Goal: Task Accomplishment & Management: Manage account settings

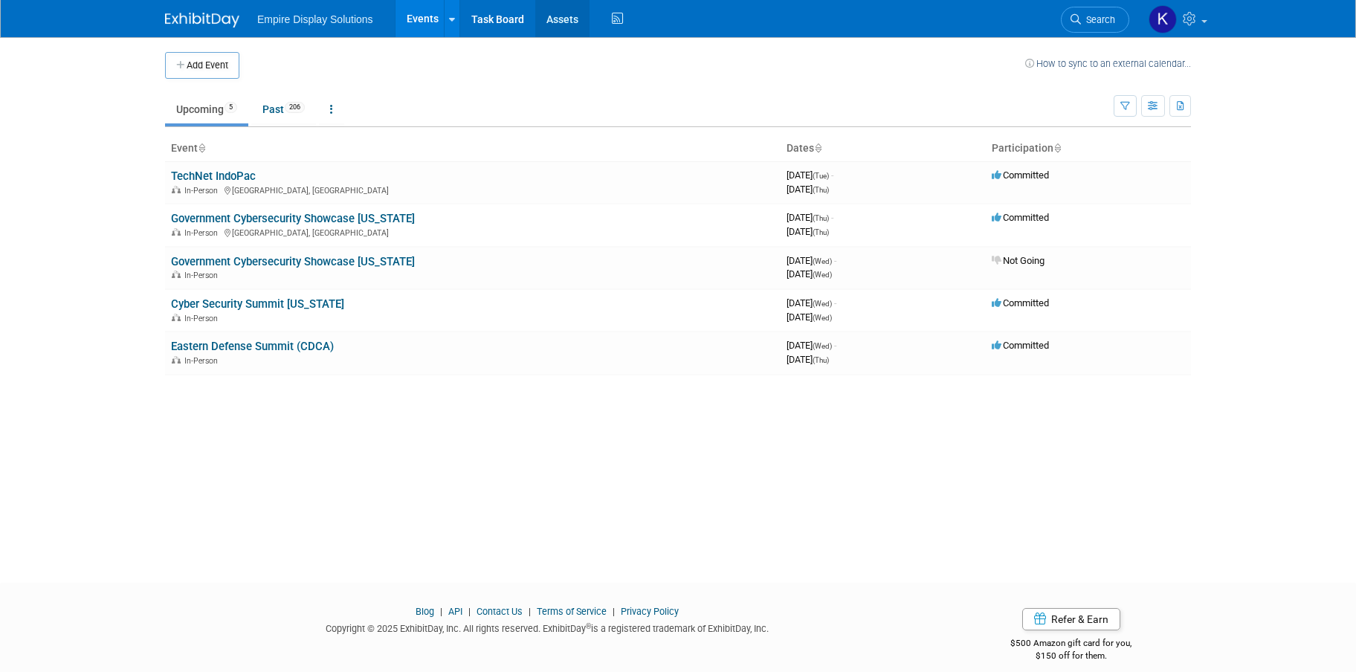
click at [563, 15] on link "Assets" at bounding box center [562, 18] width 54 height 37
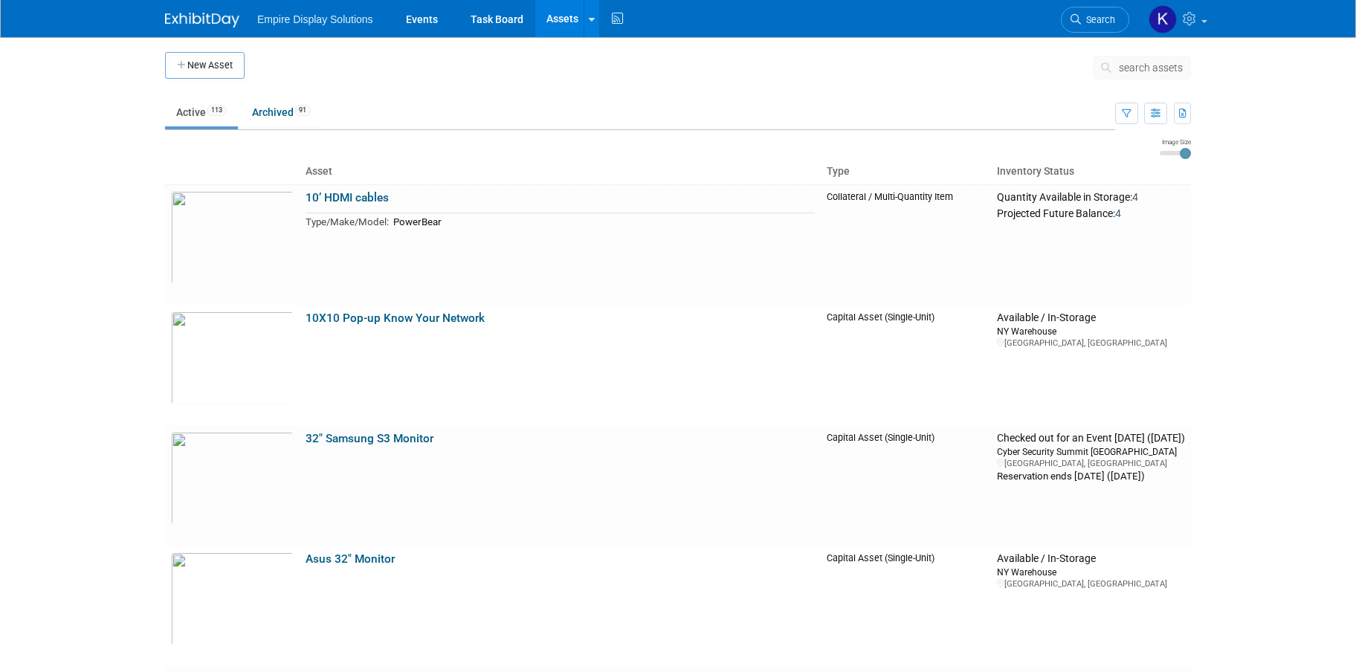
click at [88, 227] on body "Empire Display Solutions Events Task Board Assets New Asset Search Assets Bulk …" at bounding box center [678, 336] width 1356 height 672
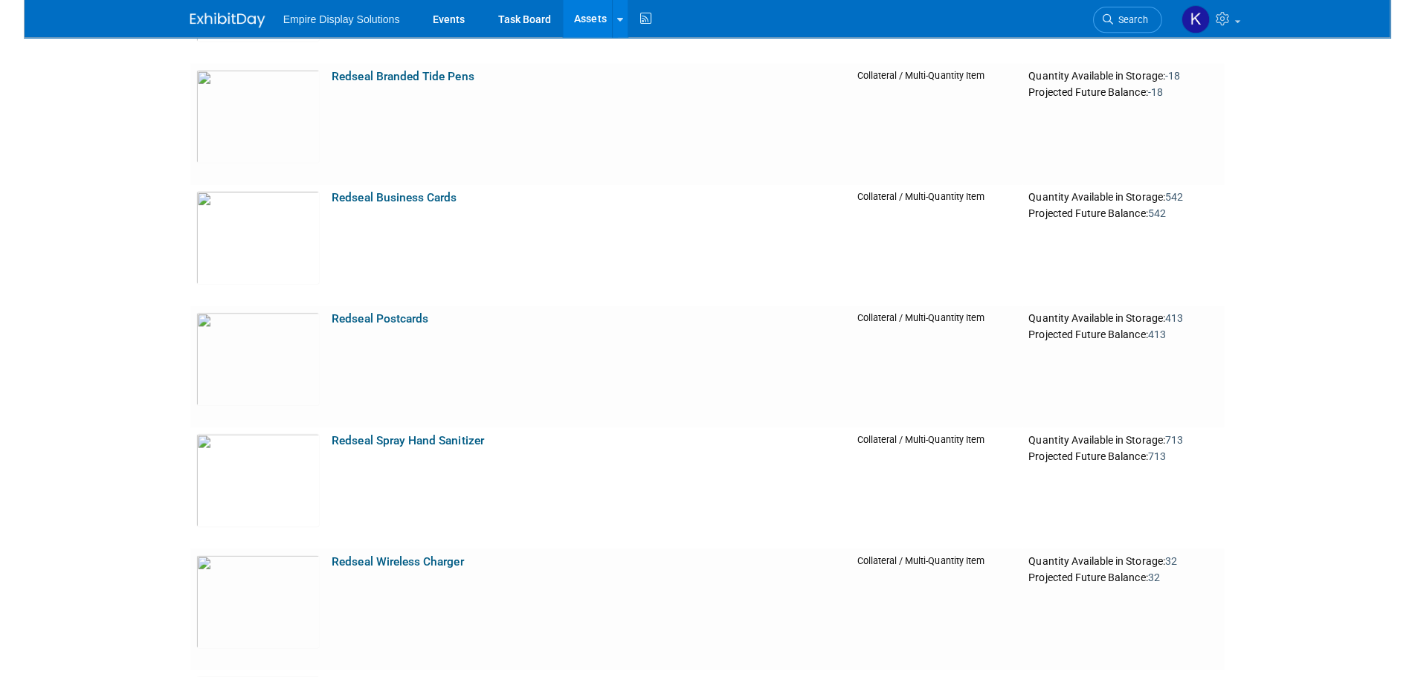
scroll to position [5916, 0]
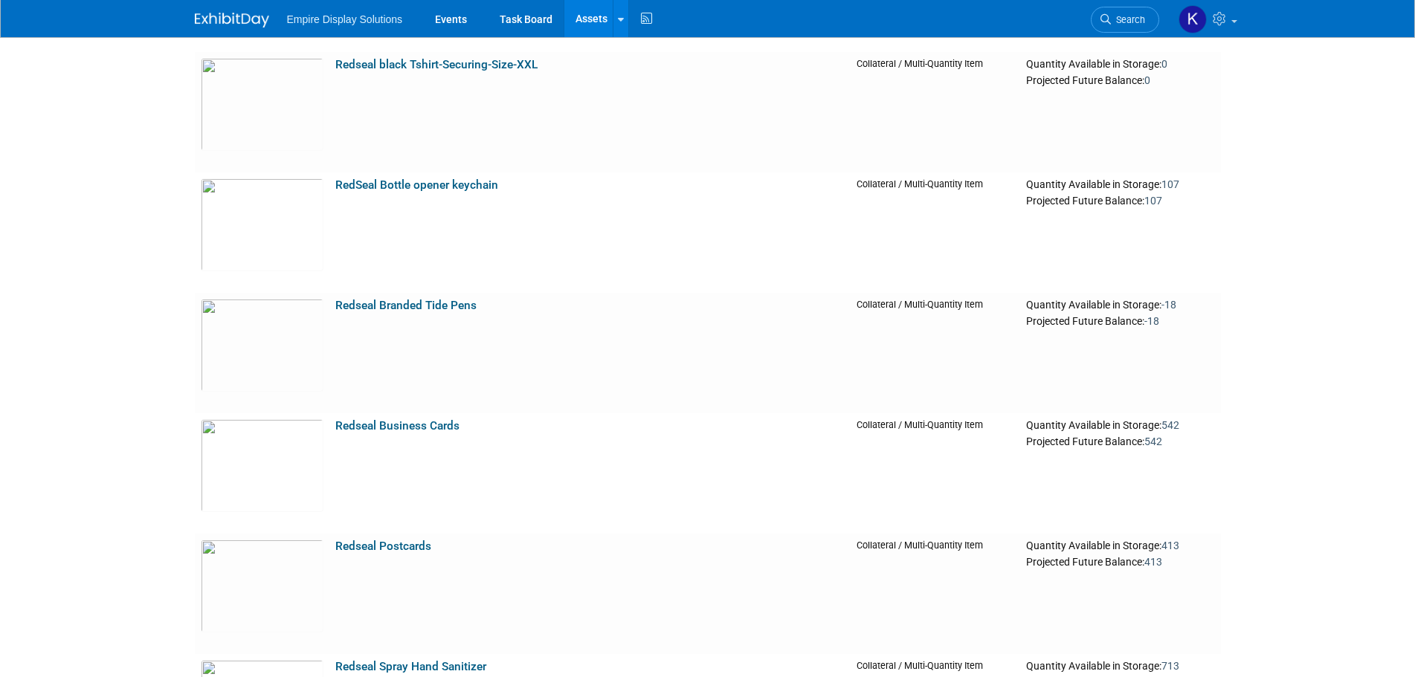
click at [221, 13] on img at bounding box center [232, 20] width 74 height 15
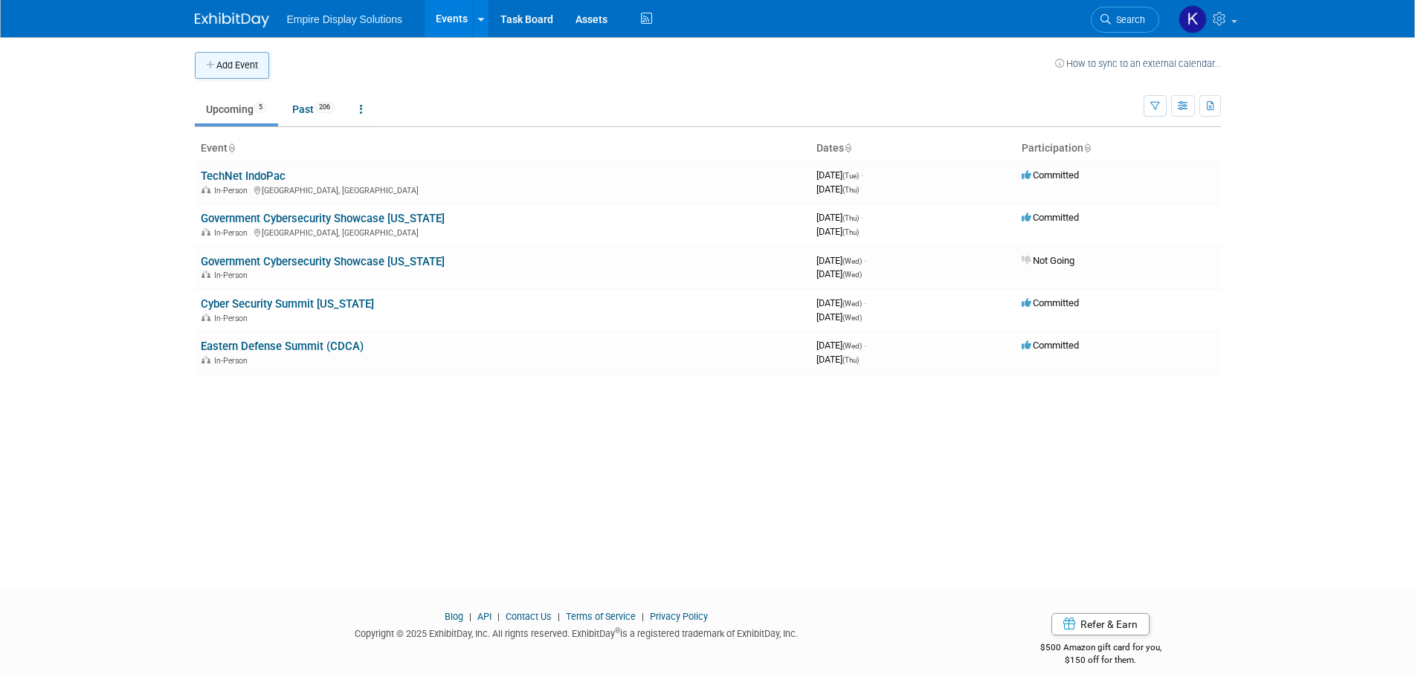
click at [231, 67] on button "Add Event" at bounding box center [232, 65] width 74 height 27
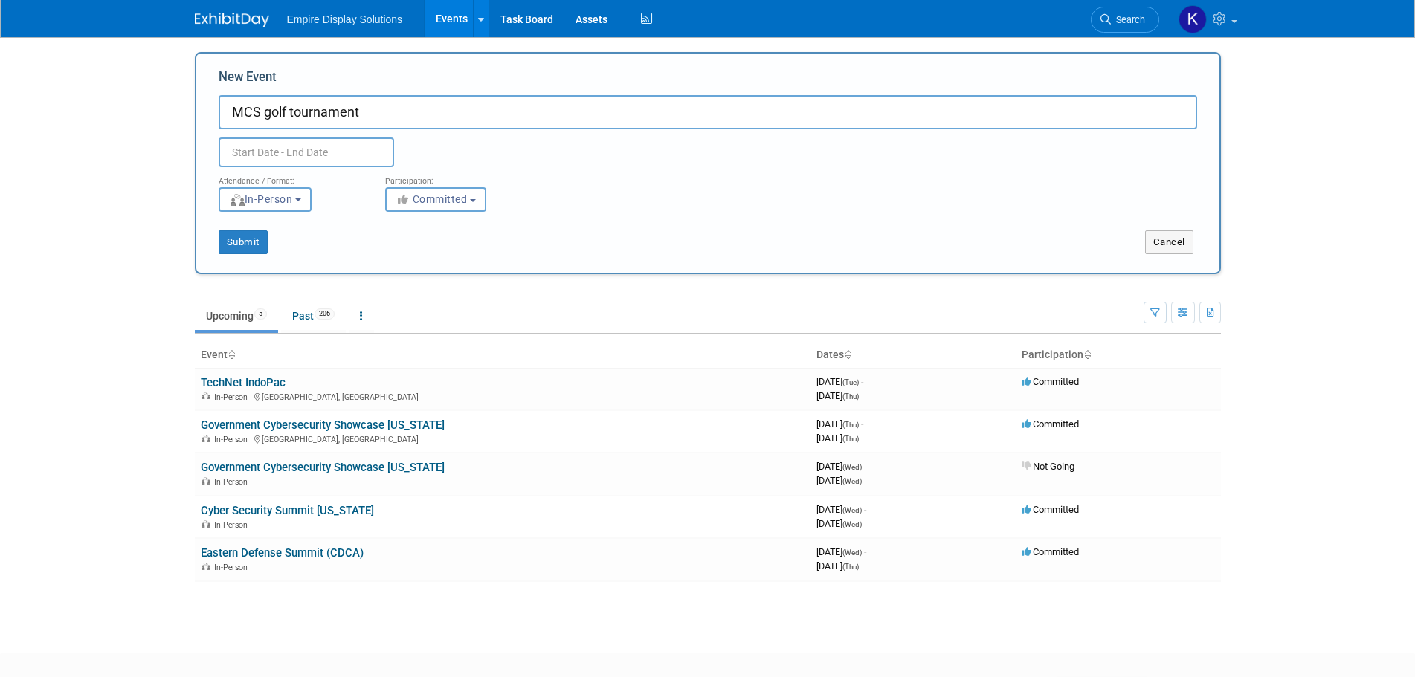
type input "MCS golf tournament"
click at [277, 150] on input "text" at bounding box center [307, 153] width 176 height 30
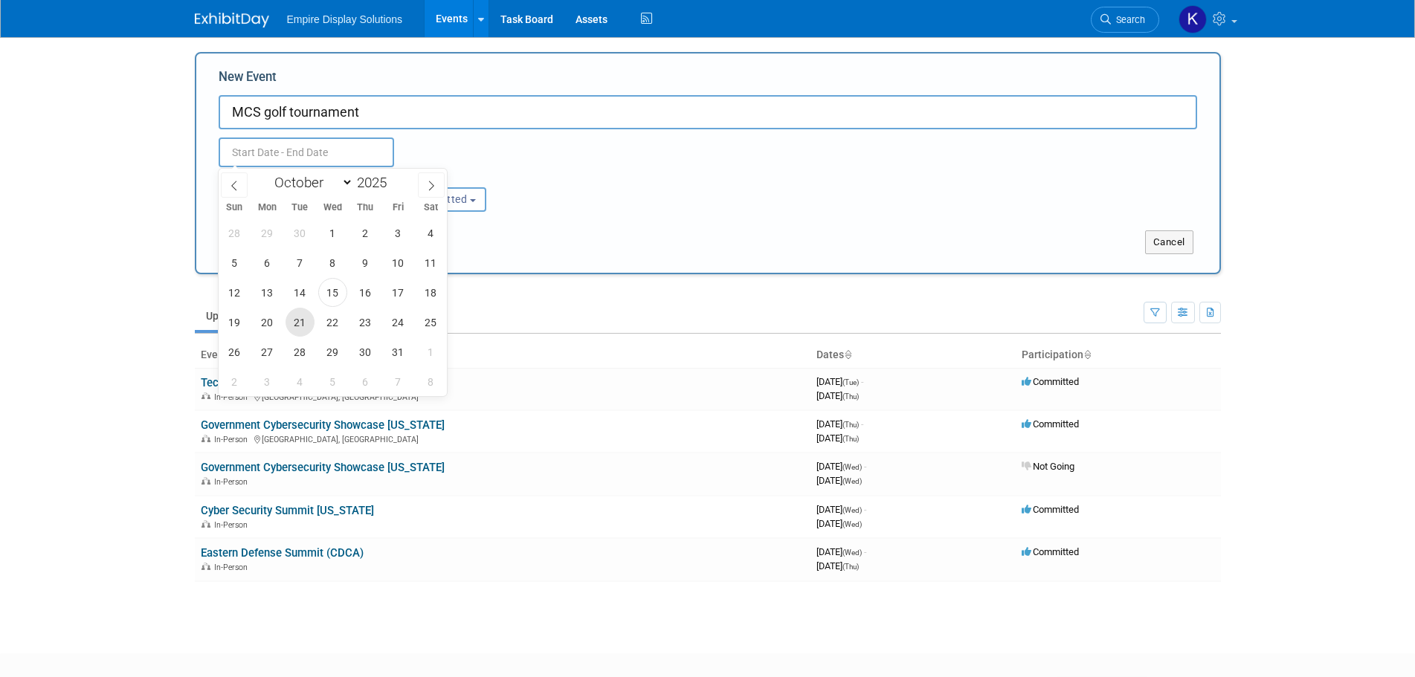
click at [300, 327] on span "21" at bounding box center [300, 322] width 29 height 29
click at [294, 318] on span "21" at bounding box center [300, 322] width 29 height 29
type input "Oct 21, 2025 to Oct 21, 2025"
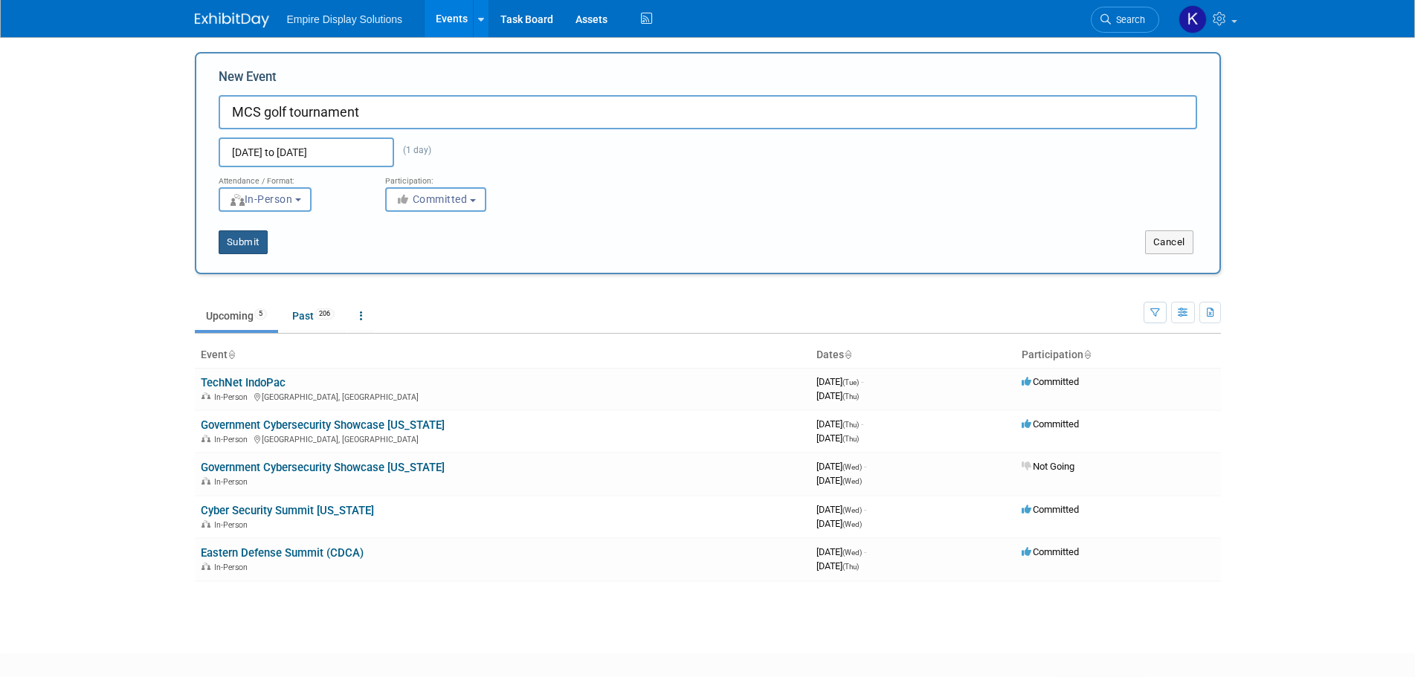
click at [251, 244] on button "Submit" at bounding box center [243, 243] width 49 height 24
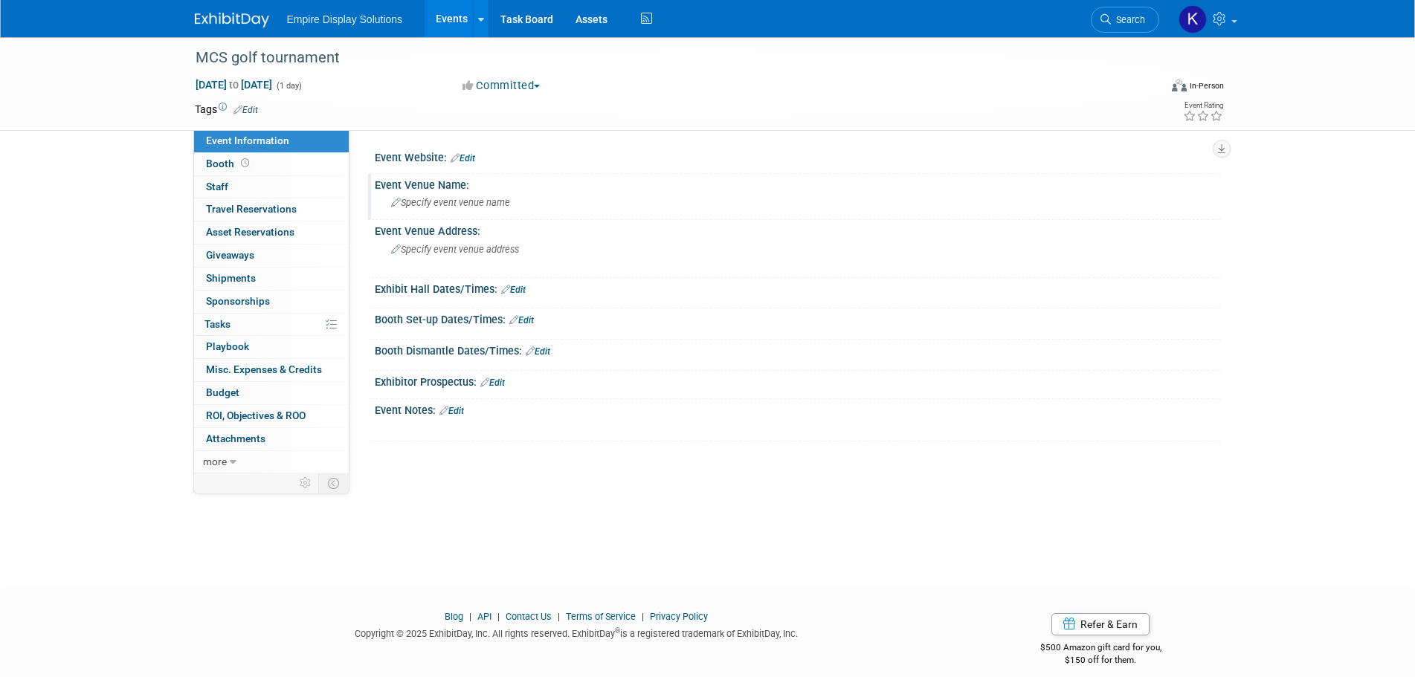
click at [437, 206] on span "Specify event venue name" at bounding box center [450, 202] width 119 height 11
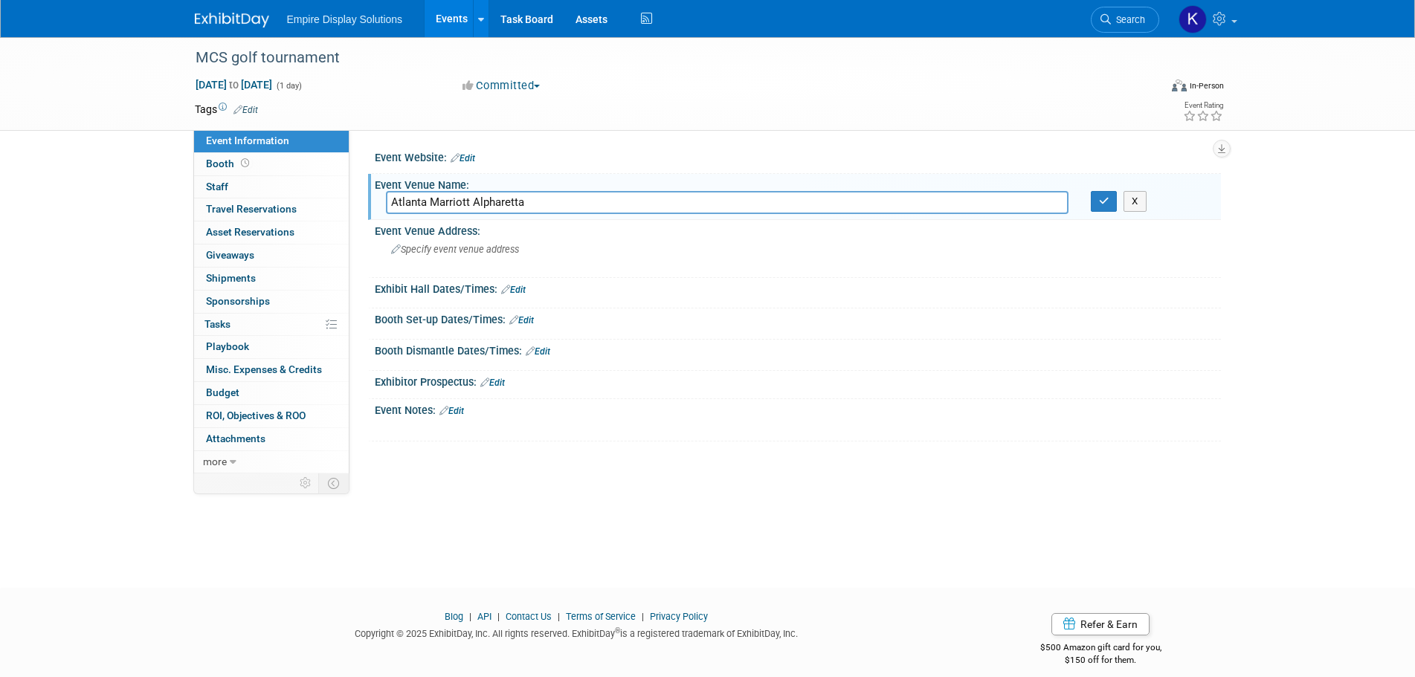
type input "Atlanta Marriott Alpharetta"
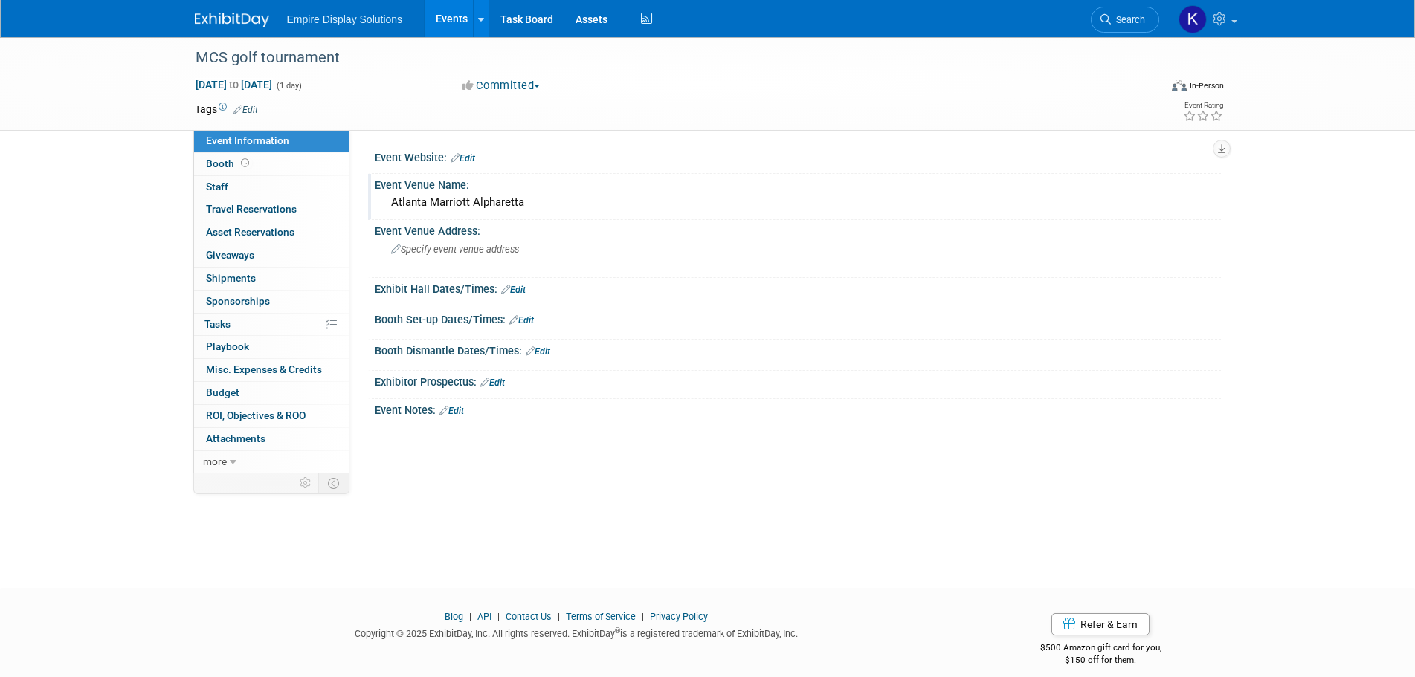
click at [526, 202] on div "Atlanta Marriott Alpharetta" at bounding box center [798, 202] width 824 height 23
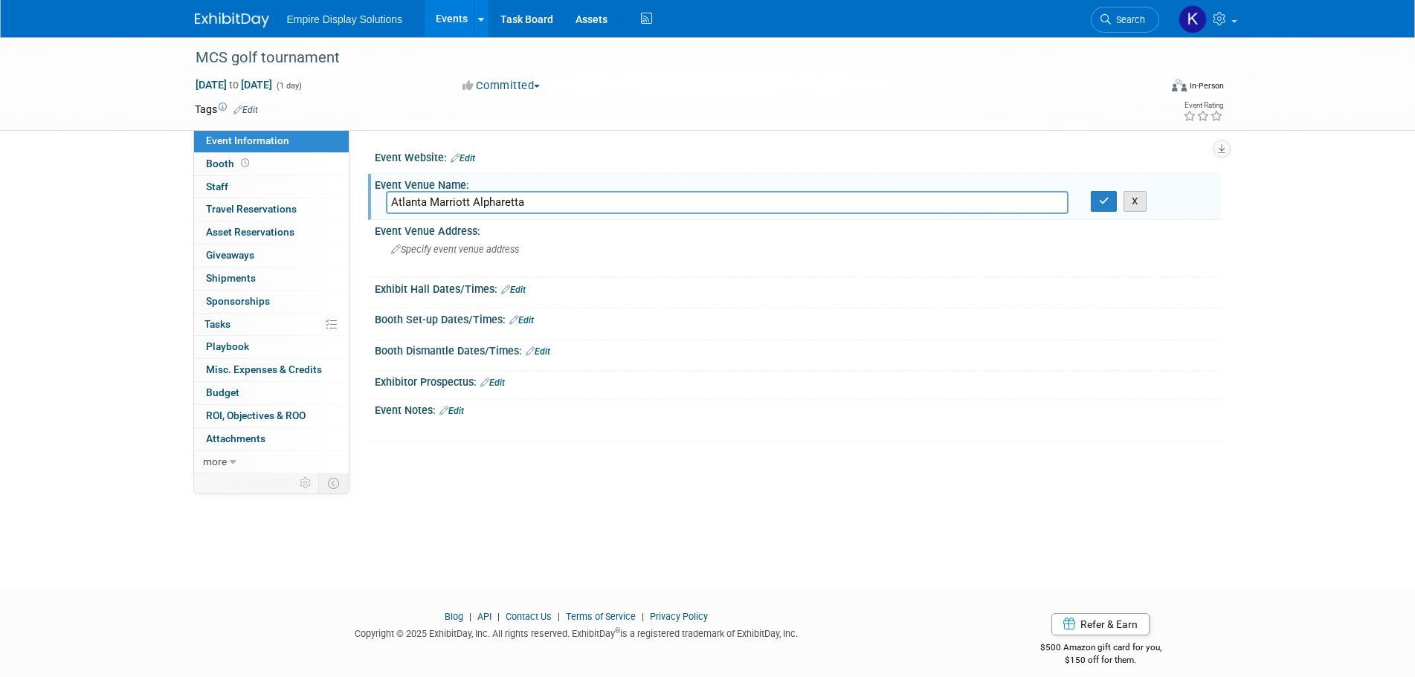
click at [1144, 199] on button "X" at bounding box center [1135, 201] width 23 height 21
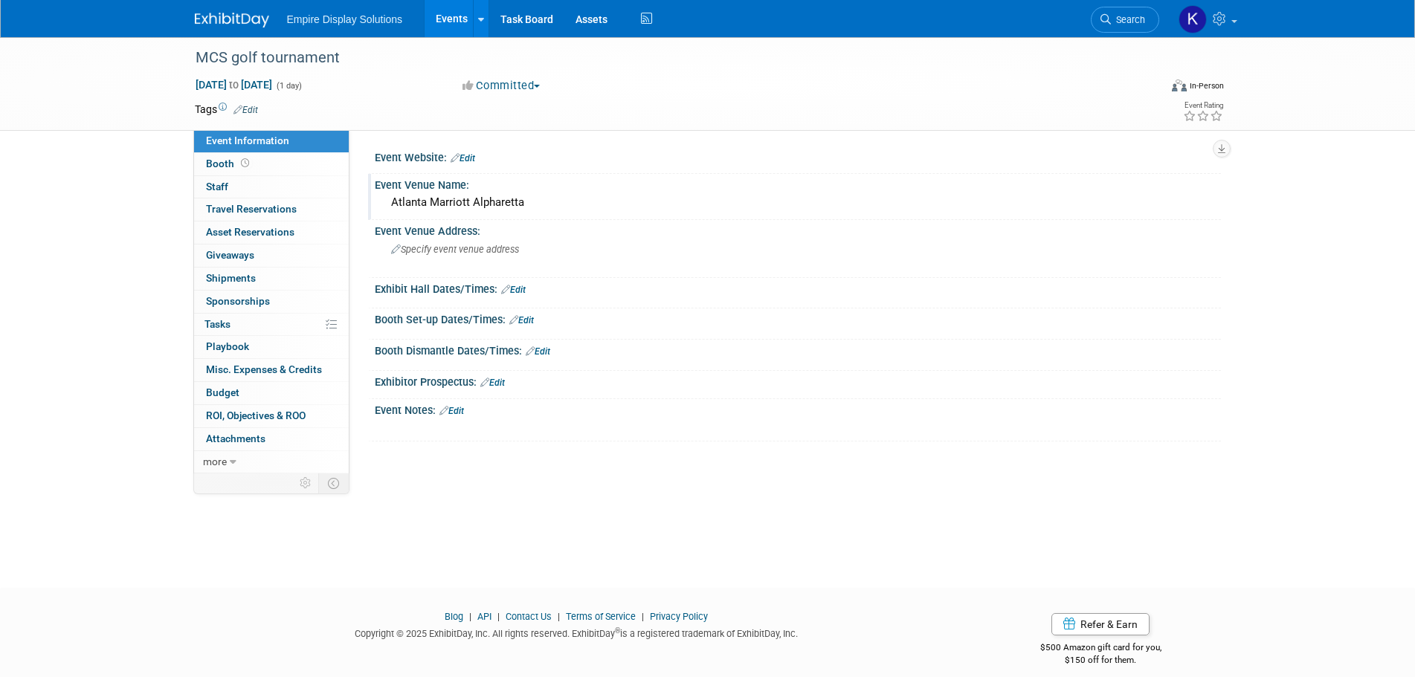
click at [535, 210] on div "Atlanta Marriott Alpharetta" at bounding box center [798, 202] width 824 height 23
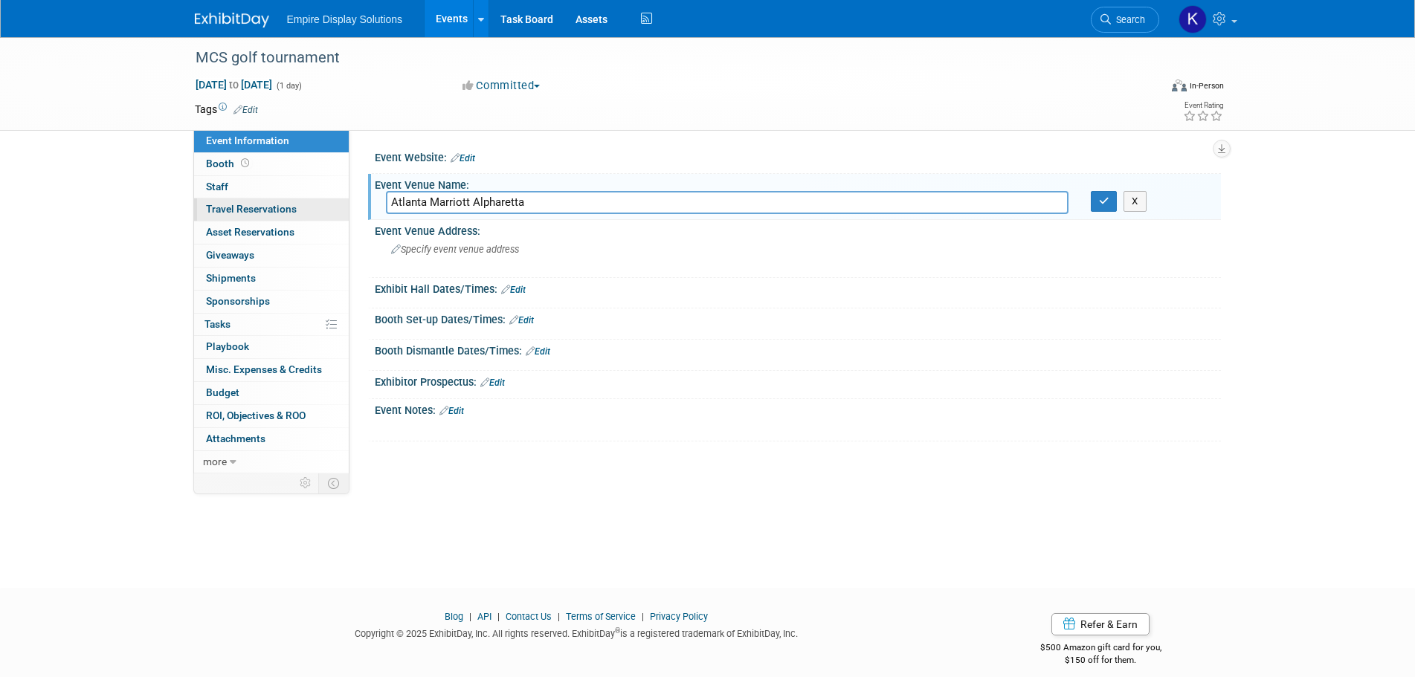
drag, startPoint x: 537, startPoint y: 205, endPoint x: 306, endPoint y: 199, distance: 230.6
click at [306, 199] on div "Event Information Event Info Booth Booth 0 Staff 0 Staff 0 Travel Reservations …" at bounding box center [708, 255] width 1049 height 437
click at [432, 251] on span "Specify event venue address" at bounding box center [455, 249] width 128 height 11
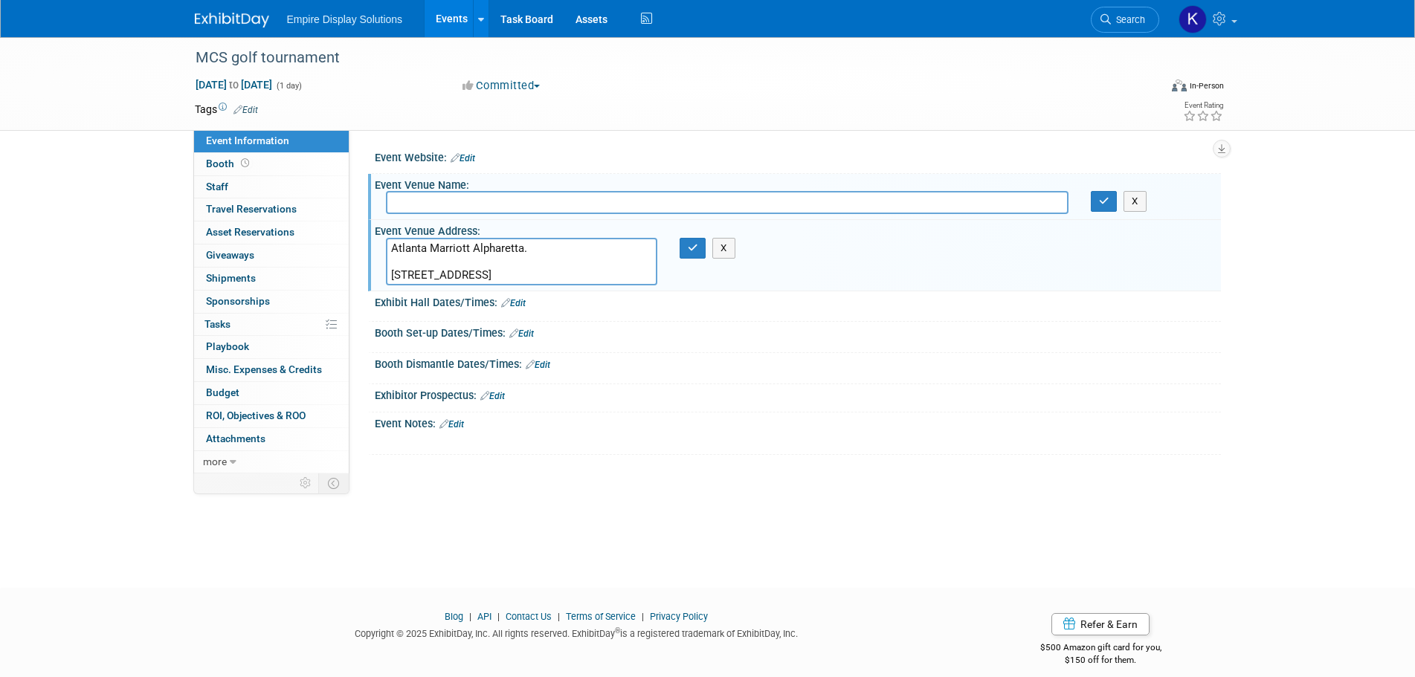
click at [416, 265] on textarea "Atlanta Marriott Alpharetta. 5750 Windward Parkway, Alpharetta, GA, USA 30005" at bounding box center [521, 262] width 271 height 48
type textarea "Atlanta Marriott Alpharetta ATTN: Mike Campisi/RedSeal 5750 Windward Parkway, A…"
click at [695, 248] on icon "button" at bounding box center [693, 248] width 10 height 10
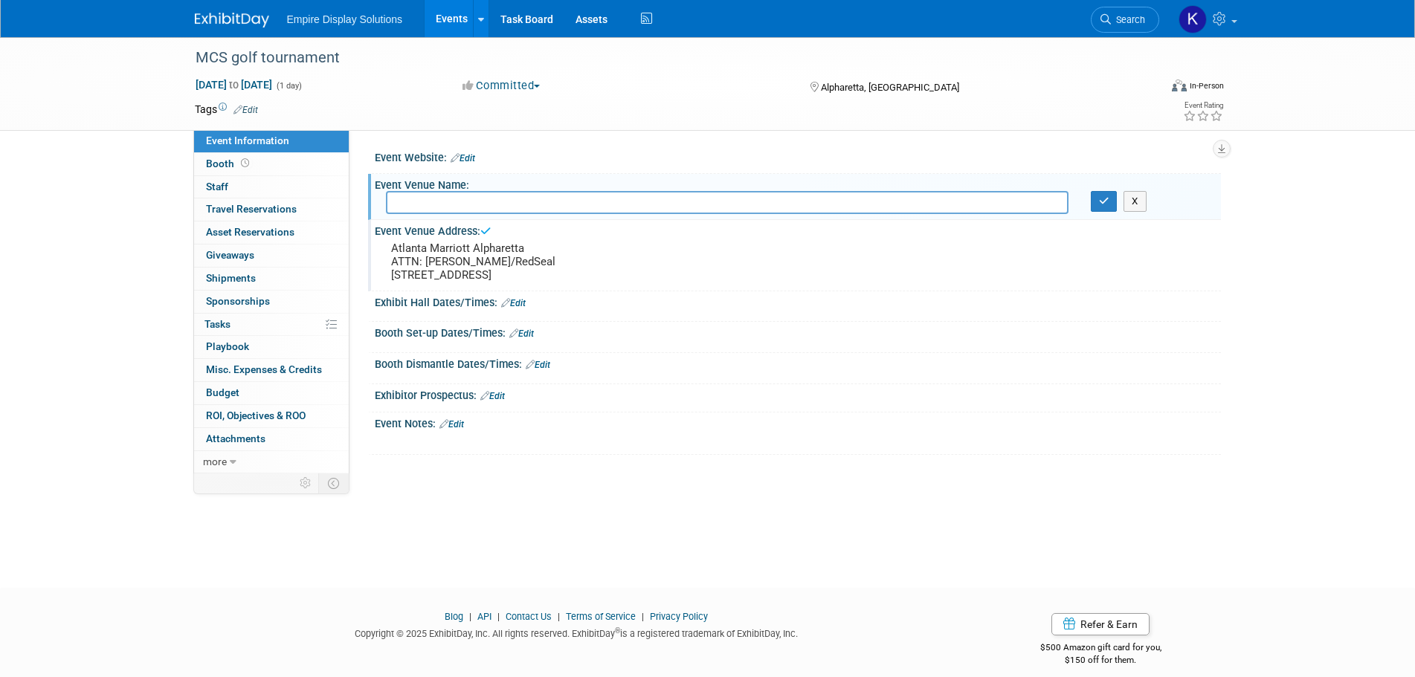
click at [464, 424] on link "Edit" at bounding box center [451, 424] width 25 height 10
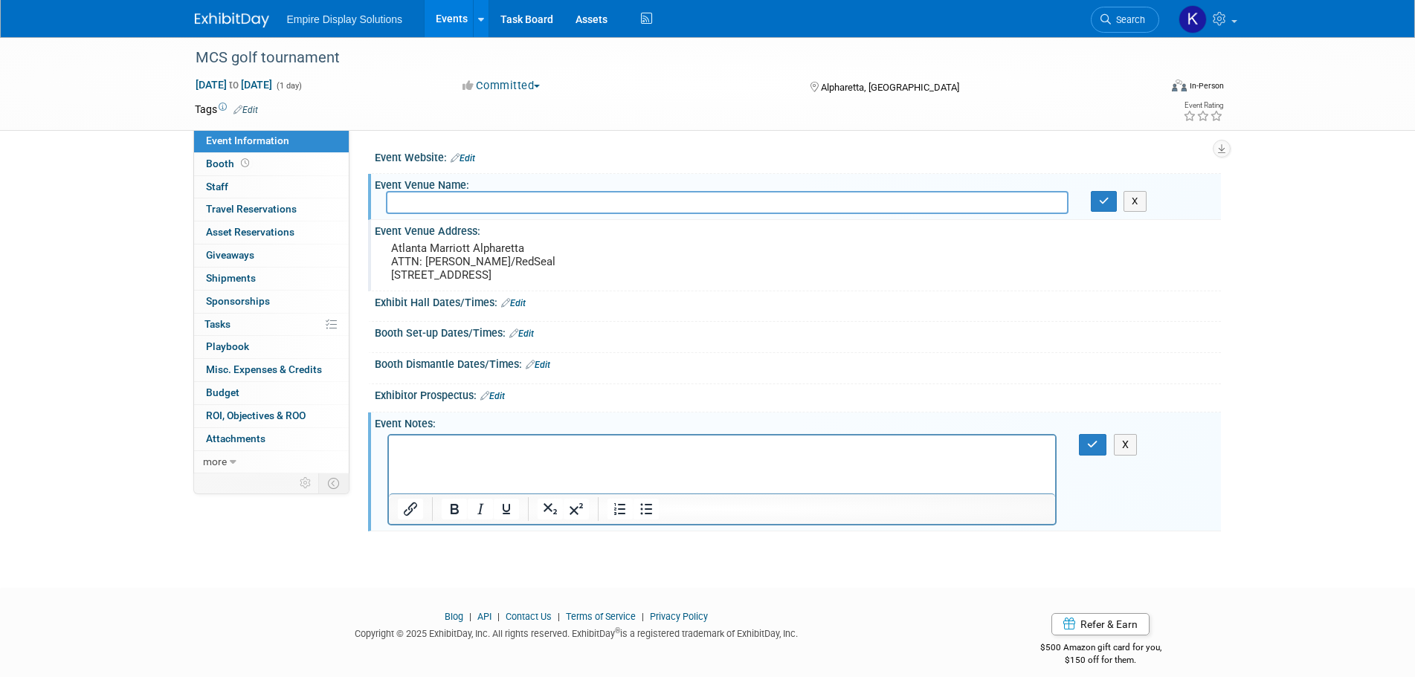
click at [413, 448] on p "Rich Text Area. Press ALT-0 for help." at bounding box center [722, 448] width 650 height 15
click at [1088, 443] on icon "button" at bounding box center [1092, 444] width 11 height 10
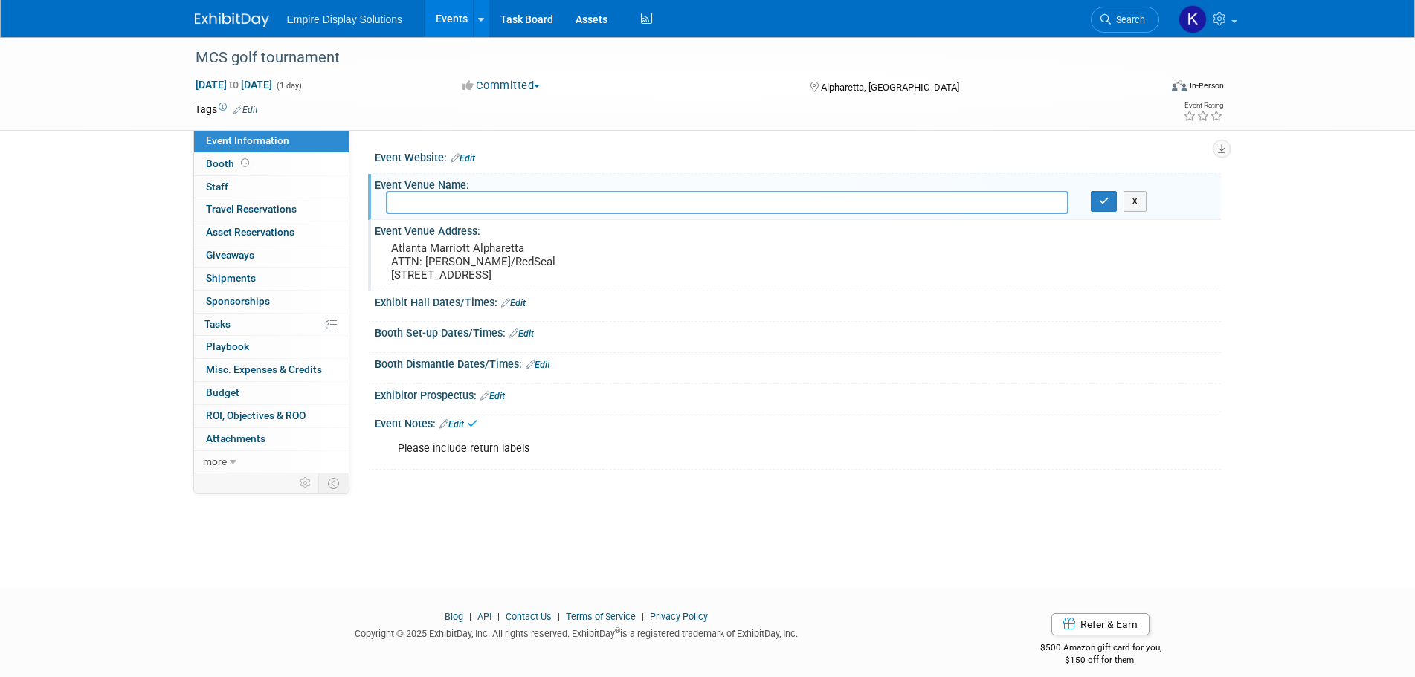
click at [557, 446] on div "Please include return labels" at bounding box center [722, 449] width 670 height 30
click at [455, 425] on link "Edit" at bounding box center [451, 424] width 25 height 10
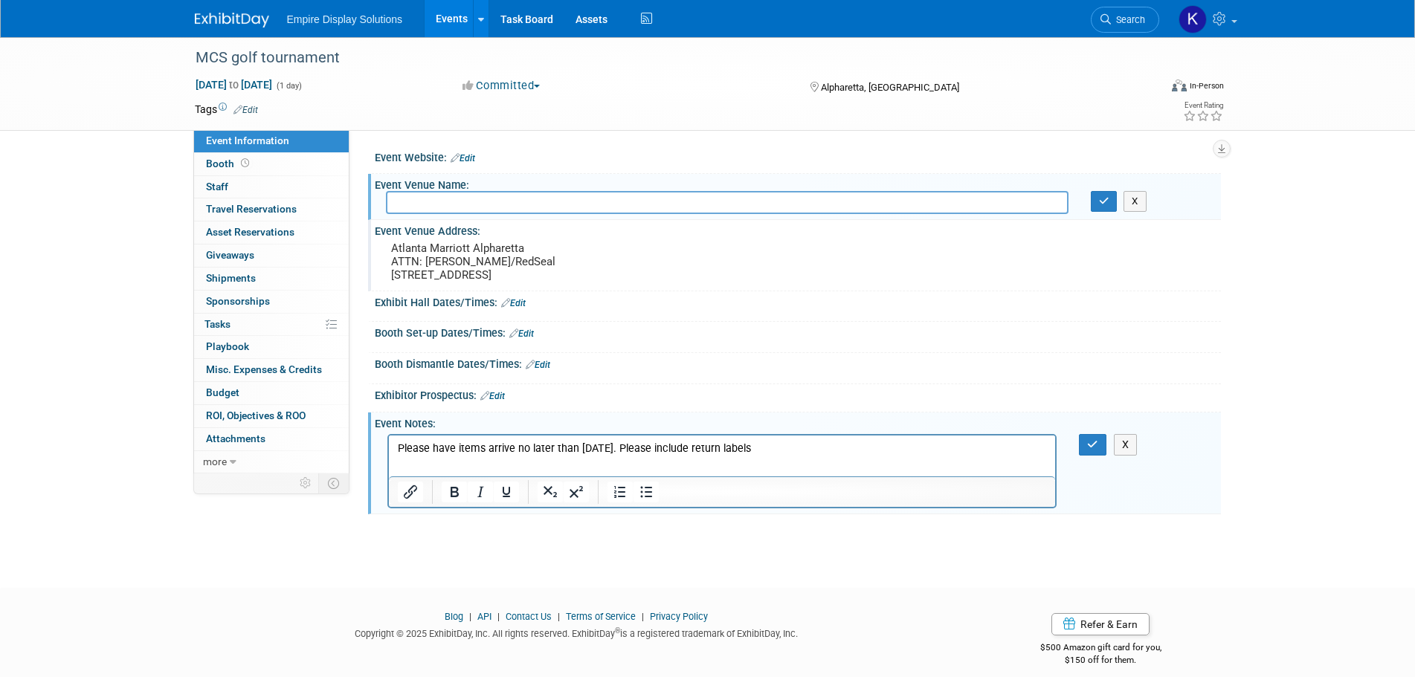
click at [780, 447] on p "Please have items arrive no later than October 20. Please include return labels" at bounding box center [722, 448] width 650 height 15
click at [1090, 442] on icon "button" at bounding box center [1092, 444] width 11 height 10
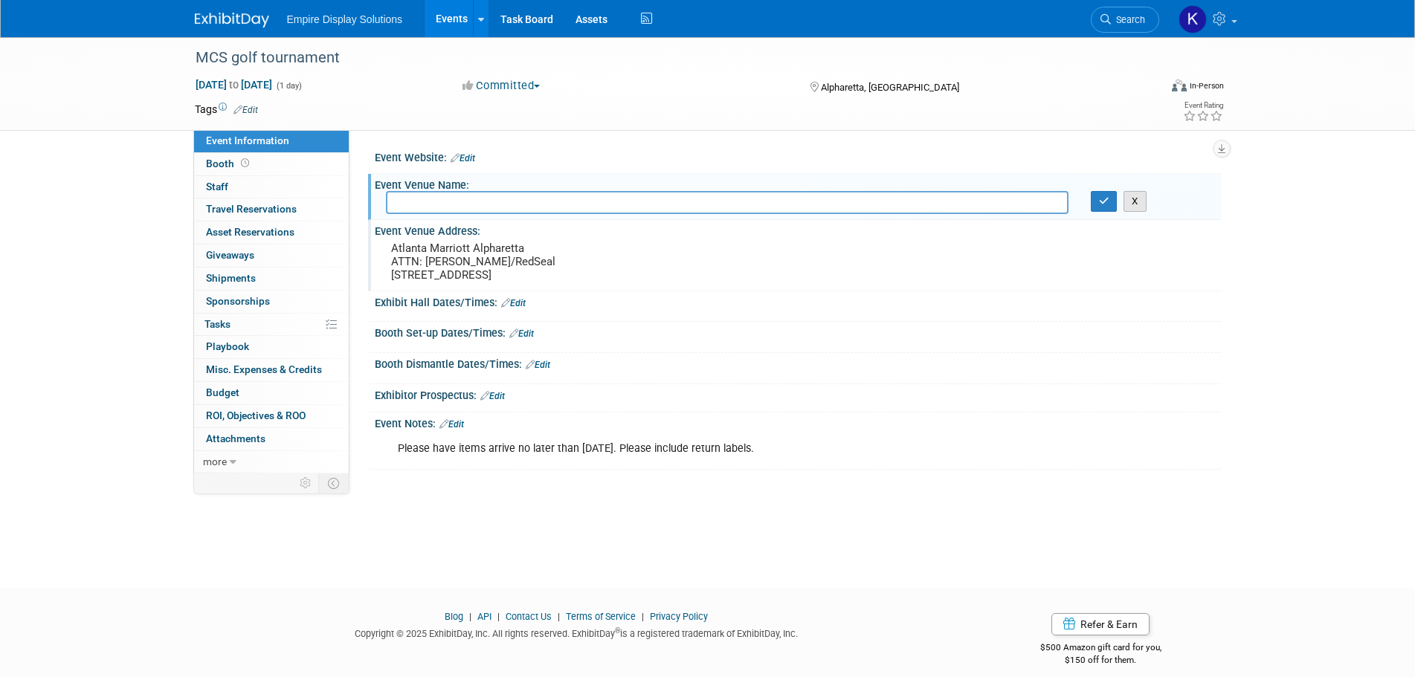
click at [1135, 195] on button "X" at bounding box center [1135, 201] width 23 height 21
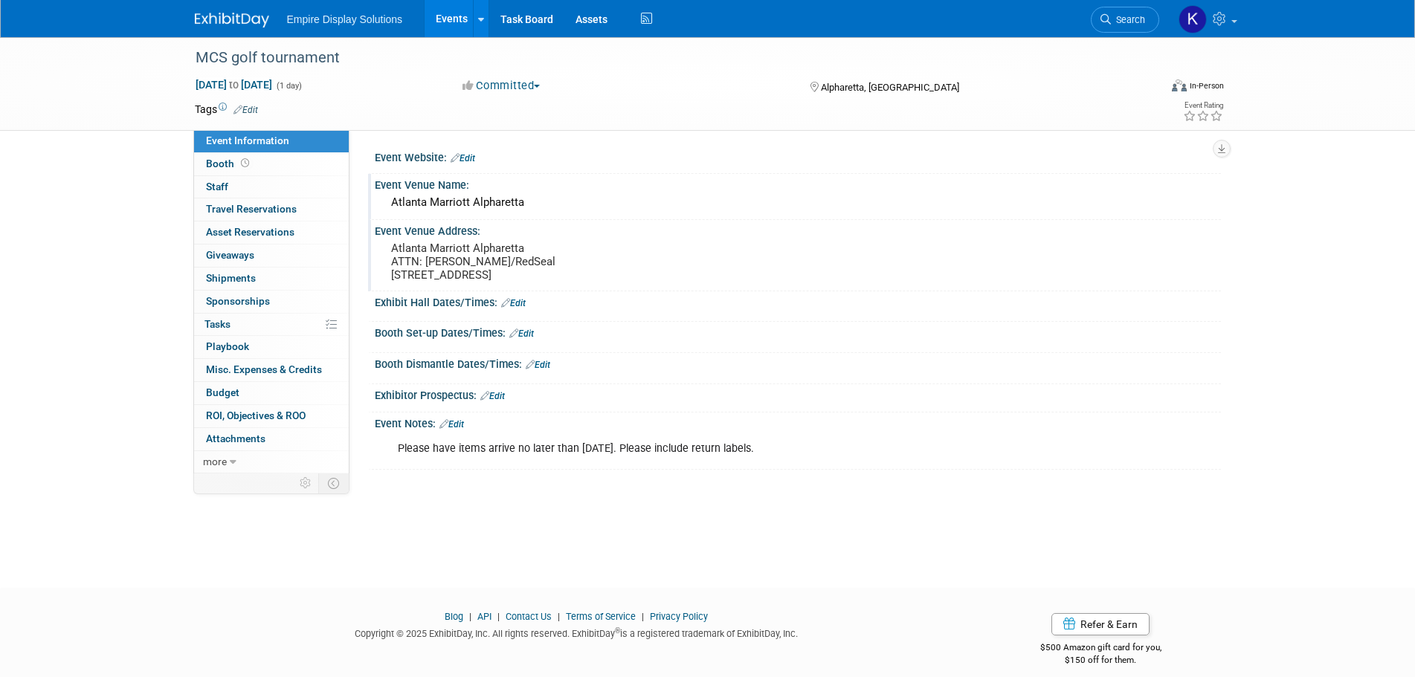
click at [560, 202] on div "Atlanta Marriott Alpharetta" at bounding box center [798, 202] width 824 height 23
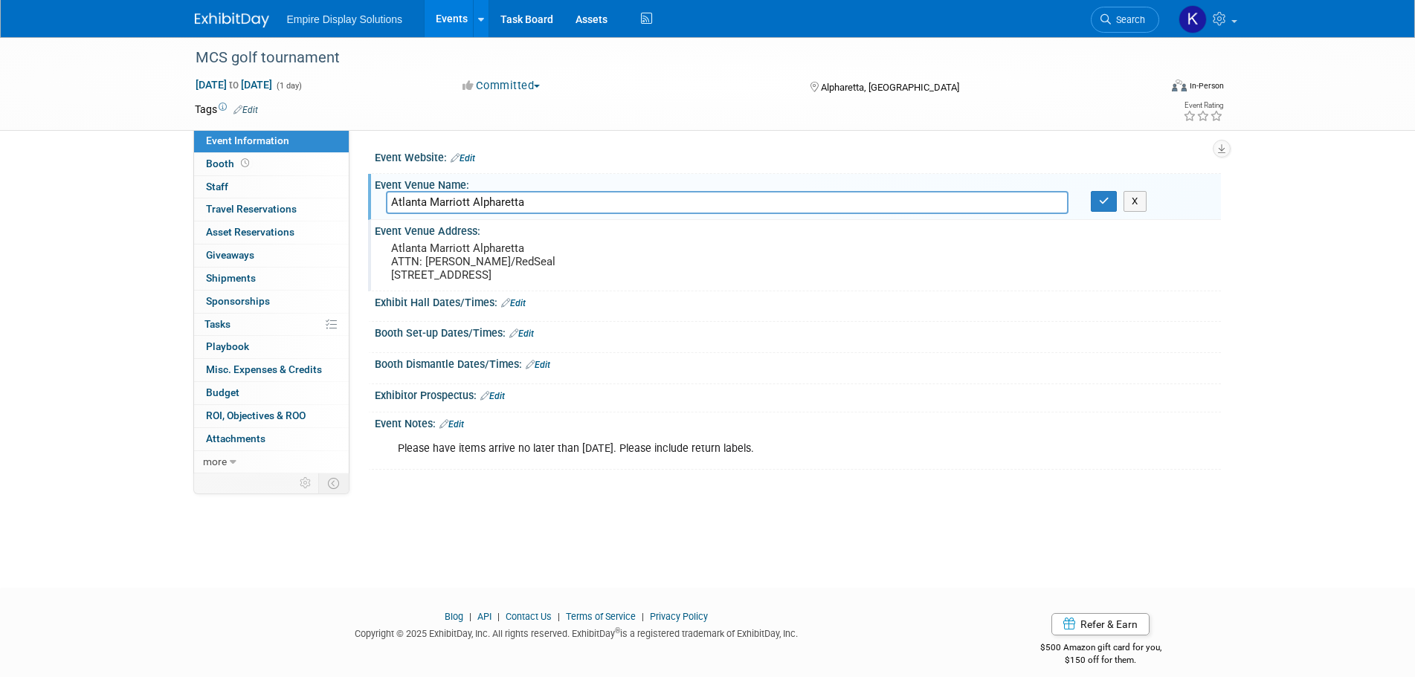
drag, startPoint x: 759, startPoint y: 201, endPoint x: 372, endPoint y: 196, distance: 386.7
click at [372, 196] on div "Event Venue Name: Atlanta Marriott Alpharetta Atlanta Marriott Alpharetta X" at bounding box center [794, 197] width 853 height 47
click at [1110, 199] on button "button" at bounding box center [1104, 201] width 27 height 21
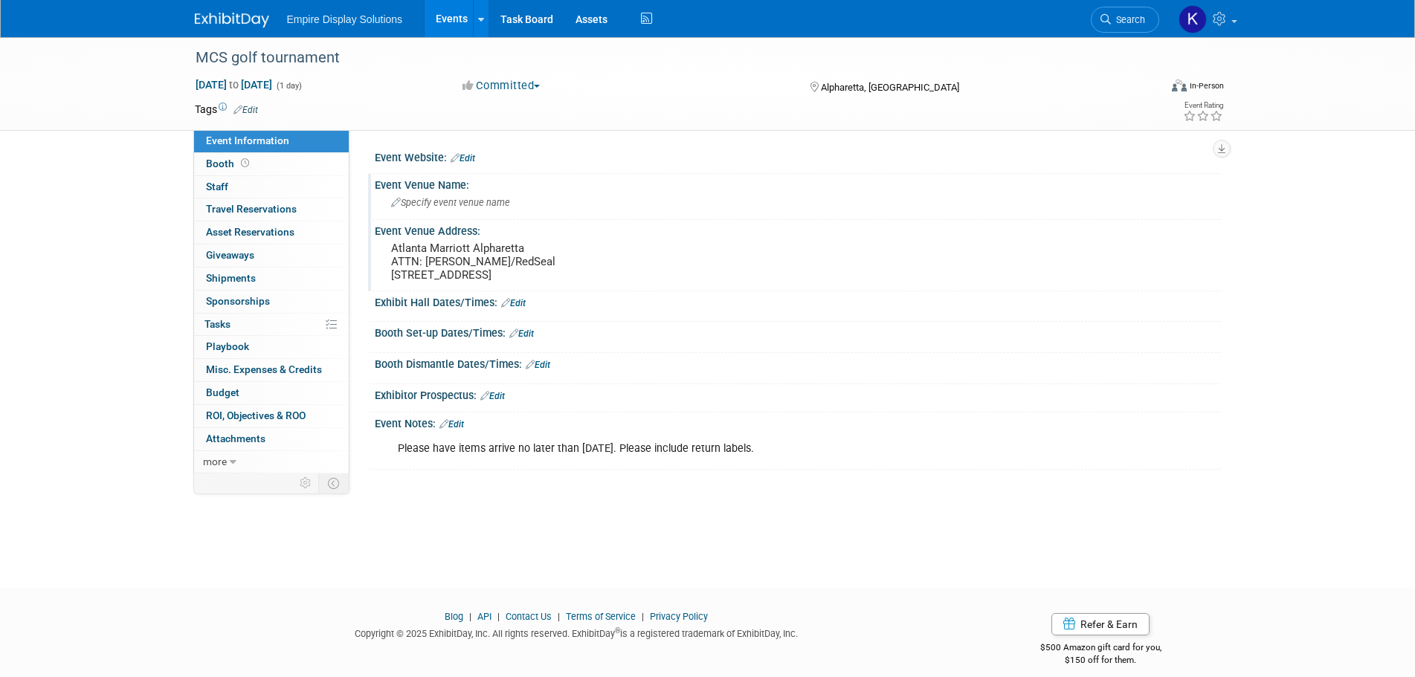
drag, startPoint x: 522, startPoint y: 248, endPoint x: 373, endPoint y: 246, distance: 149.5
click at [373, 246] on div "Event Venue Address: Atlanta Marriott Alpharetta ATTN: Mike Campisi/RedSeal 575…" at bounding box center [794, 255] width 853 height 71
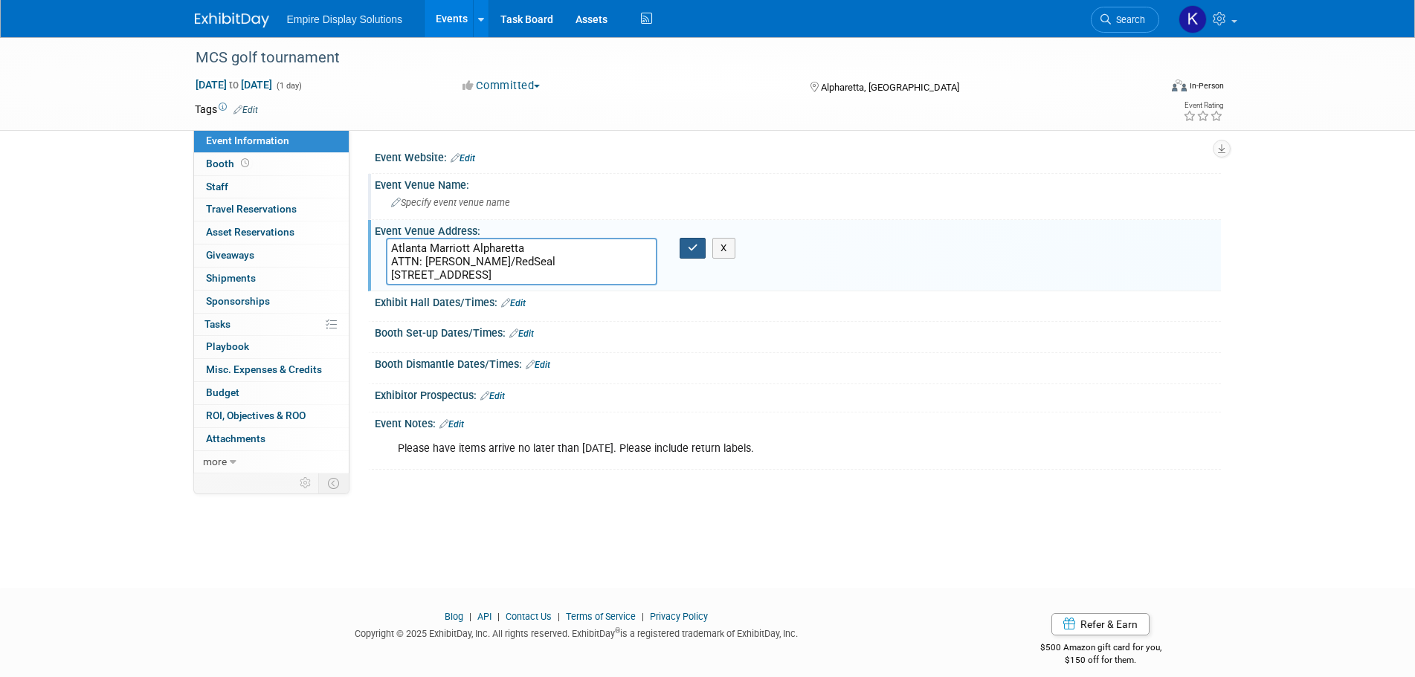
click at [701, 248] on button "button" at bounding box center [693, 248] width 27 height 21
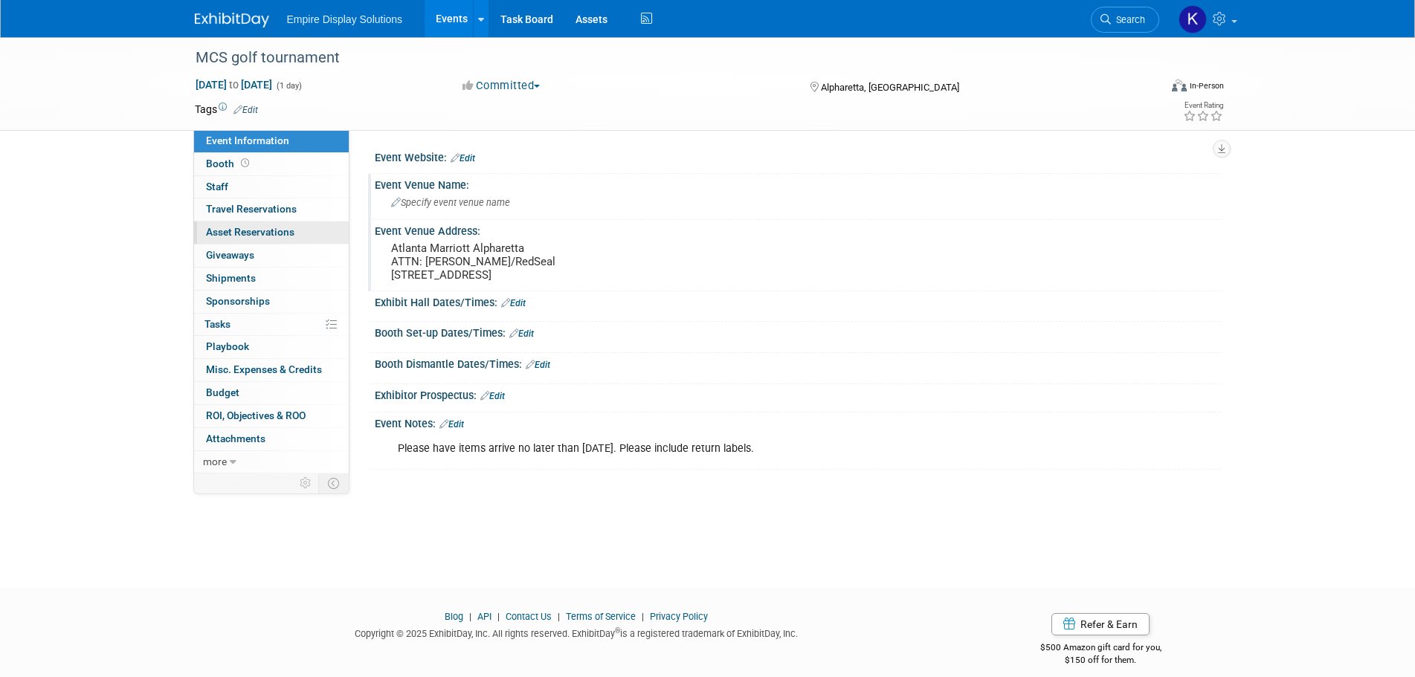
click at [257, 231] on span "Asset Reservations 0" at bounding box center [250, 232] width 88 height 12
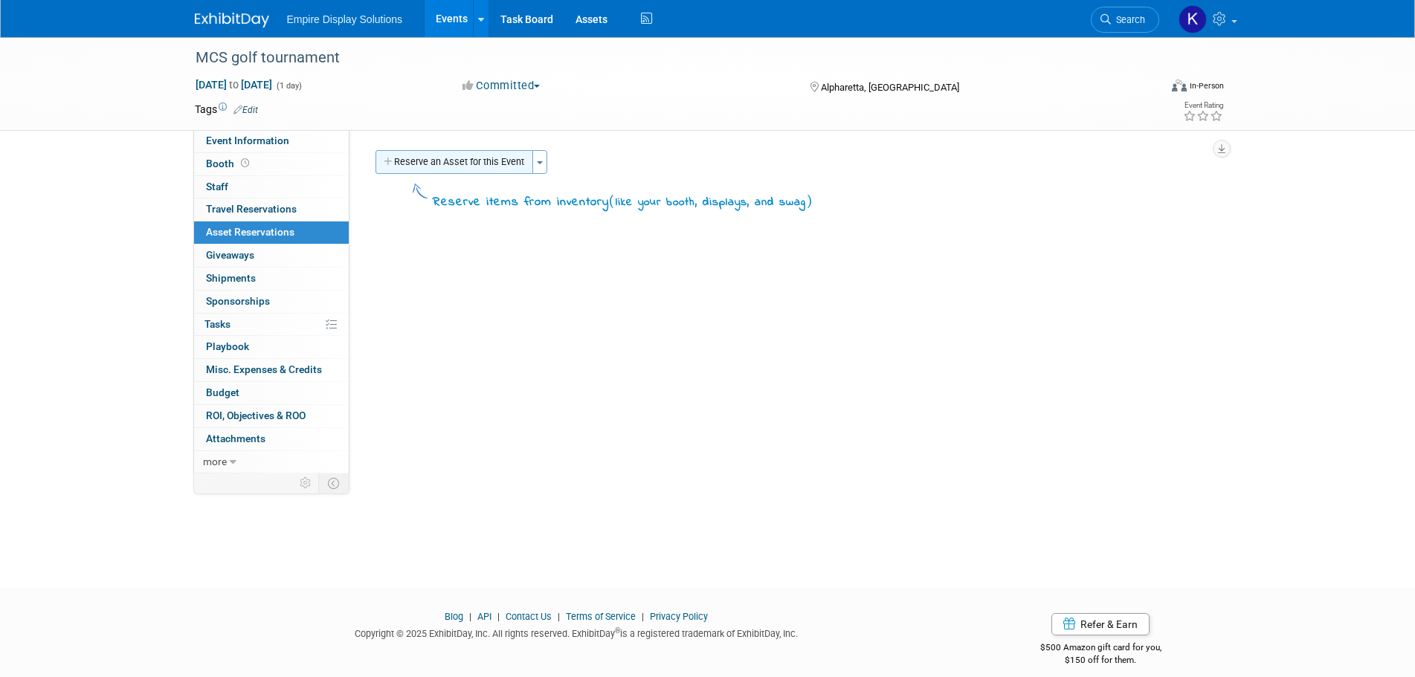
click at [452, 158] on button "Reserve an Asset for this Event" at bounding box center [455, 162] width 158 height 24
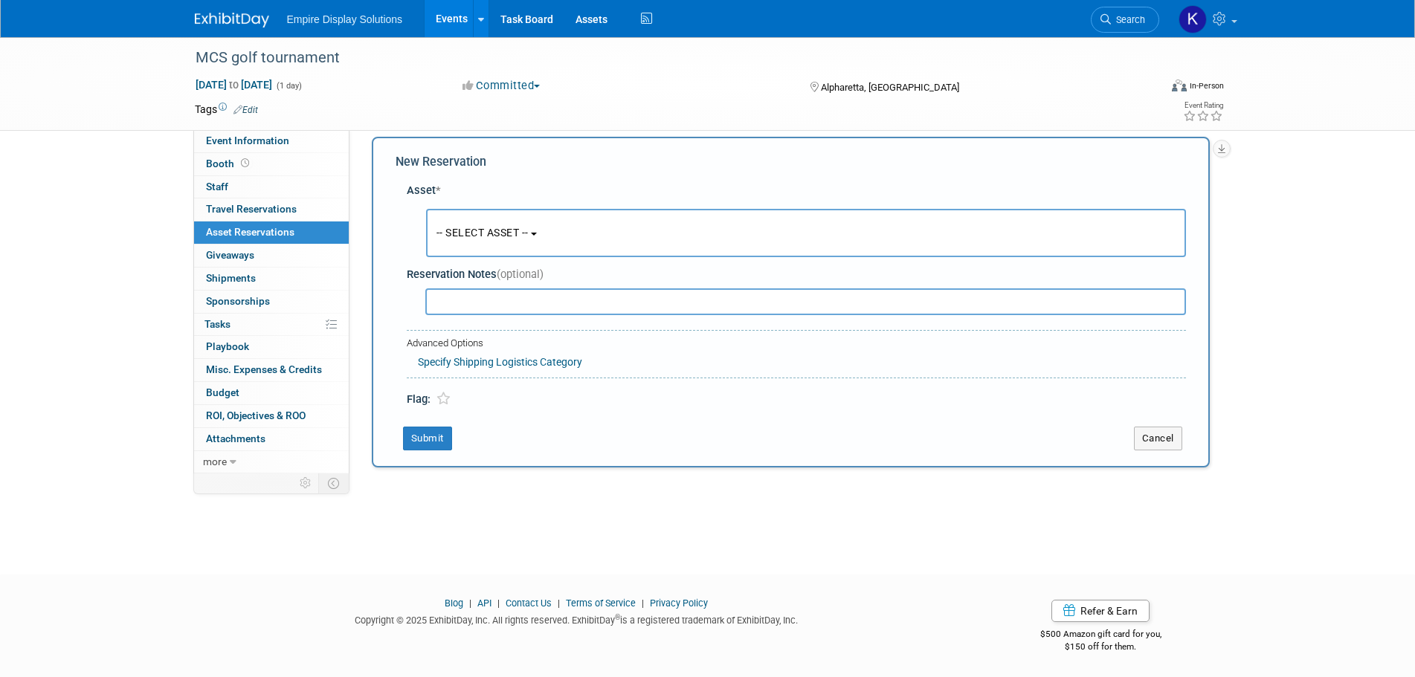
scroll to position [14, 0]
click at [498, 245] on button "-- SELECT ASSET --" at bounding box center [806, 232] width 760 height 48
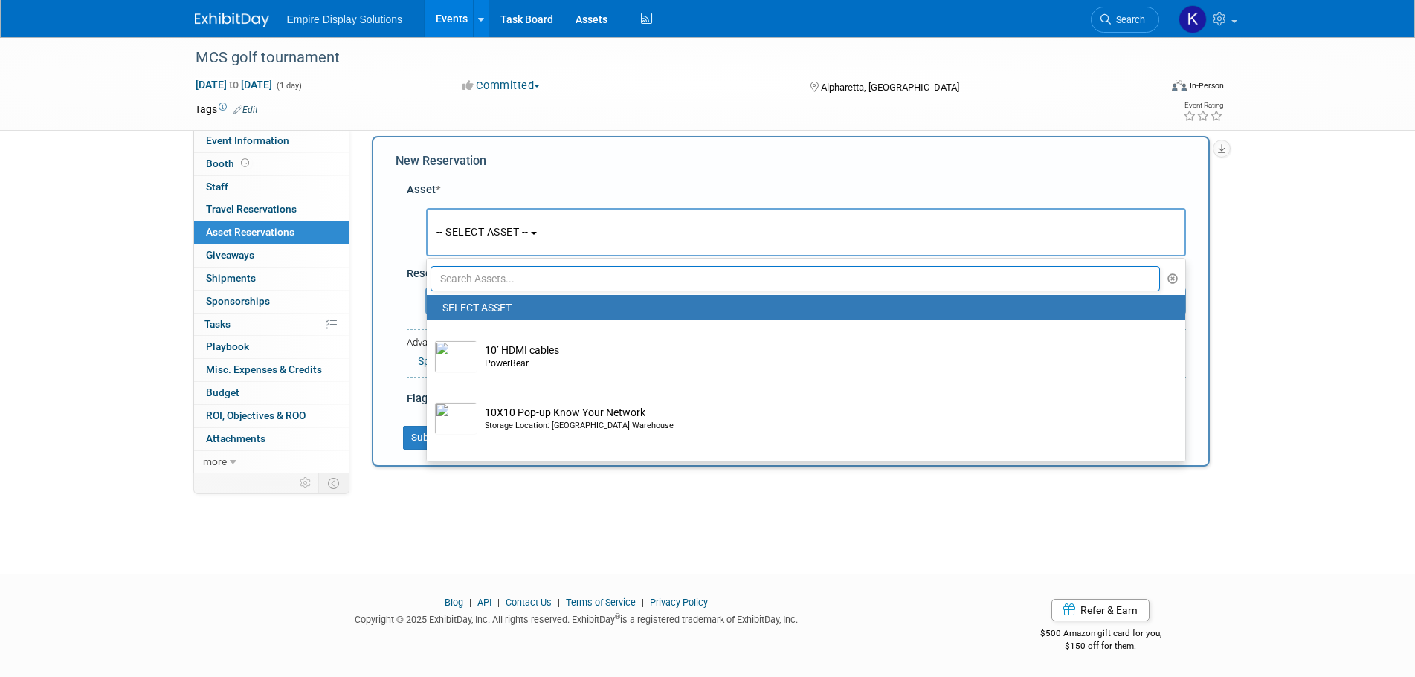
click at [515, 275] on input "text" at bounding box center [796, 278] width 730 height 25
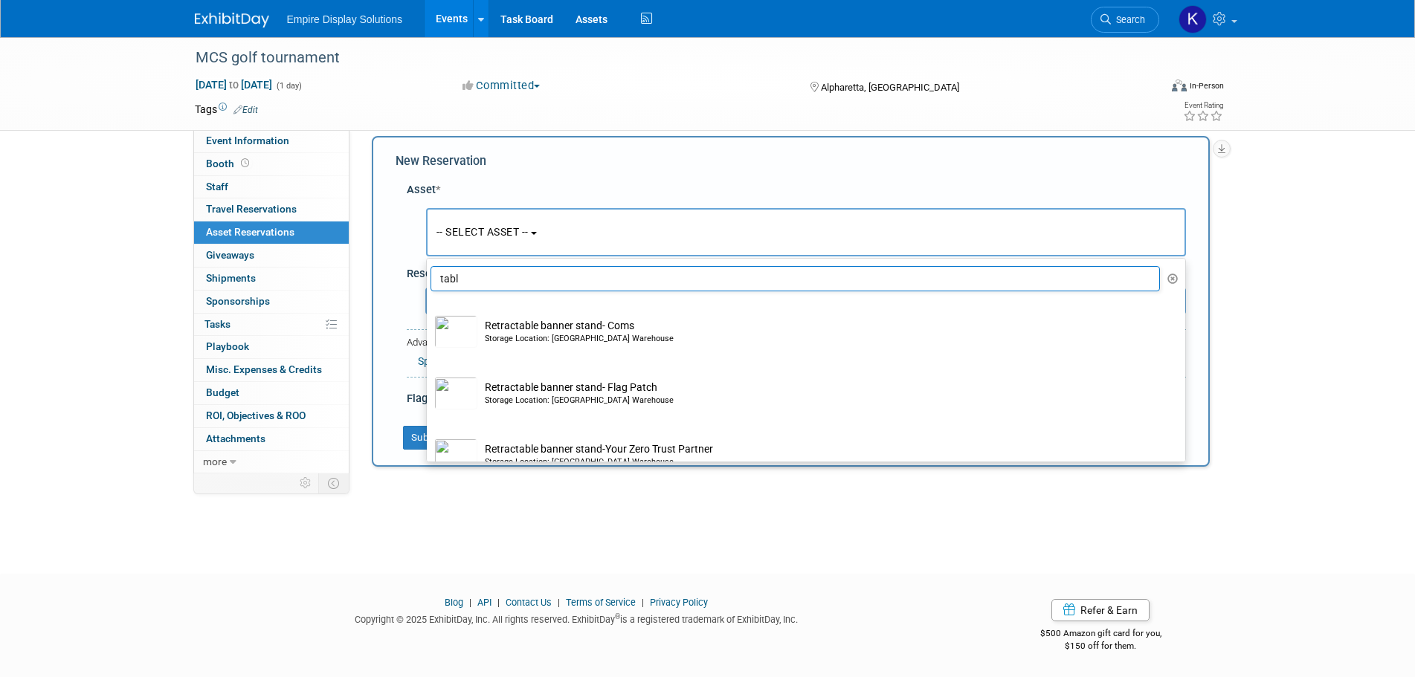
type input "tabl"
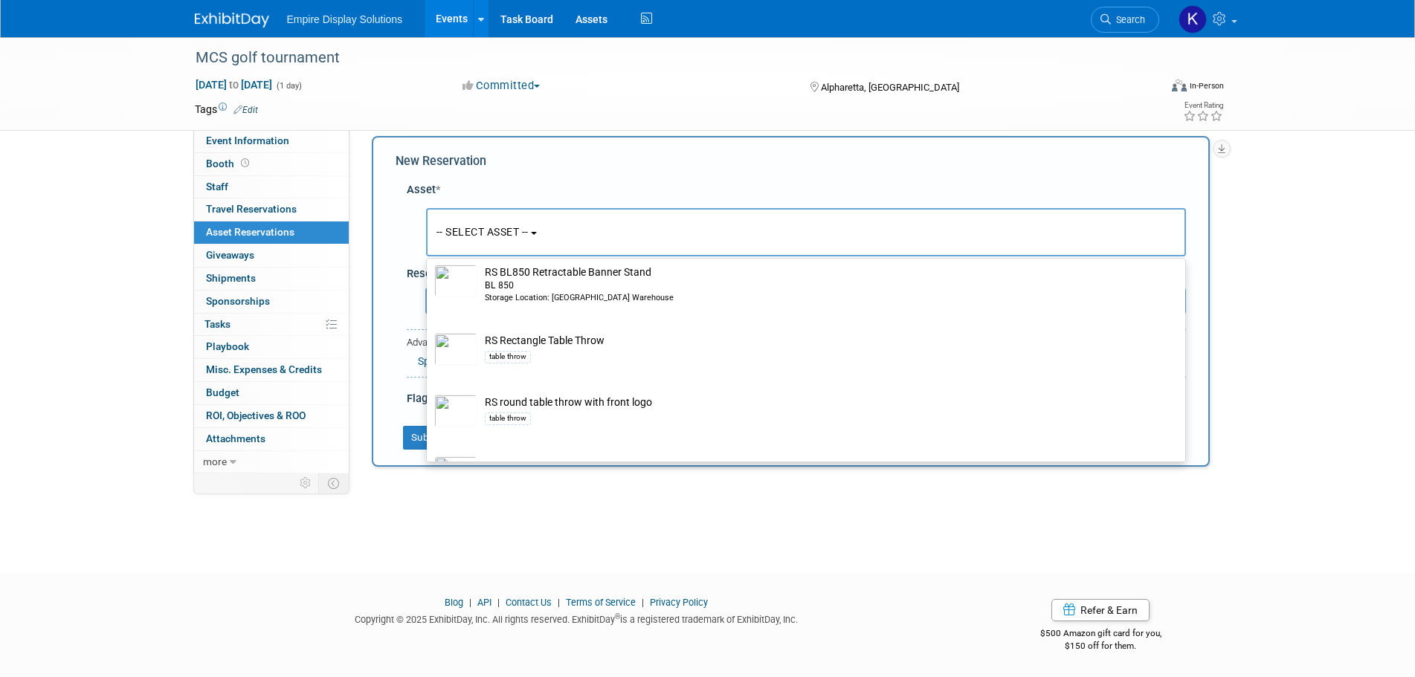
scroll to position [593, 0]
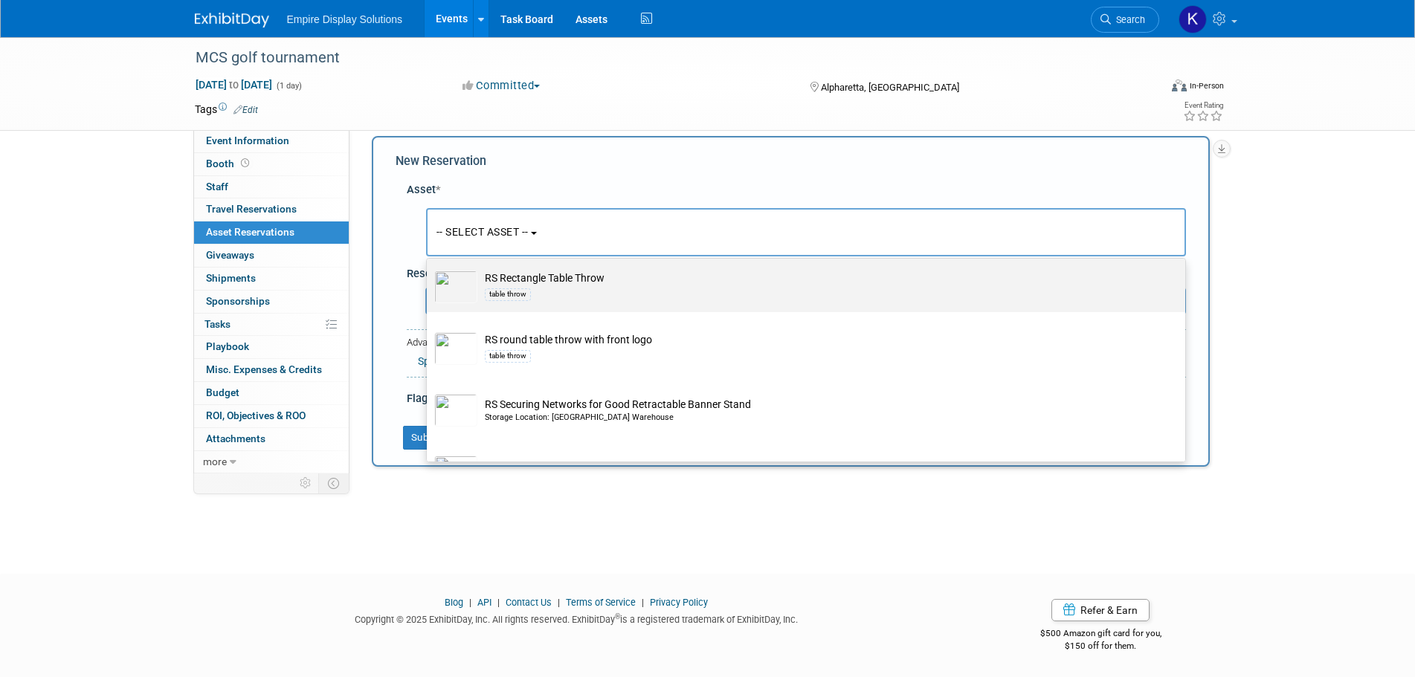
click at [586, 289] on div "table throw" at bounding box center [820, 294] width 671 height 17
click at [429, 268] on input "RS Rectangle Table Throw table throw" at bounding box center [424, 264] width 10 height 10
select select "10696950"
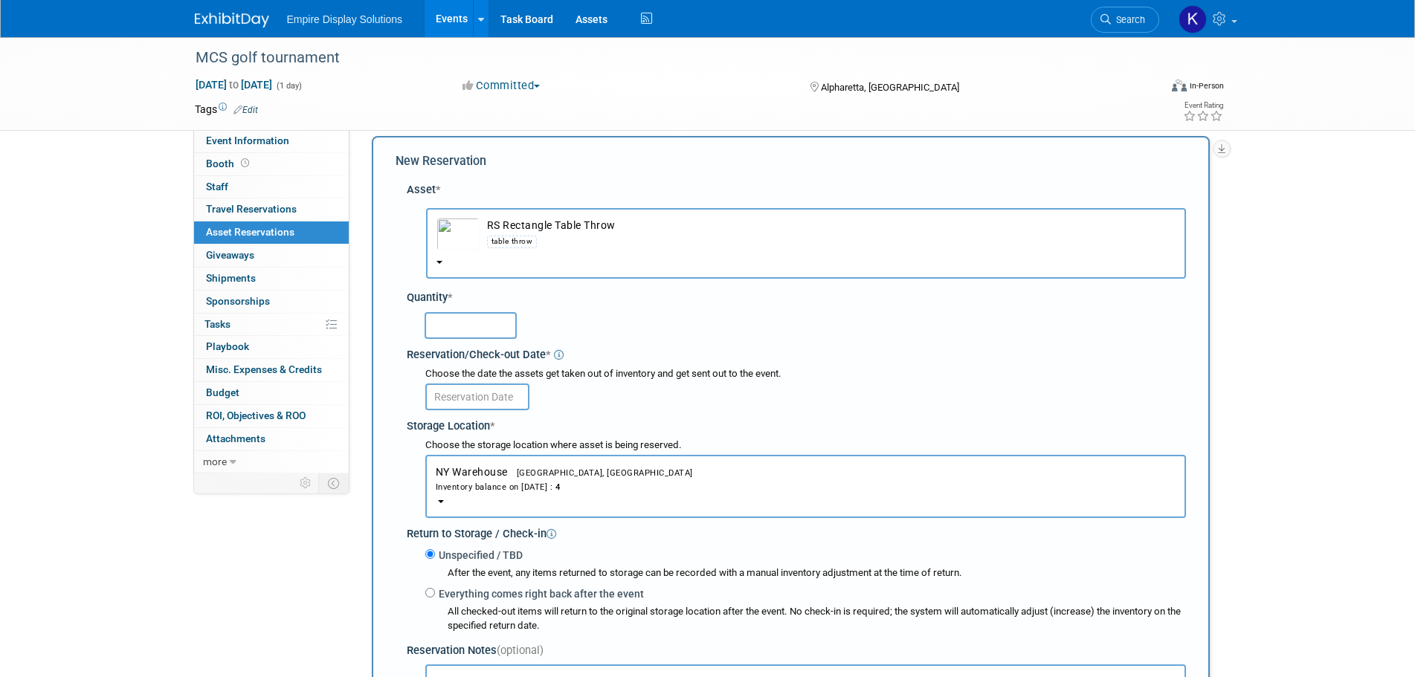
click at [481, 330] on input "text" at bounding box center [471, 325] width 92 height 27
type input "1"
click at [481, 398] on input "text" at bounding box center [477, 397] width 104 height 27
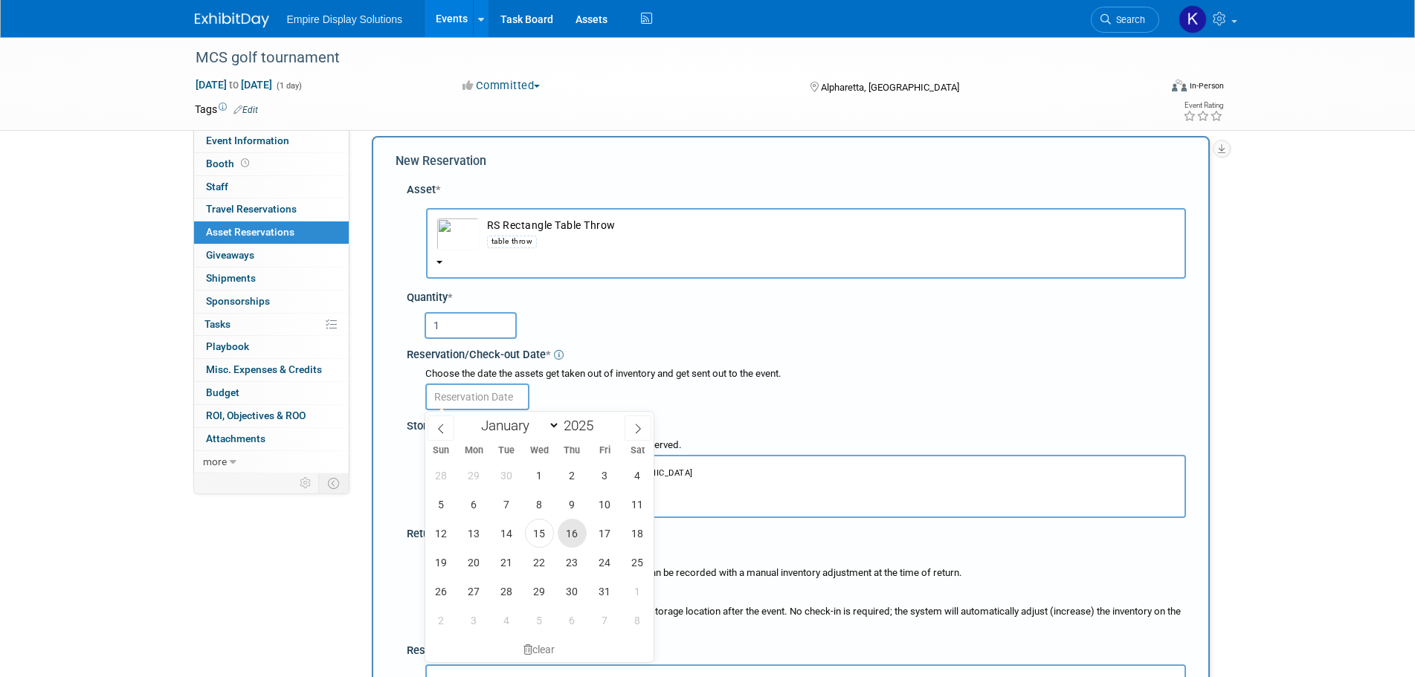
click at [567, 533] on span "16" at bounding box center [572, 533] width 29 height 29
type input "Oct 16, 2025"
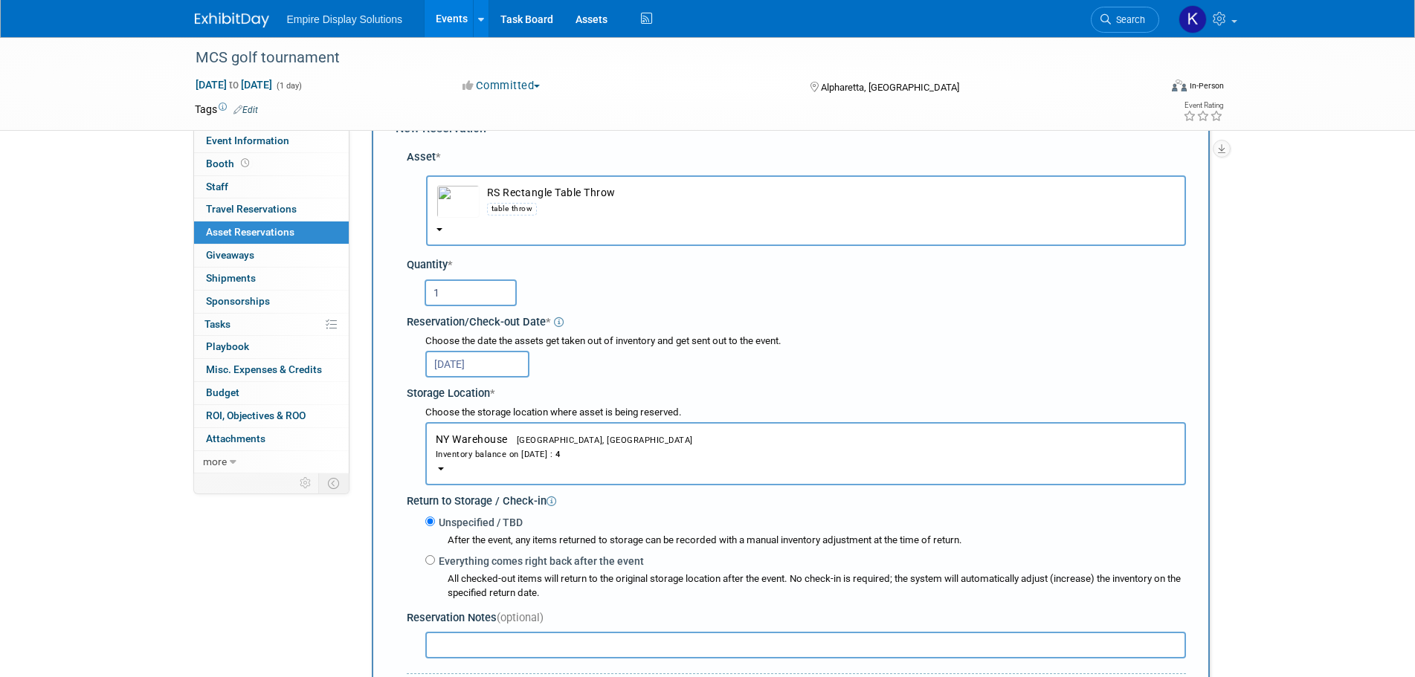
scroll to position [53, 0]
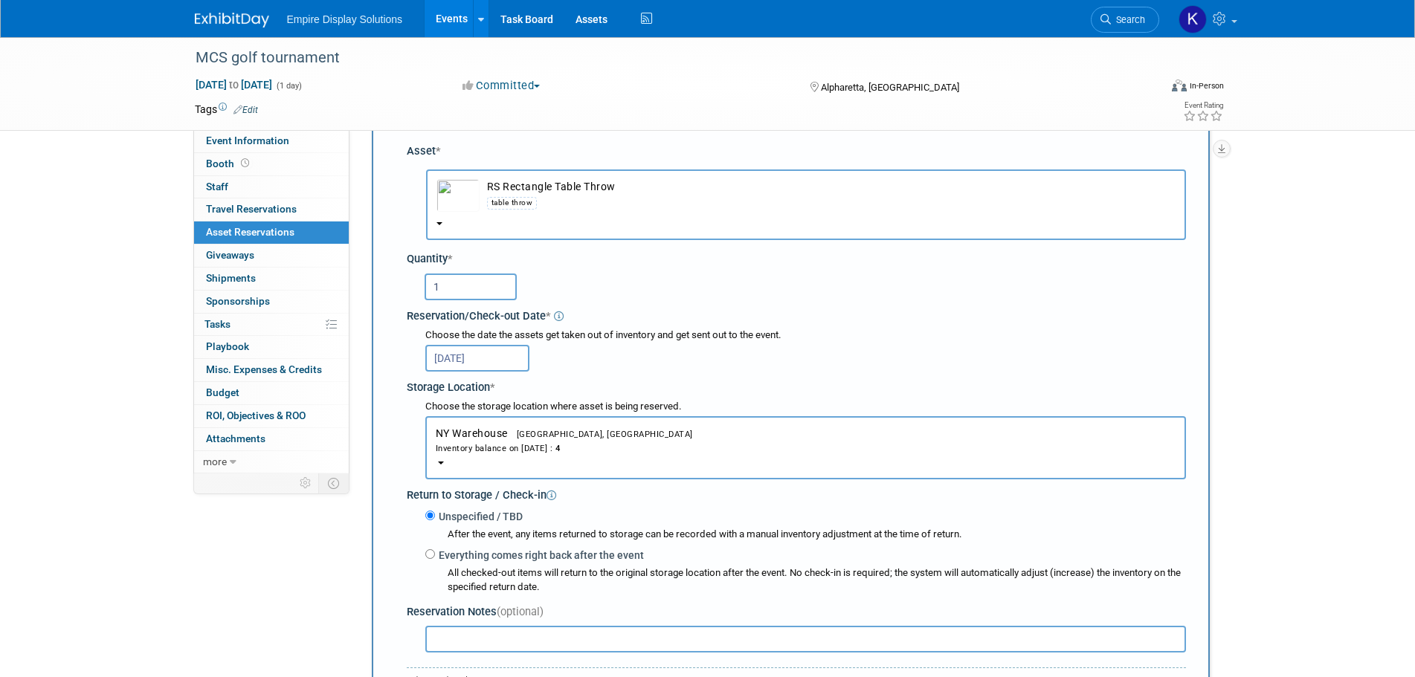
click at [437, 556] on label "Everything comes right back after the event" at bounding box center [539, 555] width 209 height 15
click at [435, 556] on input "Everything comes right back after the event" at bounding box center [430, 555] width 10 height 10
radio input "true"
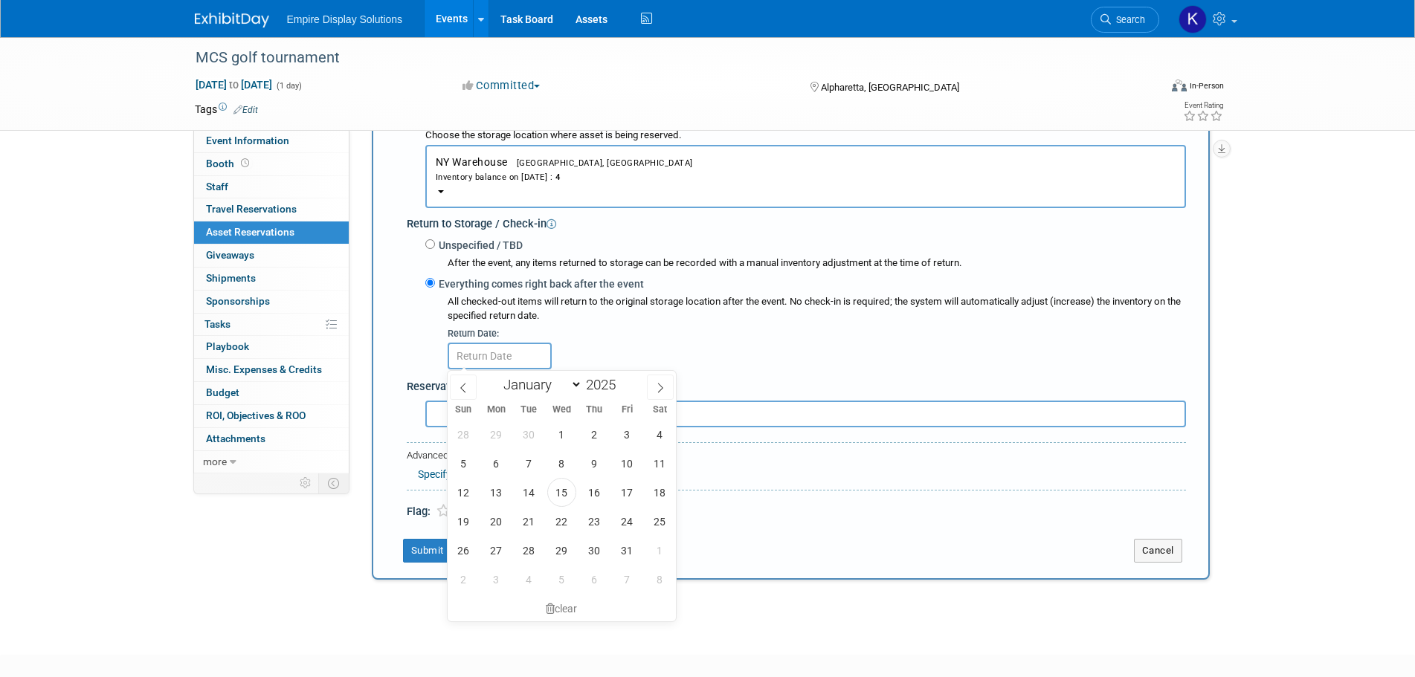
scroll to position [325, 0]
click at [620, 521] on span "24" at bounding box center [627, 520] width 29 height 29
type input "Oct 24, 2025"
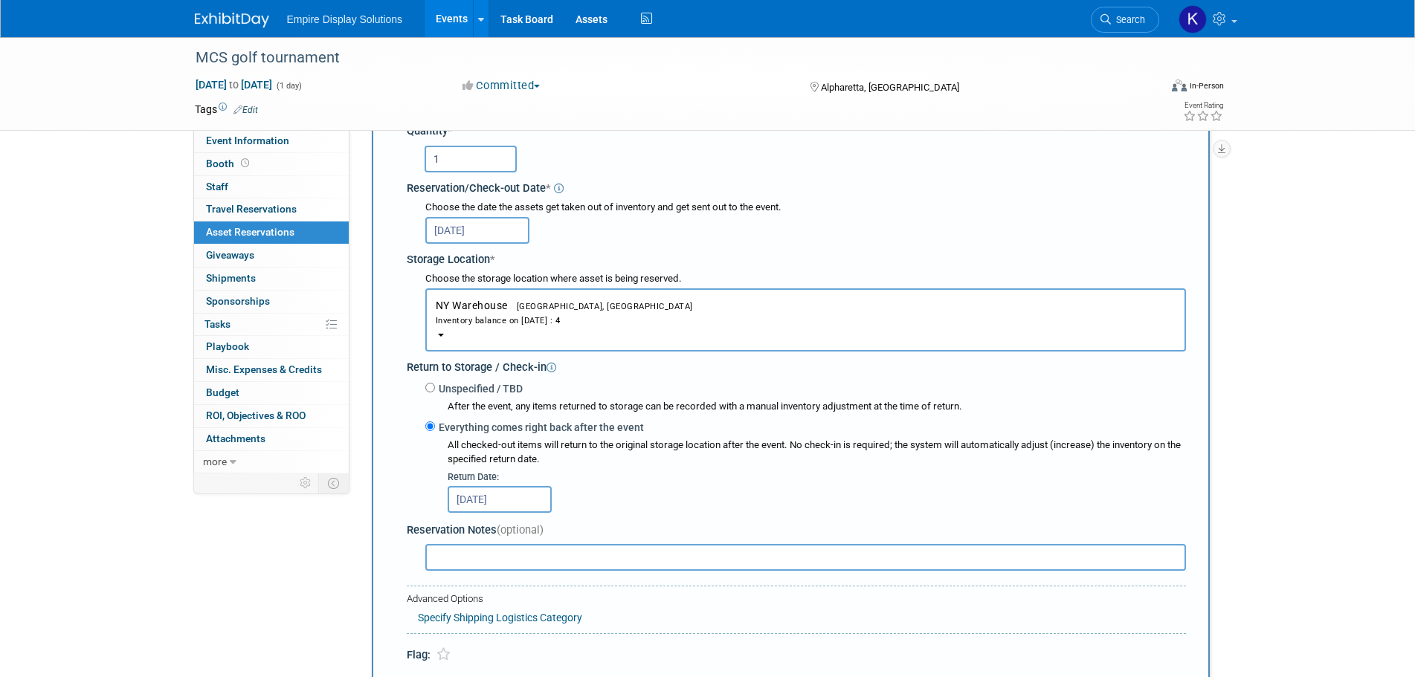
scroll to position [209, 0]
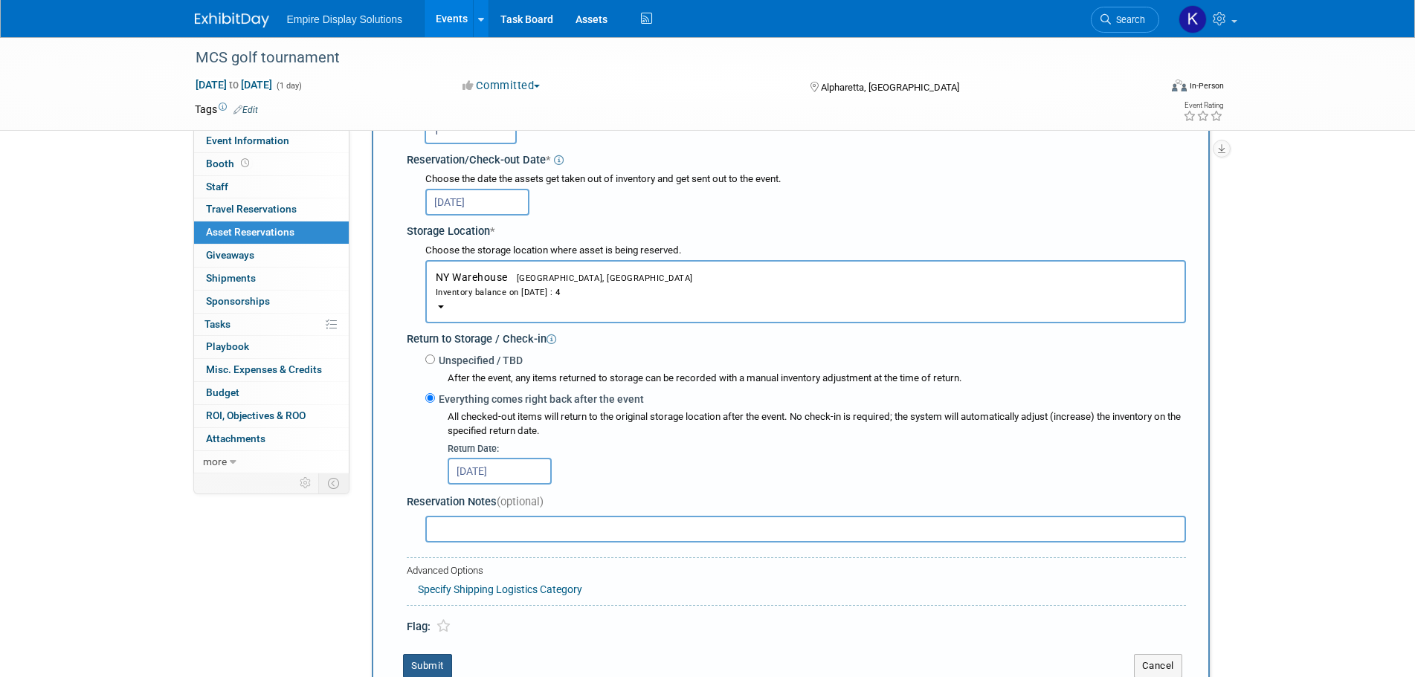
click at [439, 661] on button "Submit" at bounding box center [427, 666] width 49 height 24
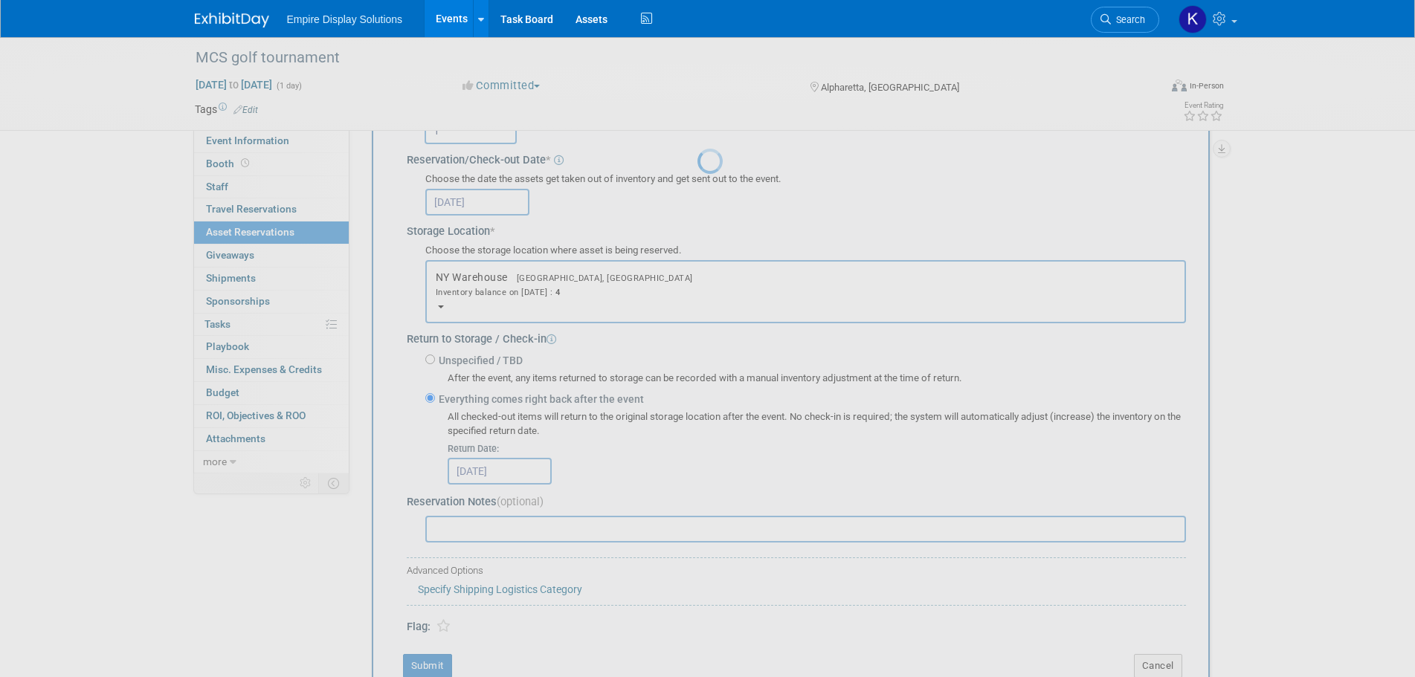
scroll to position [15, 0]
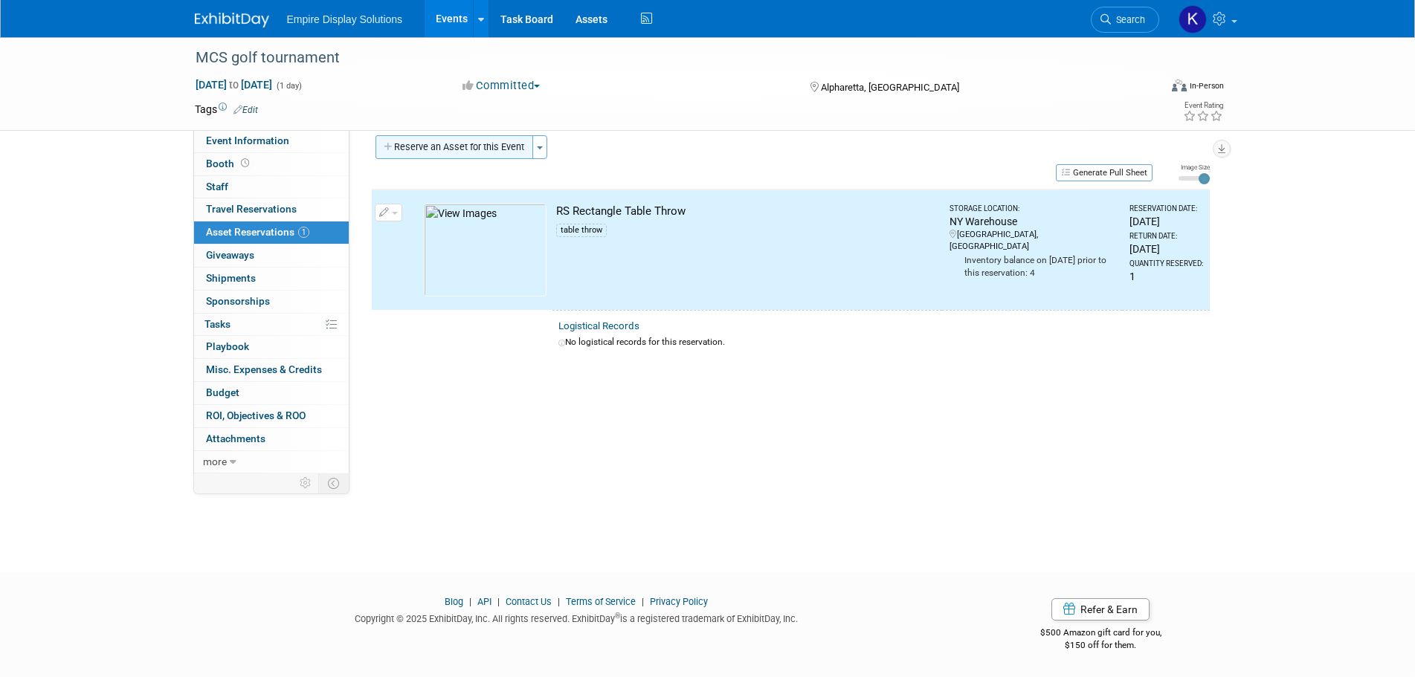
click at [428, 149] on button "Reserve an Asset for this Event" at bounding box center [455, 147] width 158 height 24
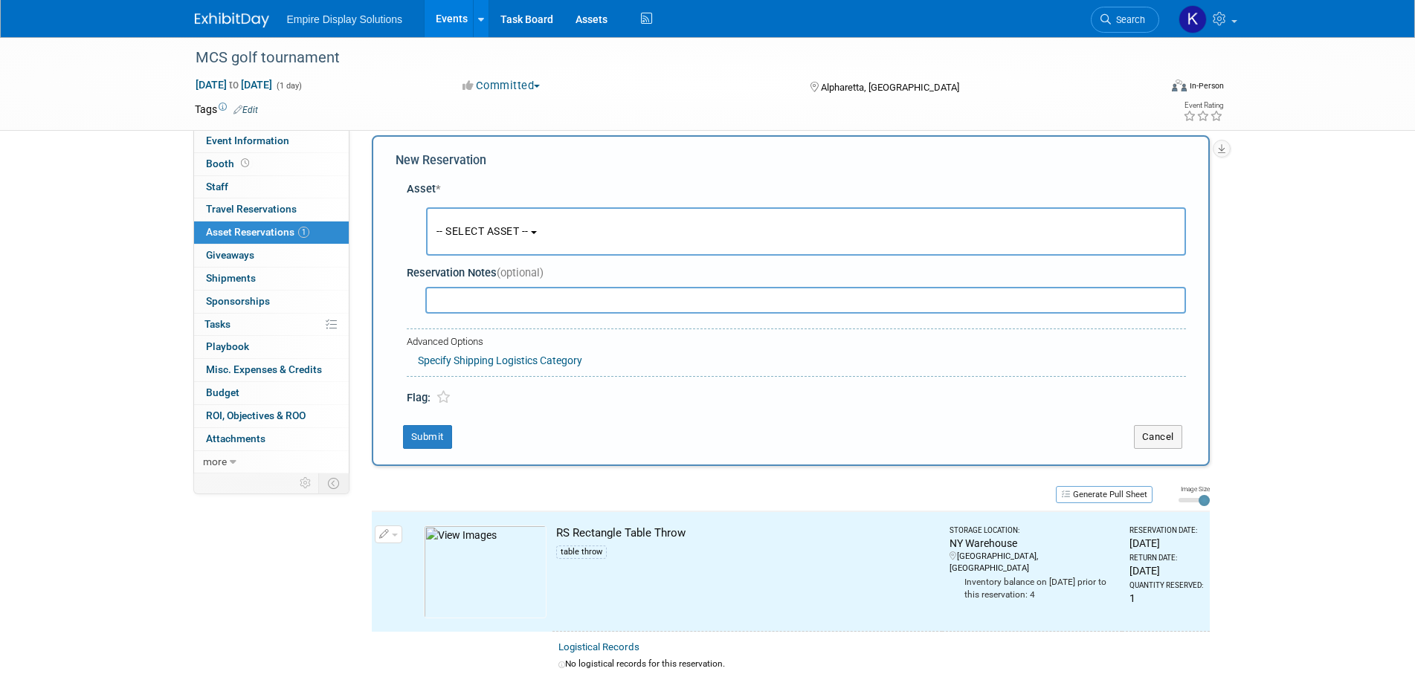
scroll to position [14, 0]
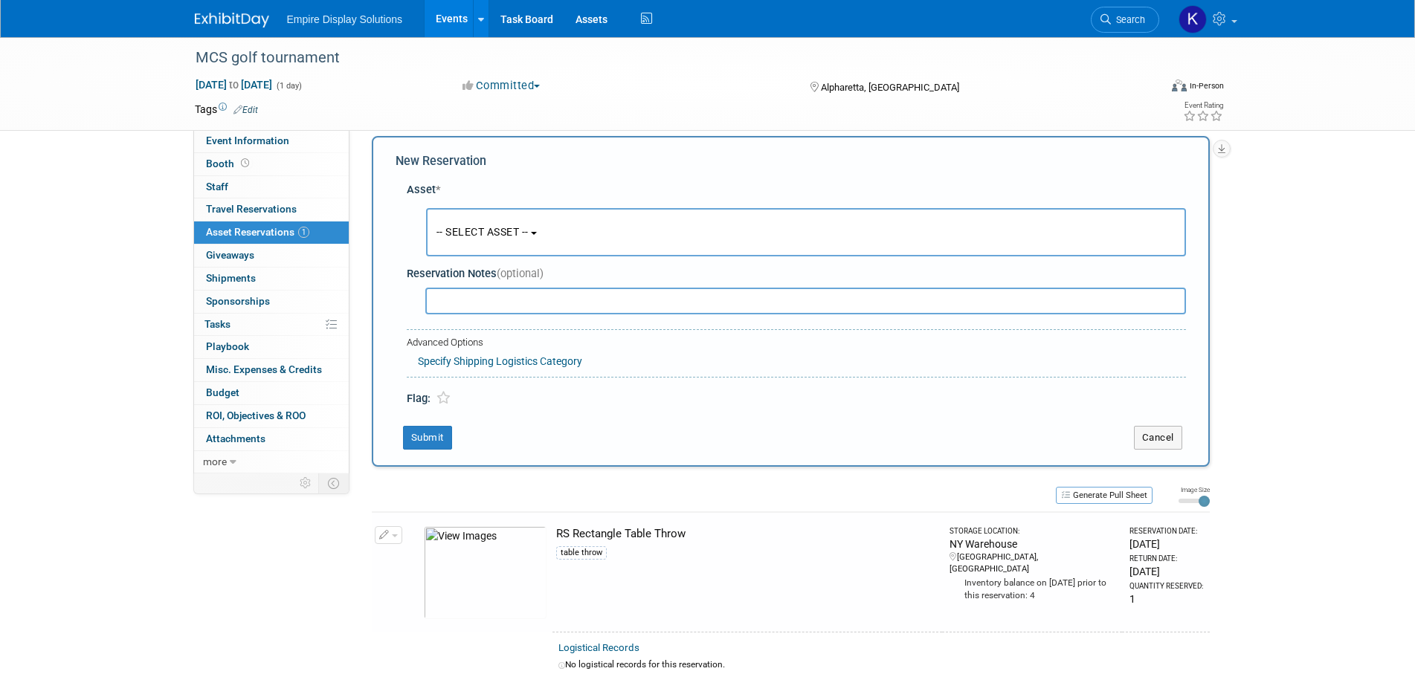
click at [510, 228] on span "-- SELECT ASSET --" at bounding box center [483, 232] width 92 height 12
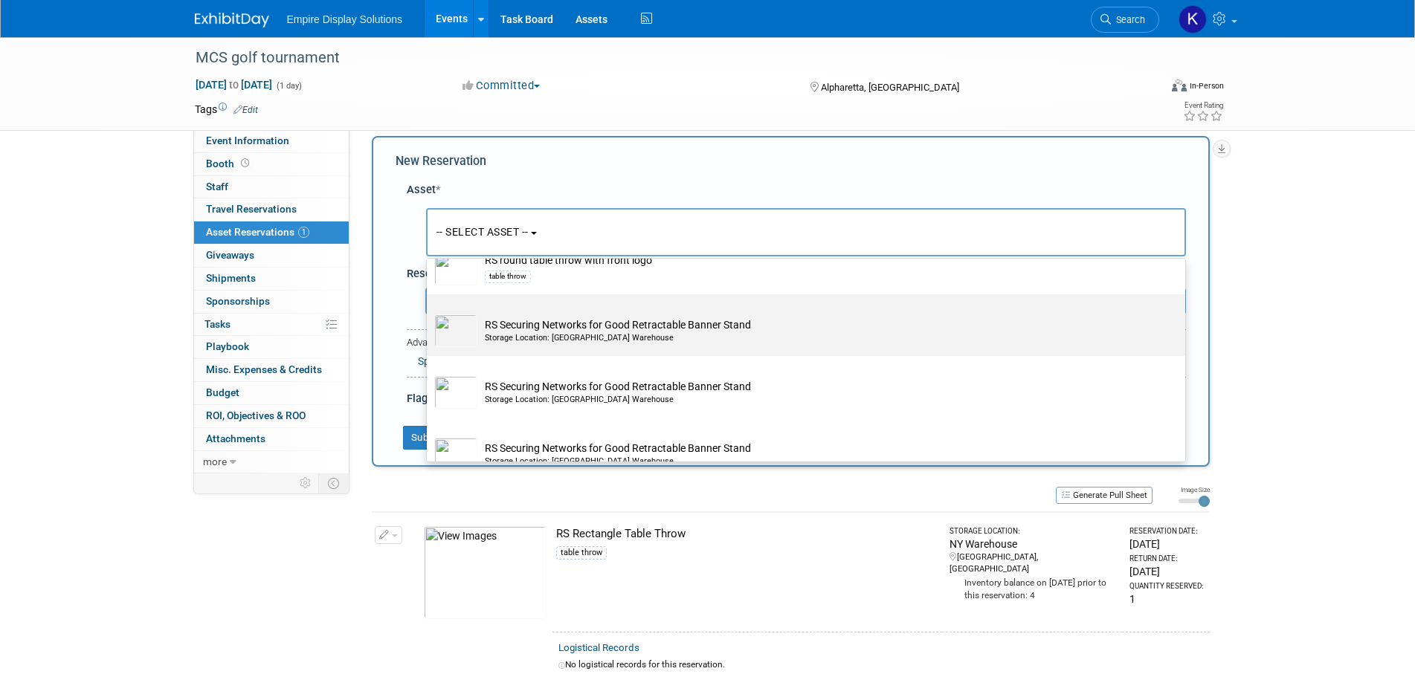
scroll to position [4988, 0]
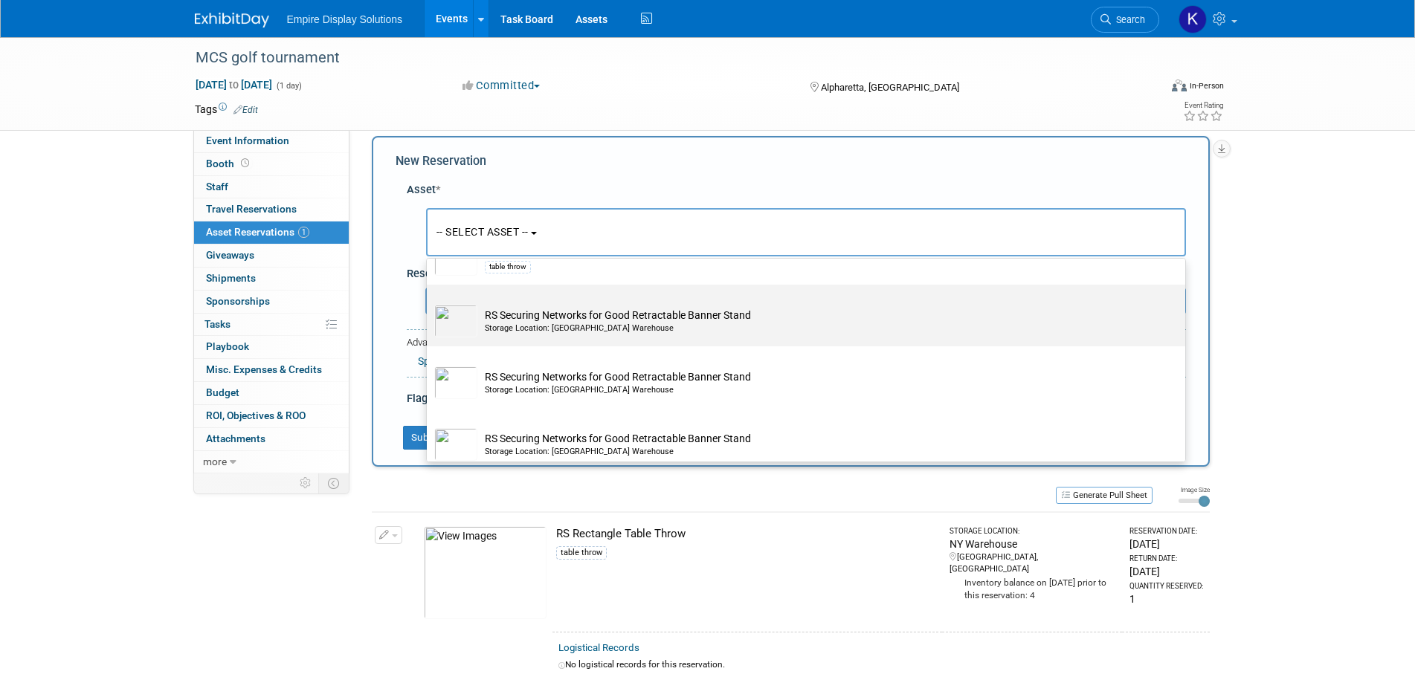
click at [639, 326] on div "Storage Location: NY Warehouse" at bounding box center [820, 329] width 671 height 12
click at [429, 303] on input "RS Securing Networks for Good Retractable Banner Stand Storage Location: NY War…" at bounding box center [424, 298] width 10 height 10
select select "10718644"
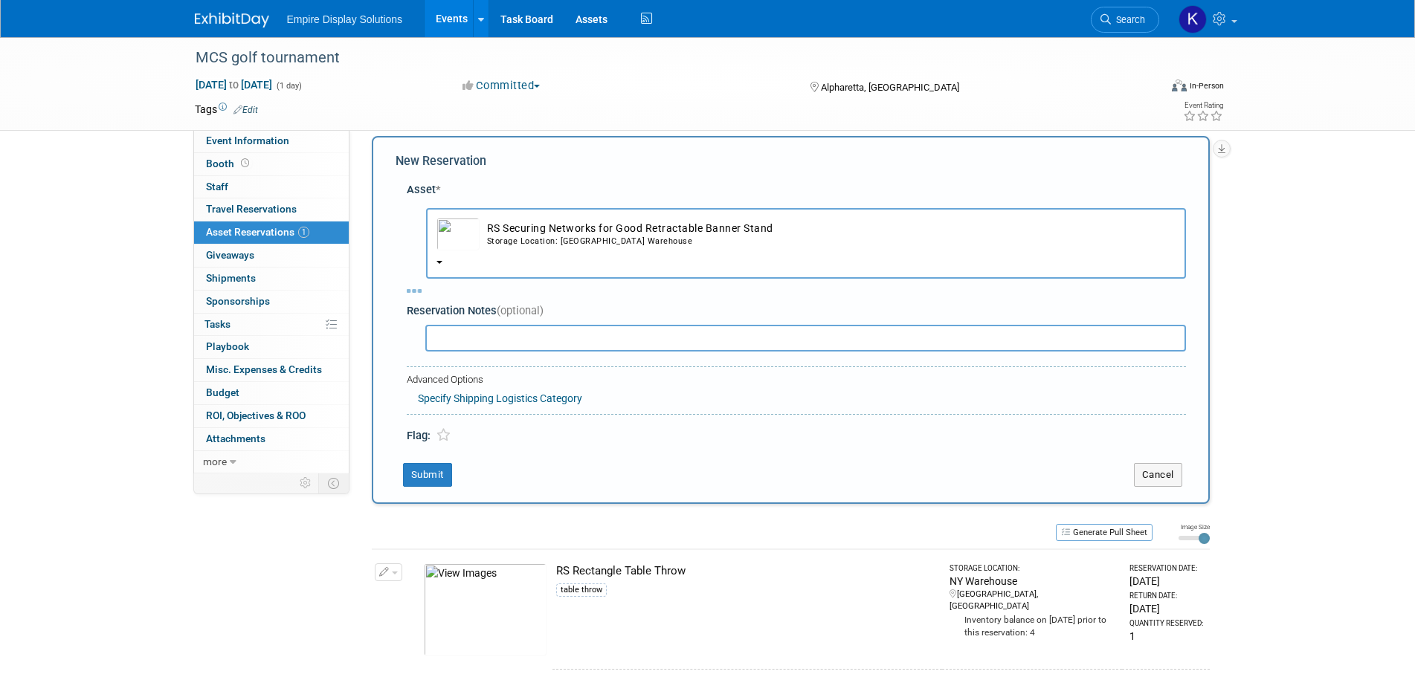
select select "9"
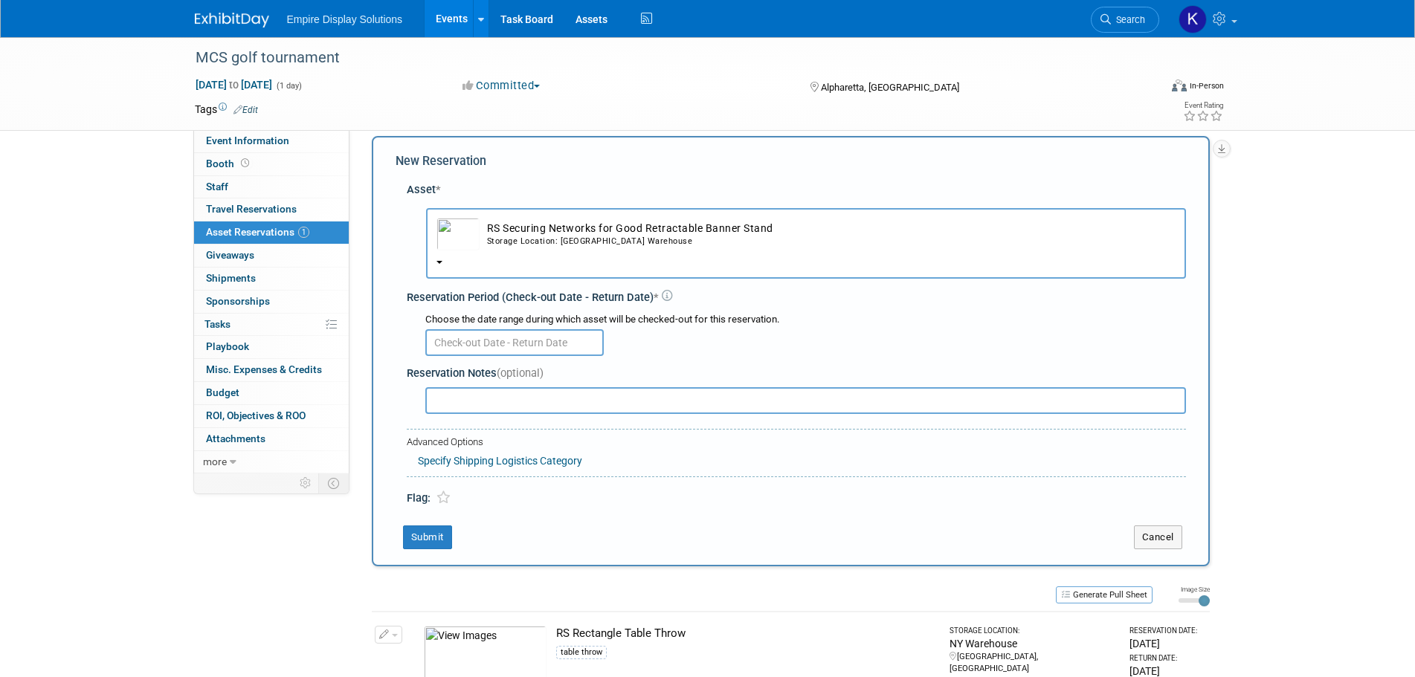
click at [437, 340] on input "text" at bounding box center [514, 342] width 178 height 27
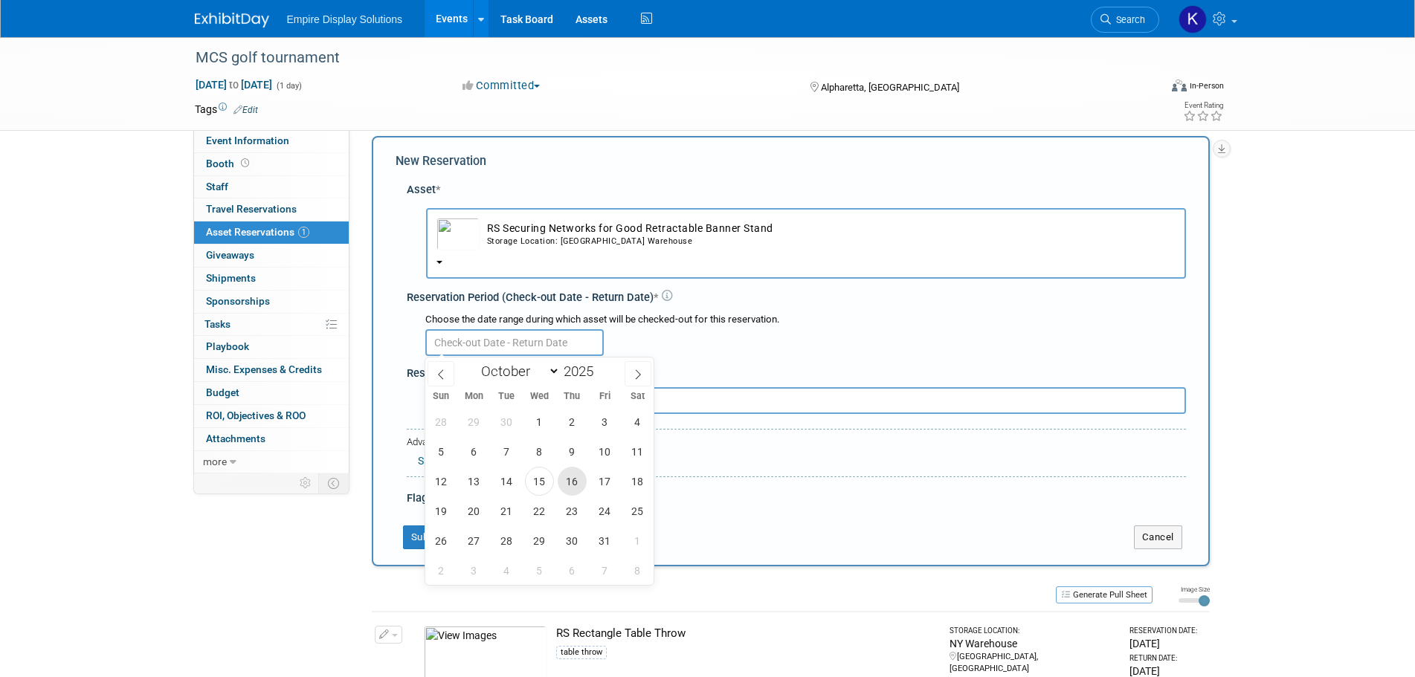
click at [575, 483] on span "16" at bounding box center [572, 481] width 29 height 29
click at [605, 512] on span "24" at bounding box center [604, 511] width 29 height 29
type input "Oct 16, 2025 to Oct 24, 2025"
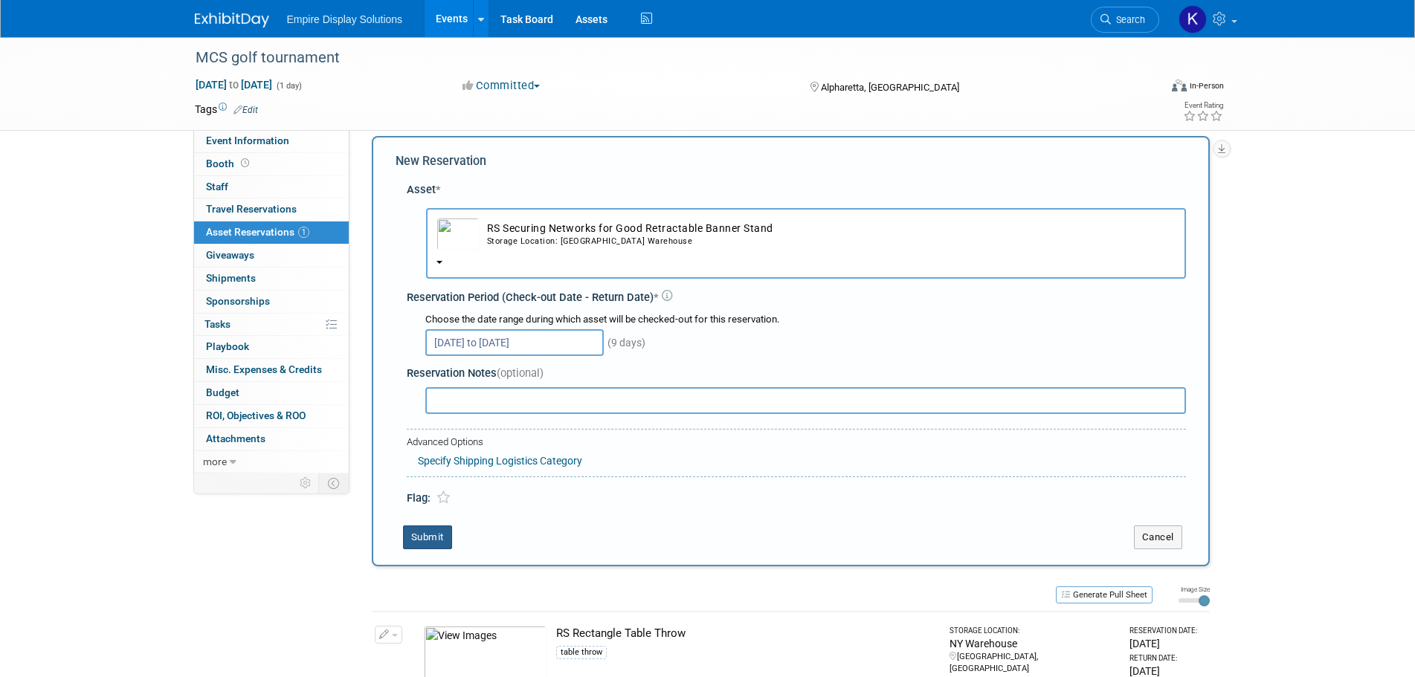
click at [440, 532] on button "Submit" at bounding box center [427, 538] width 49 height 24
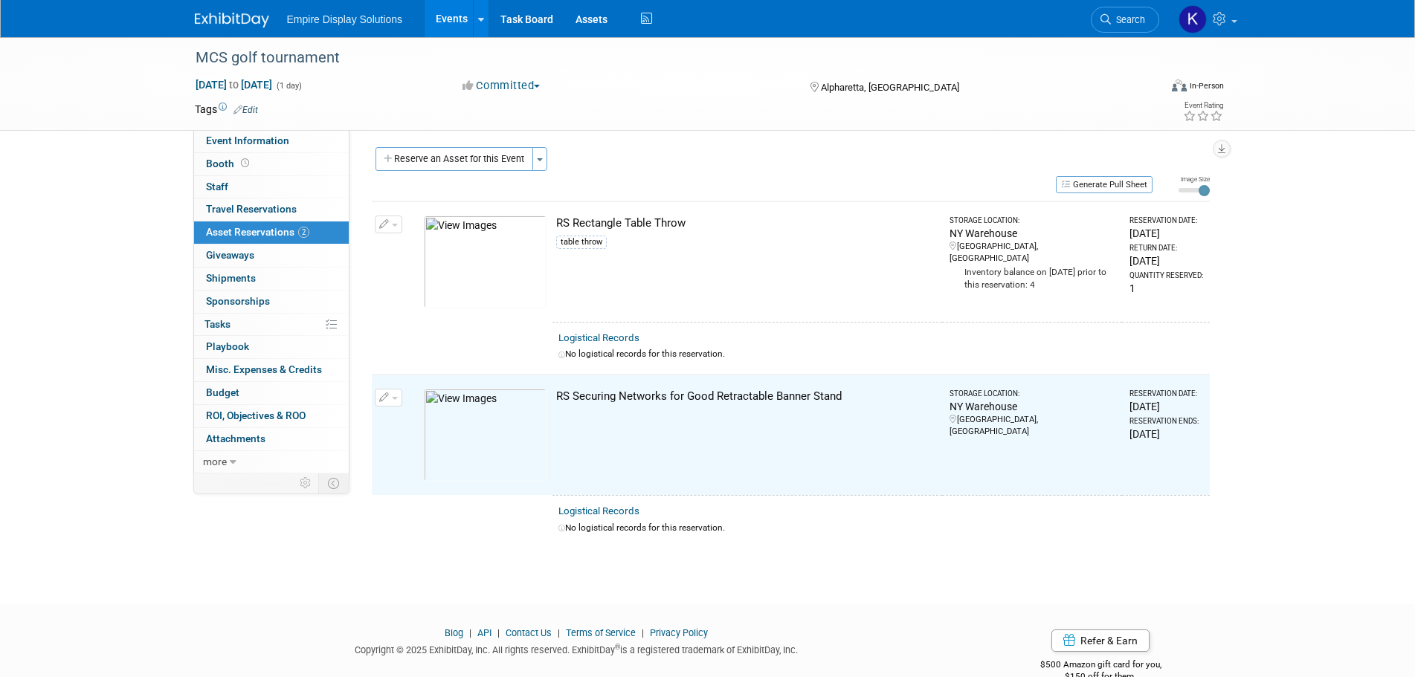
scroll to position [0, 0]
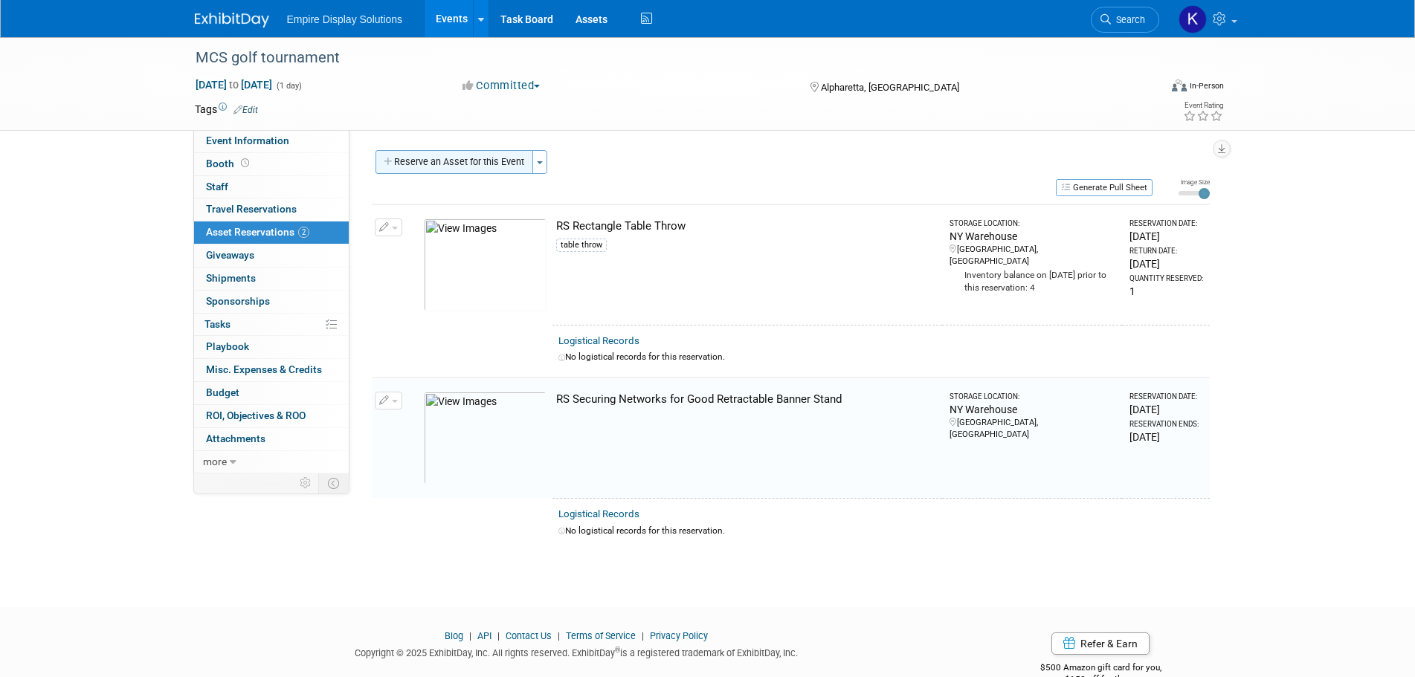
click at [434, 164] on button "Reserve an Asset for this Event" at bounding box center [455, 162] width 158 height 24
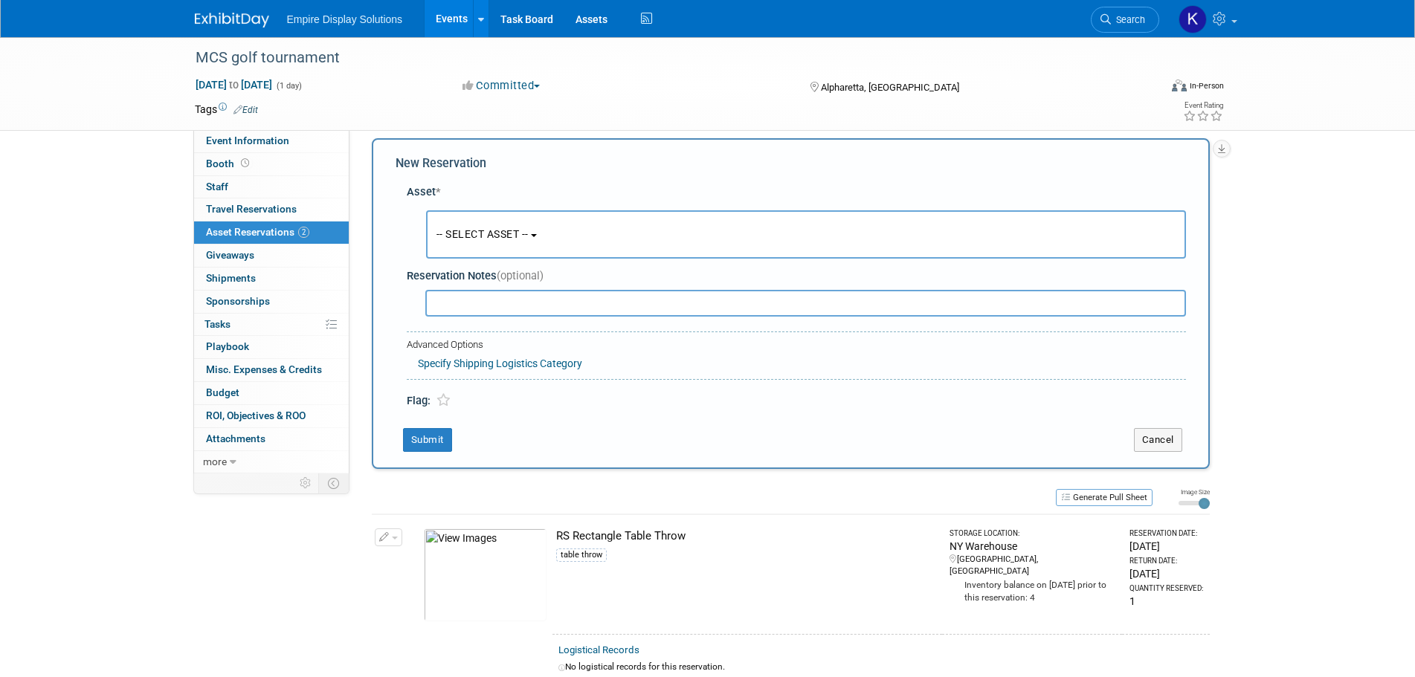
scroll to position [14, 0]
click at [483, 226] on span "-- SELECT ASSET --" at bounding box center [483, 232] width 92 height 12
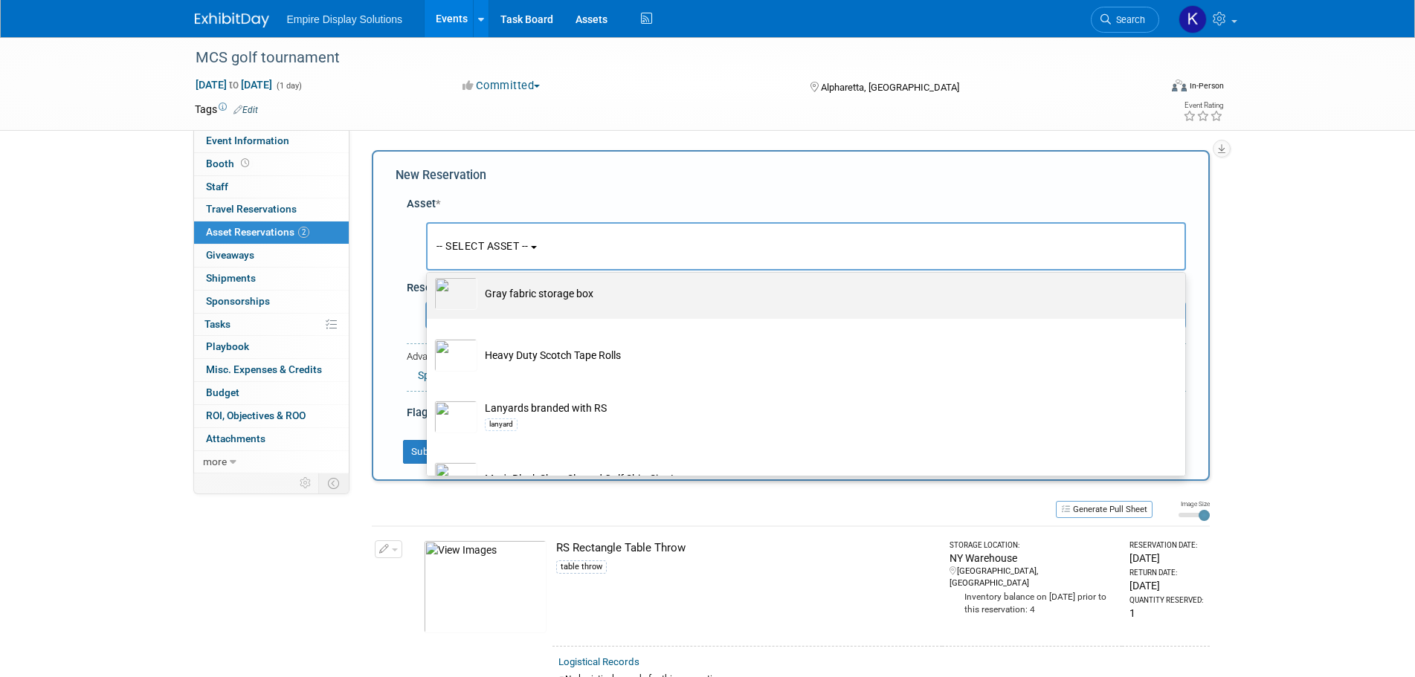
scroll to position [1630, 0]
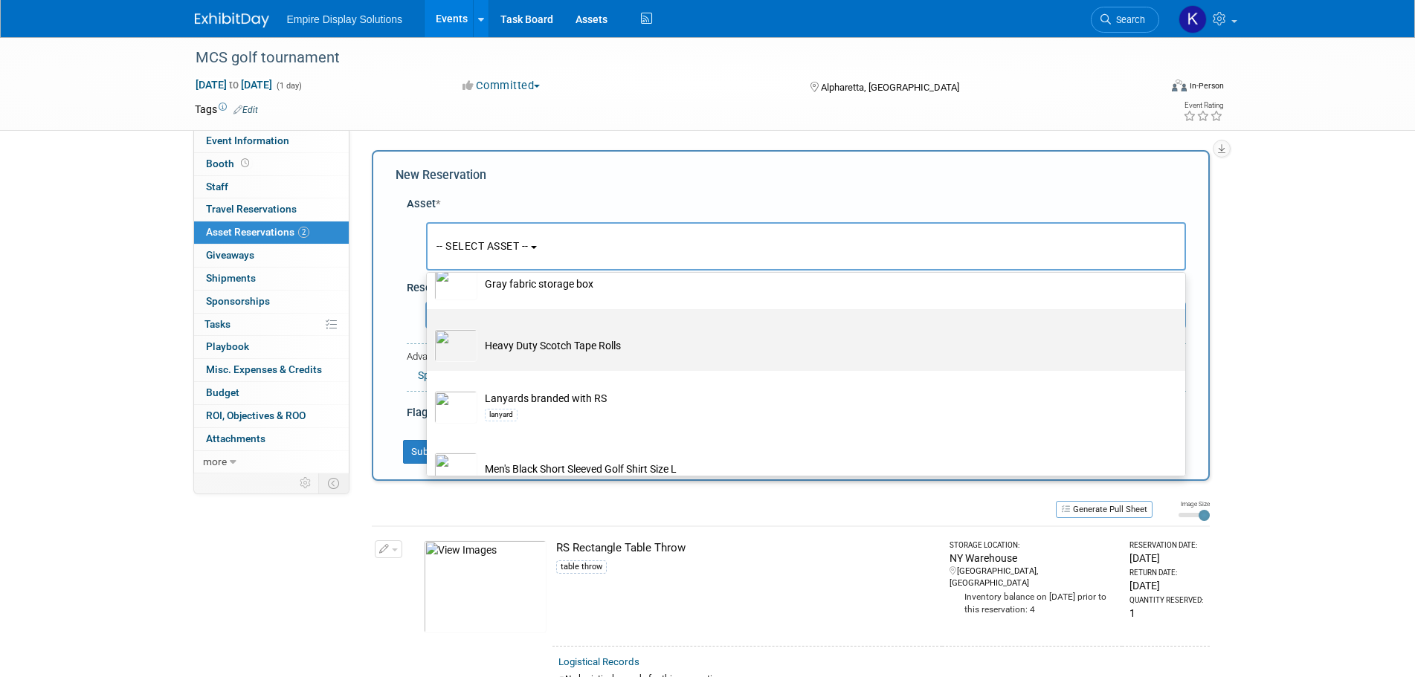
click at [558, 351] on td "Heavy Duty Scotch Tape Rolls" at bounding box center [816, 345] width 678 height 33
click at [429, 327] on input "Heavy Duty Scotch Tape Rolls" at bounding box center [424, 323] width 10 height 10
select select "10696944"
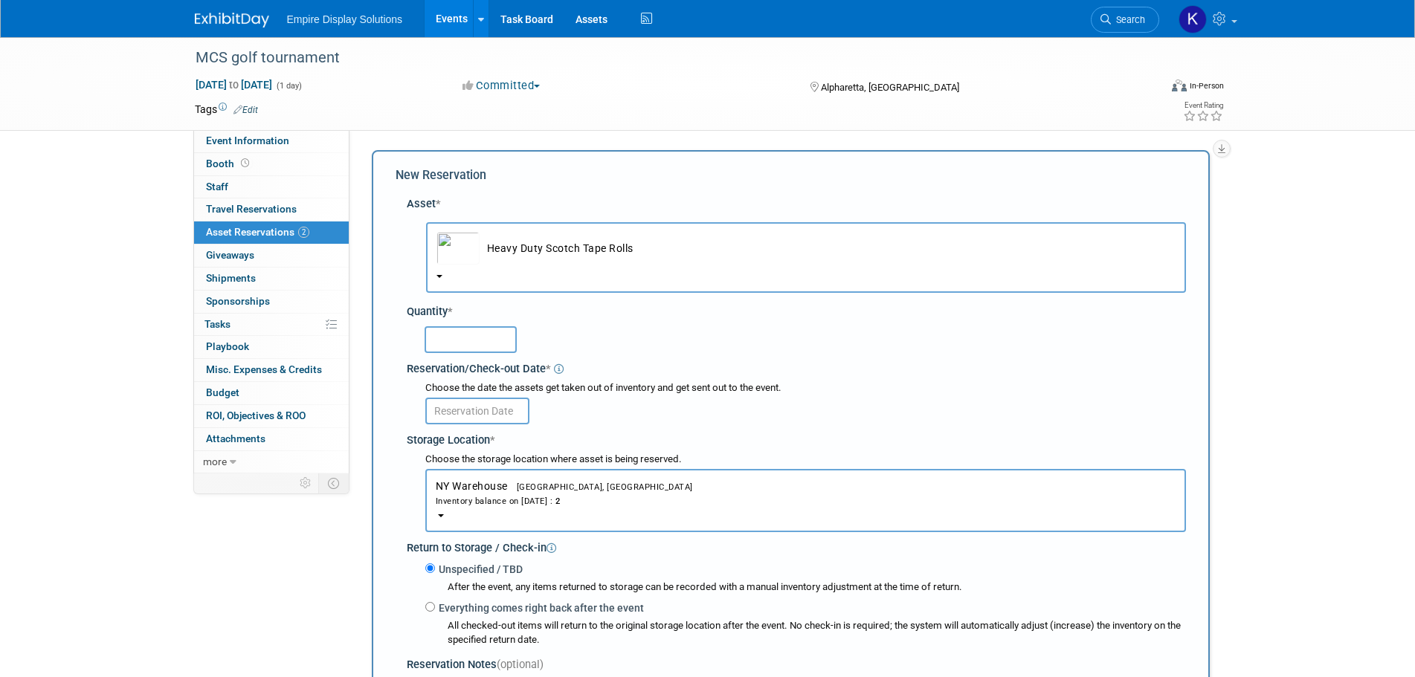
click at [471, 343] on input "text" at bounding box center [471, 339] width 92 height 27
type input "1"
click at [472, 417] on input "text" at bounding box center [477, 411] width 104 height 27
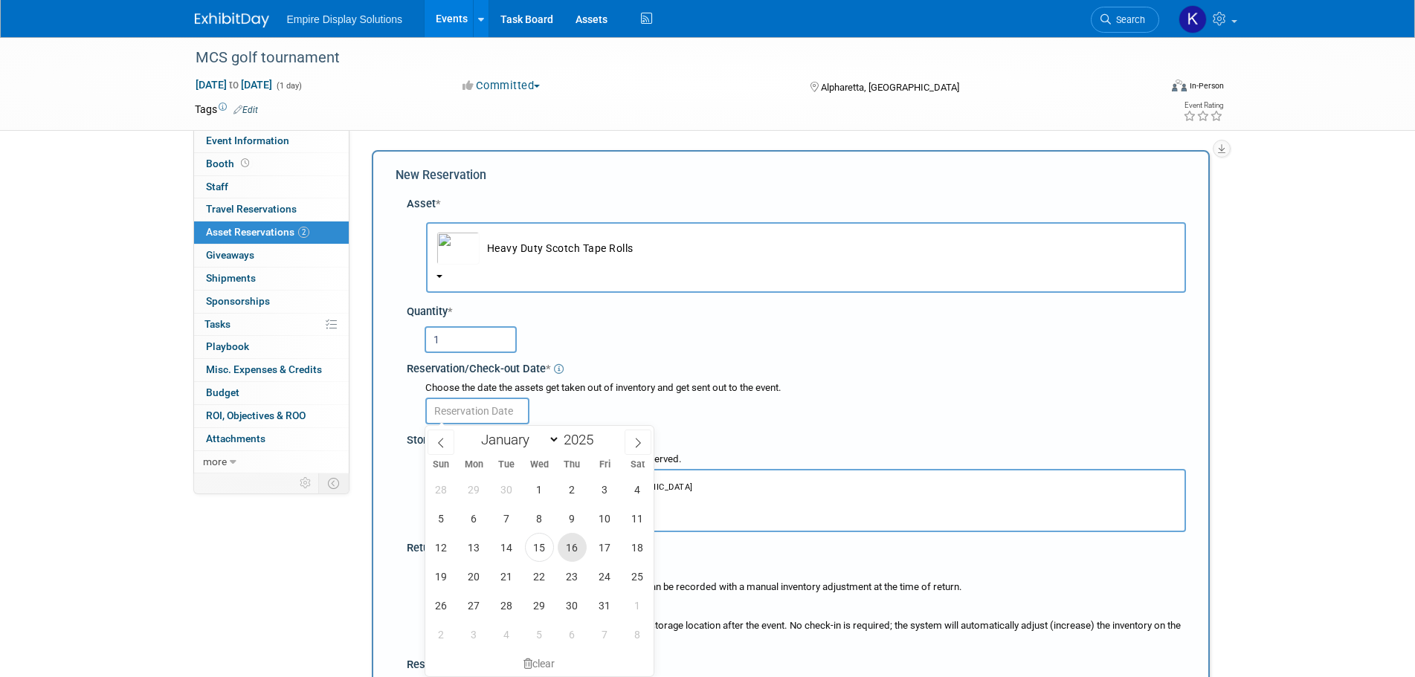
click at [573, 544] on span "16" at bounding box center [572, 547] width 29 height 29
type input "Oct 16, 2025"
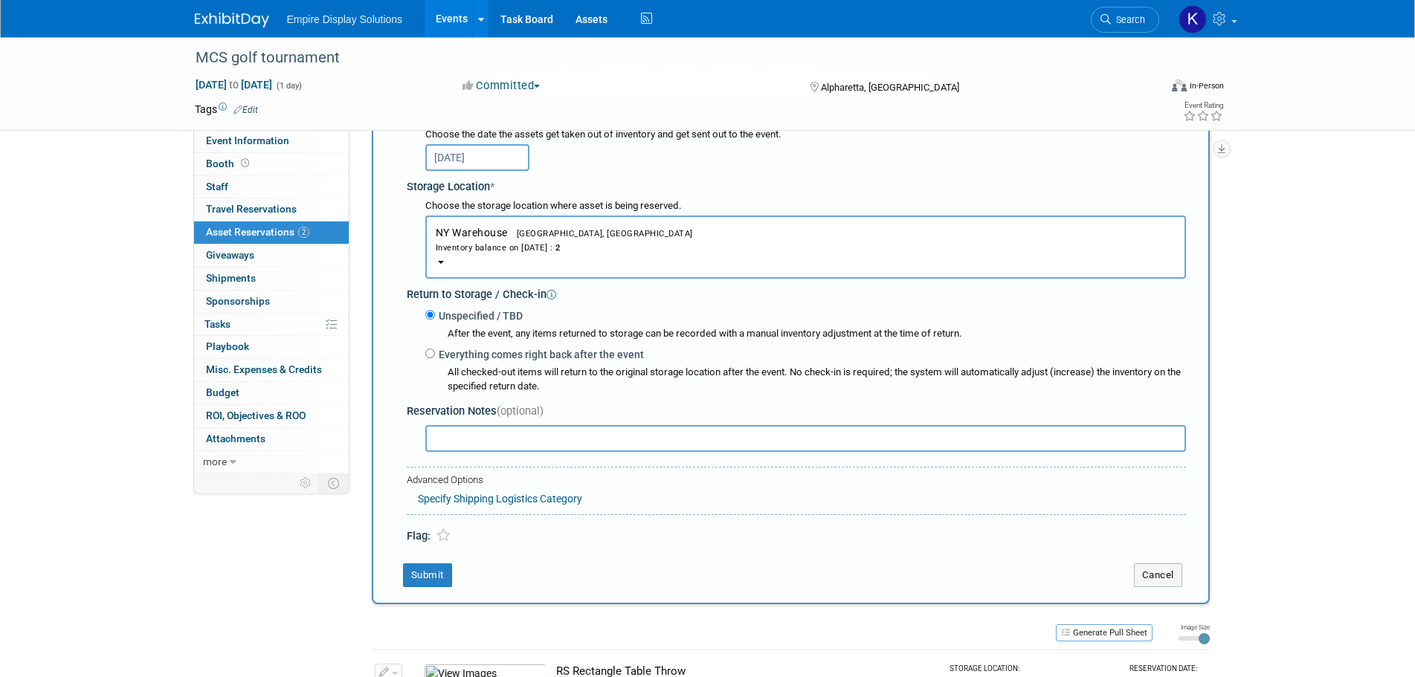
scroll to position [185, 0]
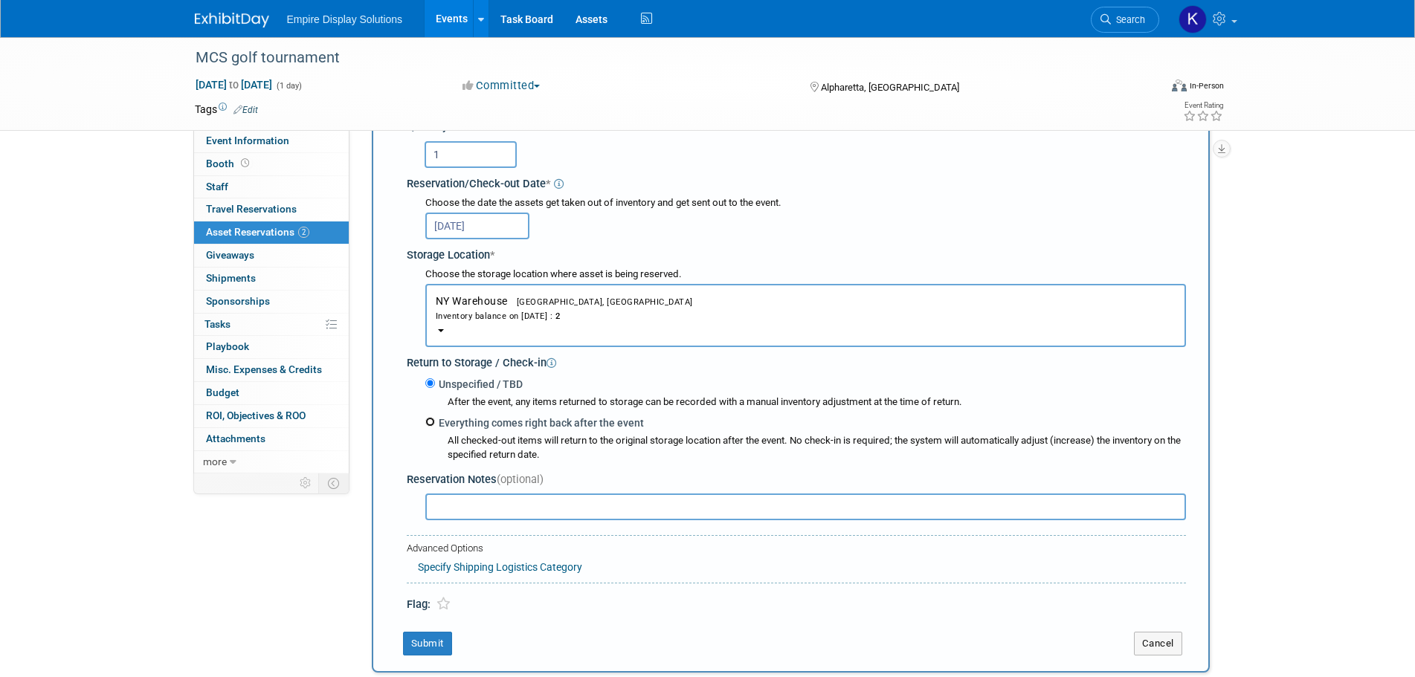
click at [428, 422] on input "Everything comes right back after the event" at bounding box center [430, 422] width 10 height 10
radio input "true"
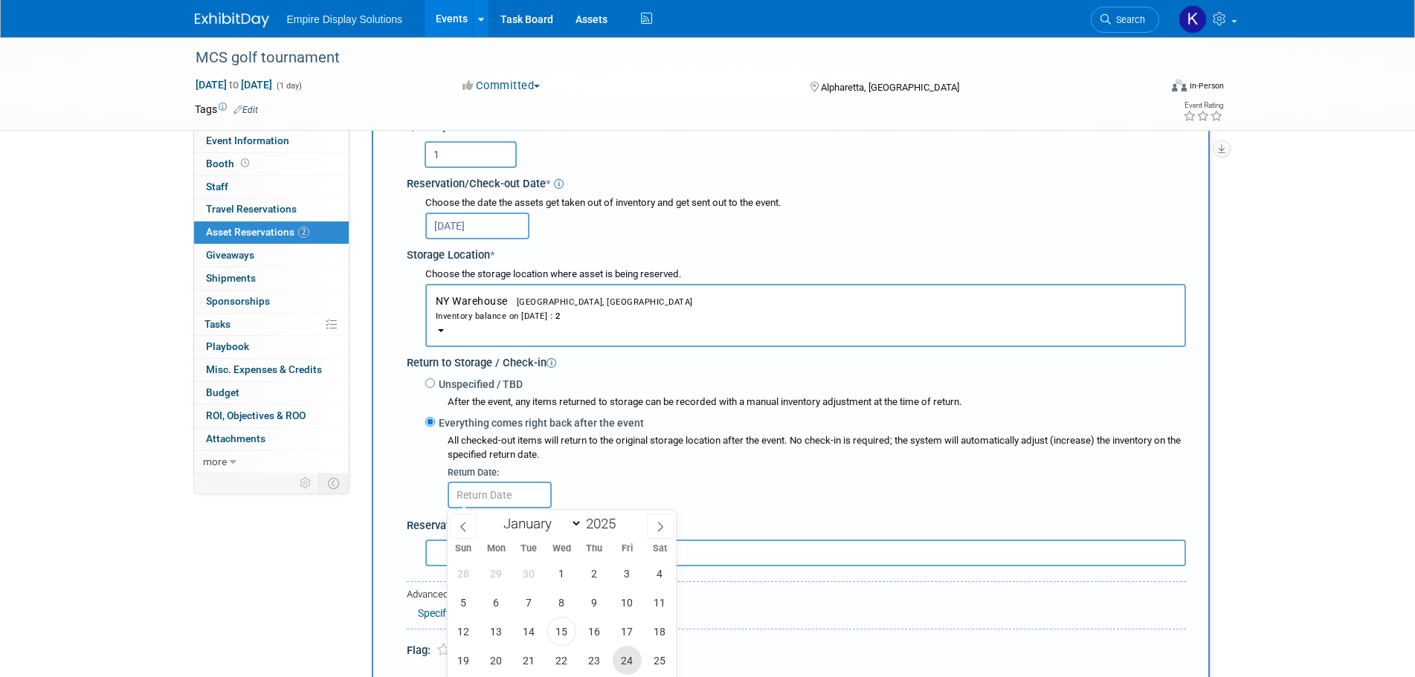
click at [631, 666] on span "24" at bounding box center [627, 660] width 29 height 29
type input "Oct 24, 2025"
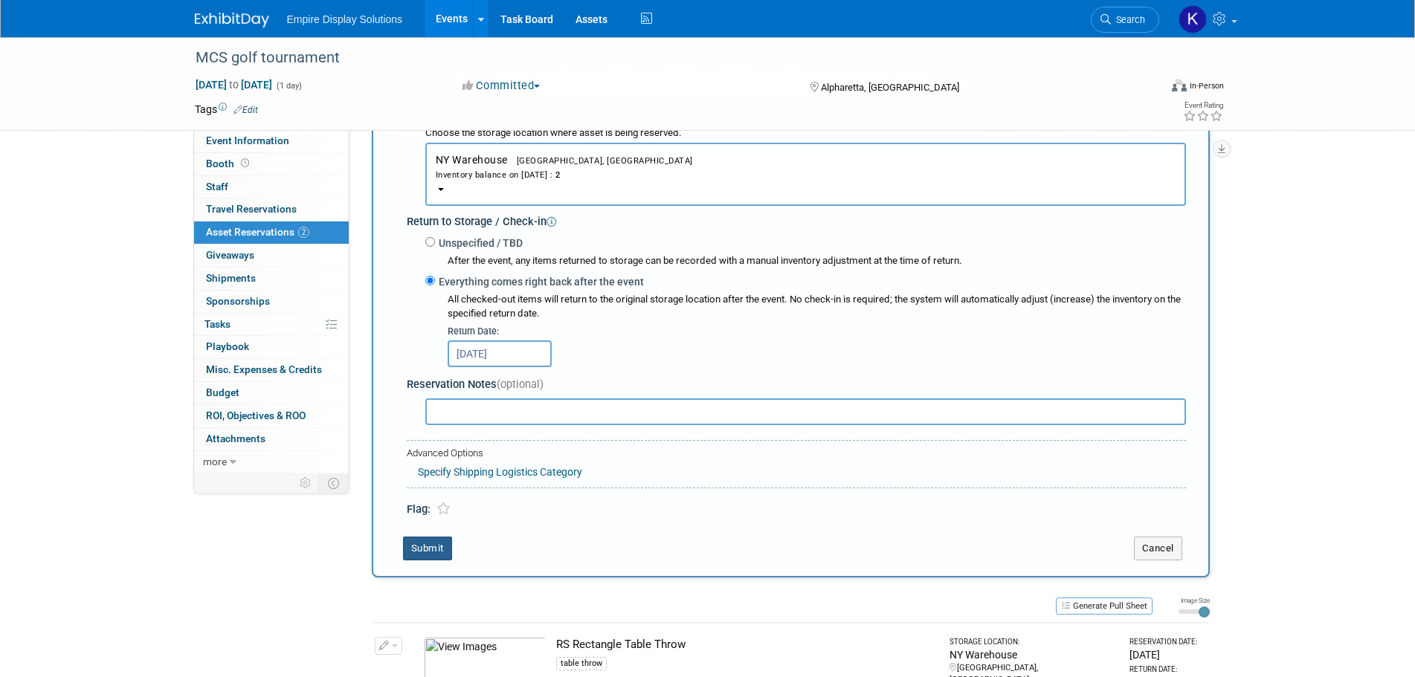
click at [434, 546] on button "Submit" at bounding box center [427, 549] width 49 height 24
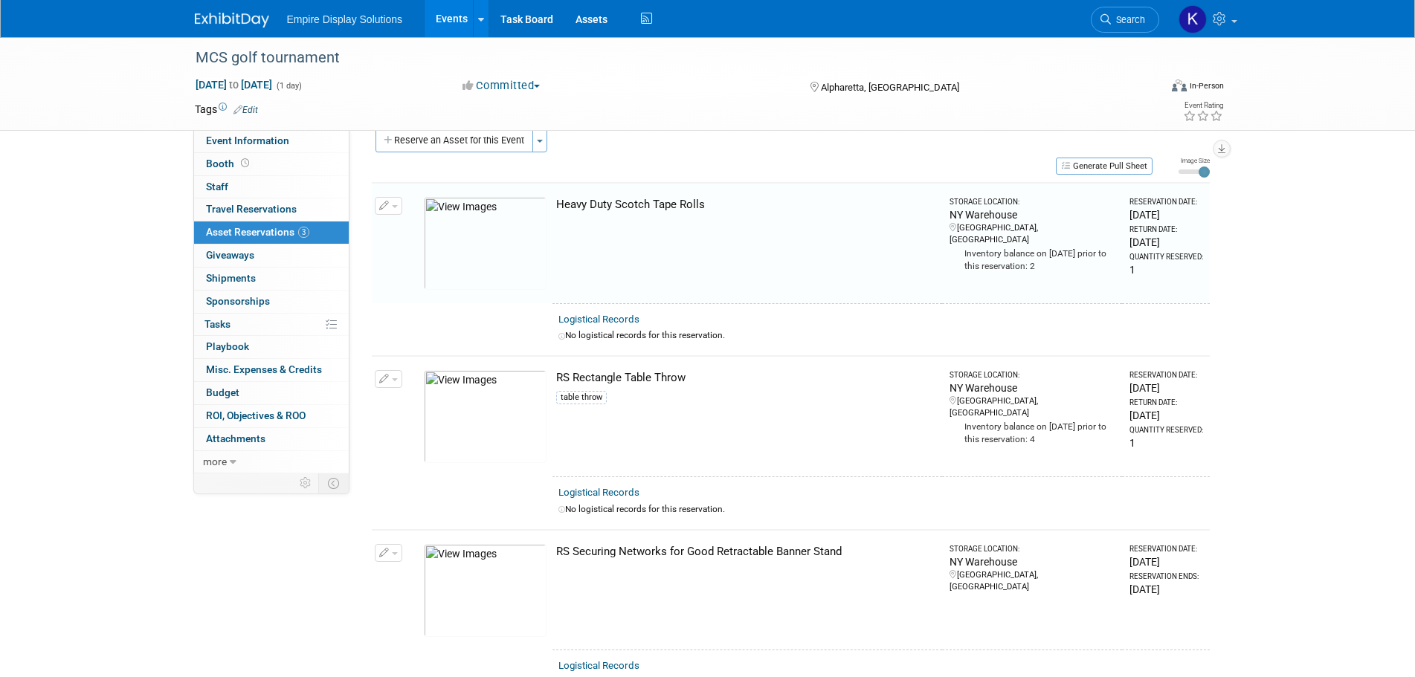
scroll to position [19, 0]
click at [234, 18] on img at bounding box center [232, 20] width 74 height 15
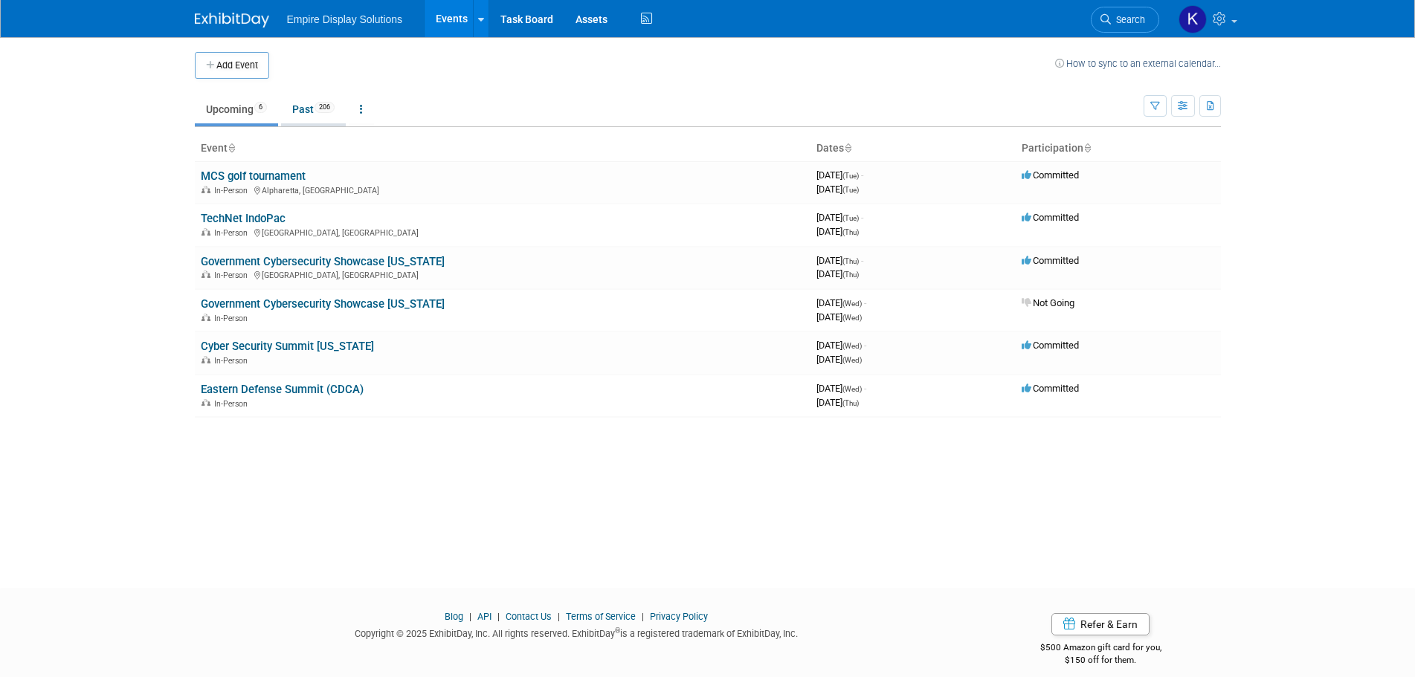
click at [313, 105] on link "Past 206" at bounding box center [313, 109] width 65 height 28
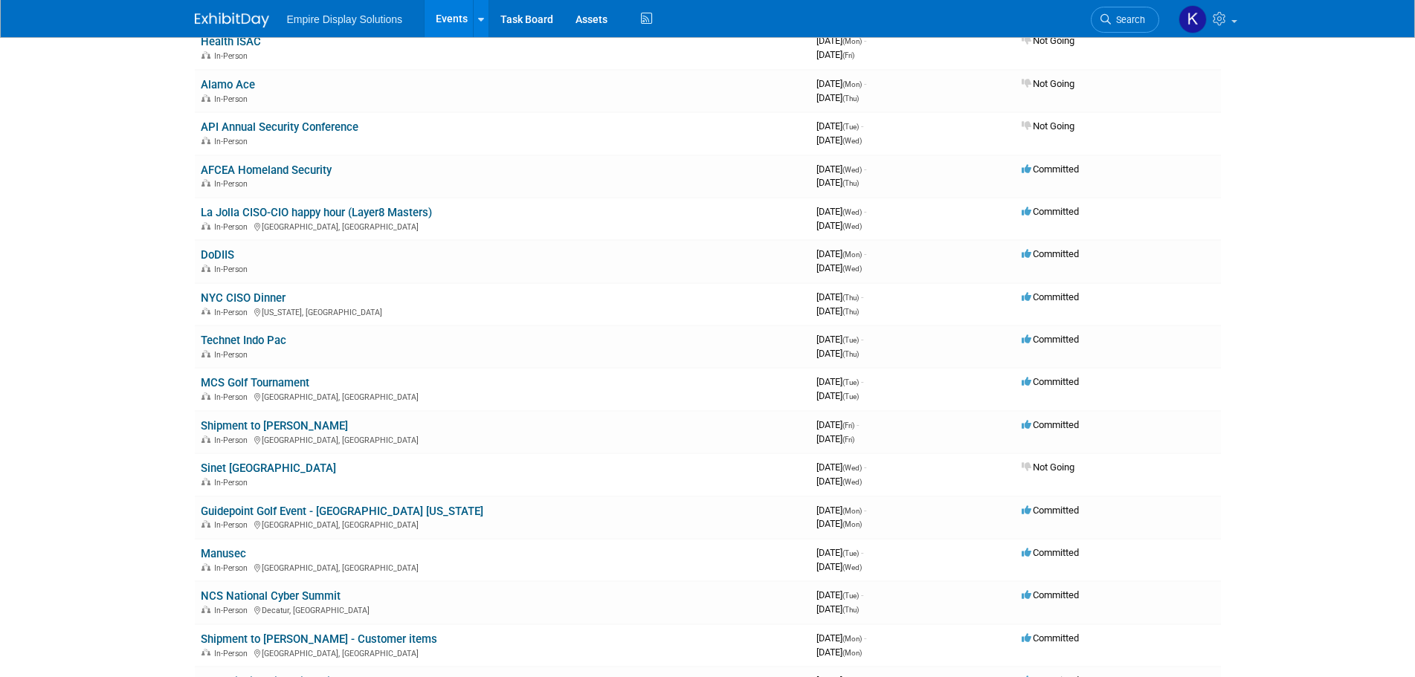
scroll to position [1556, 0]
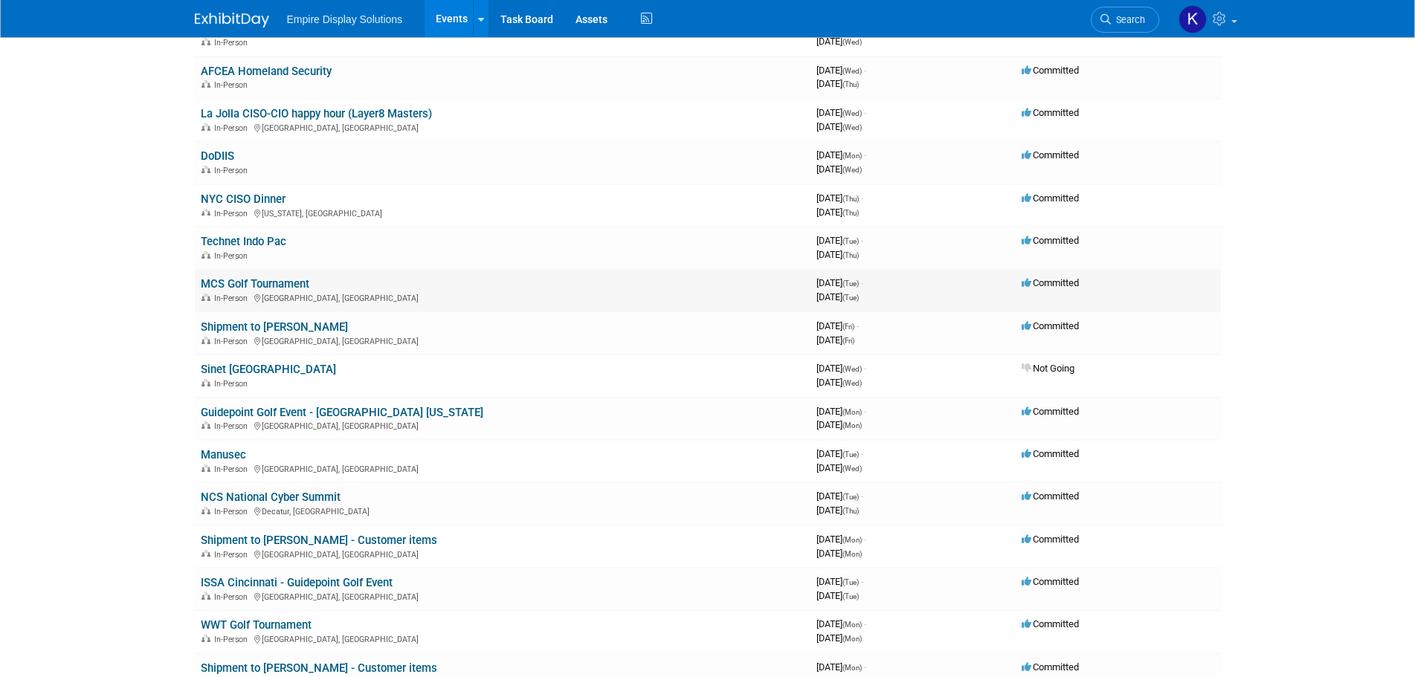
click at [292, 285] on link "MCS Golf Tournament" at bounding box center [255, 283] width 109 height 13
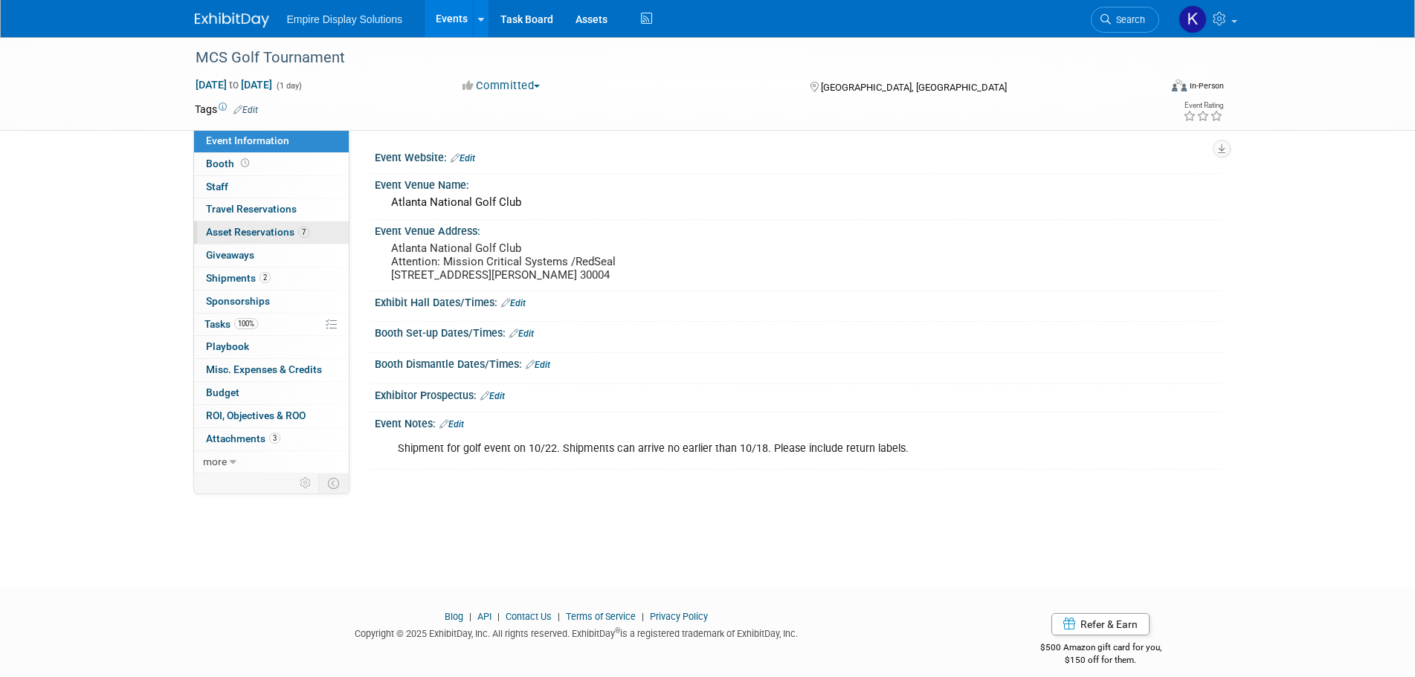
click at [259, 234] on span "Asset Reservations 7" at bounding box center [257, 232] width 103 height 12
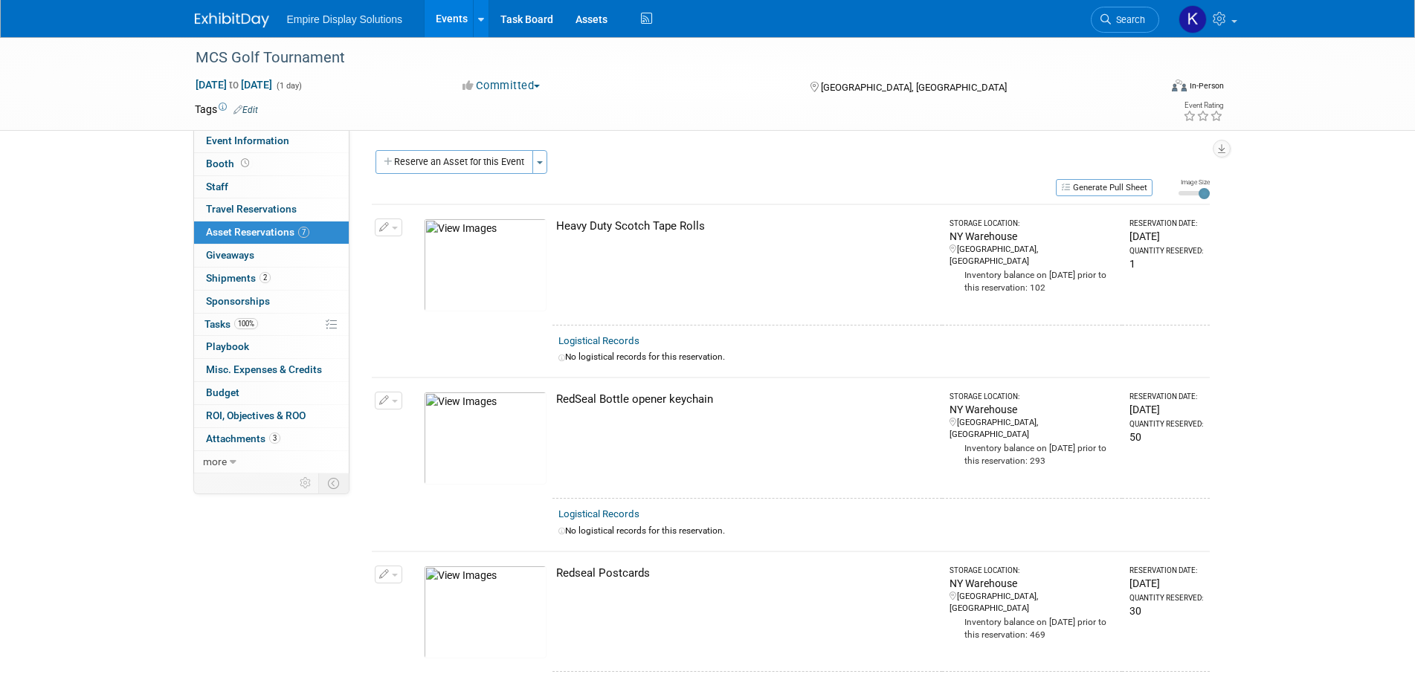
click at [235, 15] on img at bounding box center [232, 20] width 74 height 15
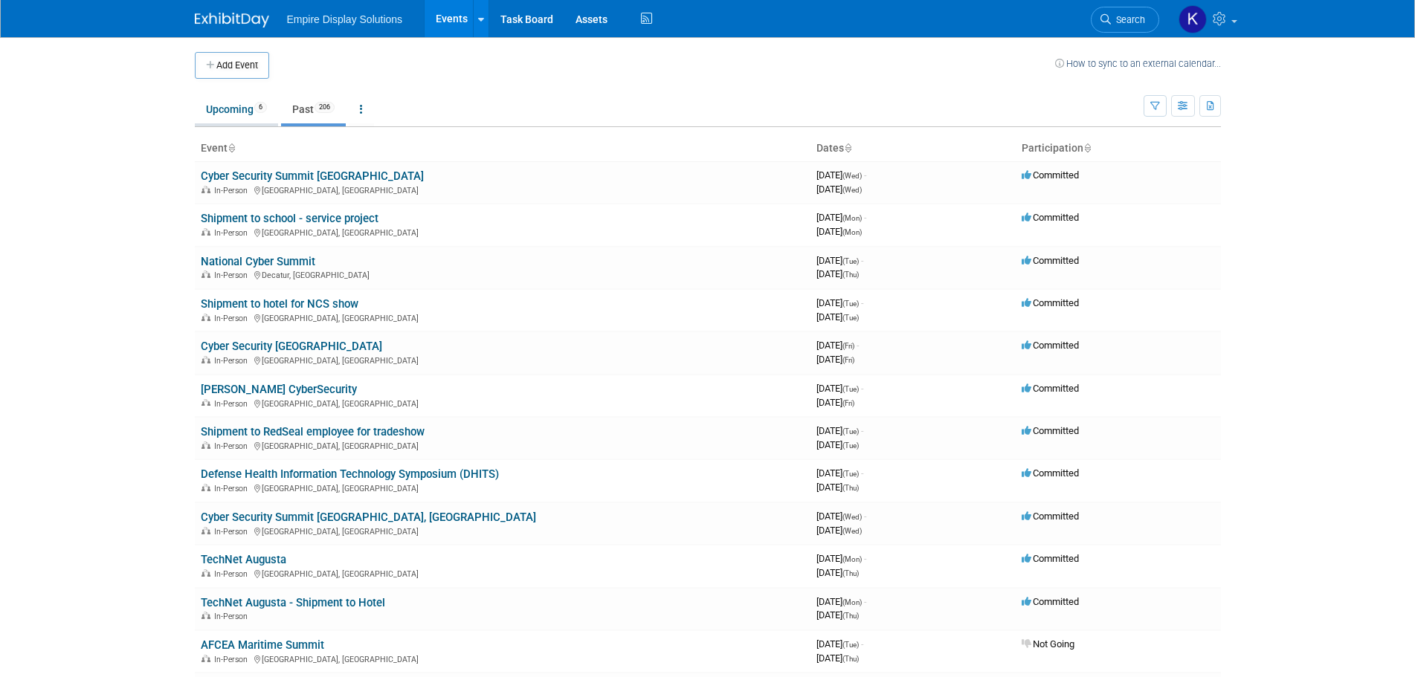
click at [245, 101] on link "Upcoming 6" at bounding box center [236, 109] width 83 height 28
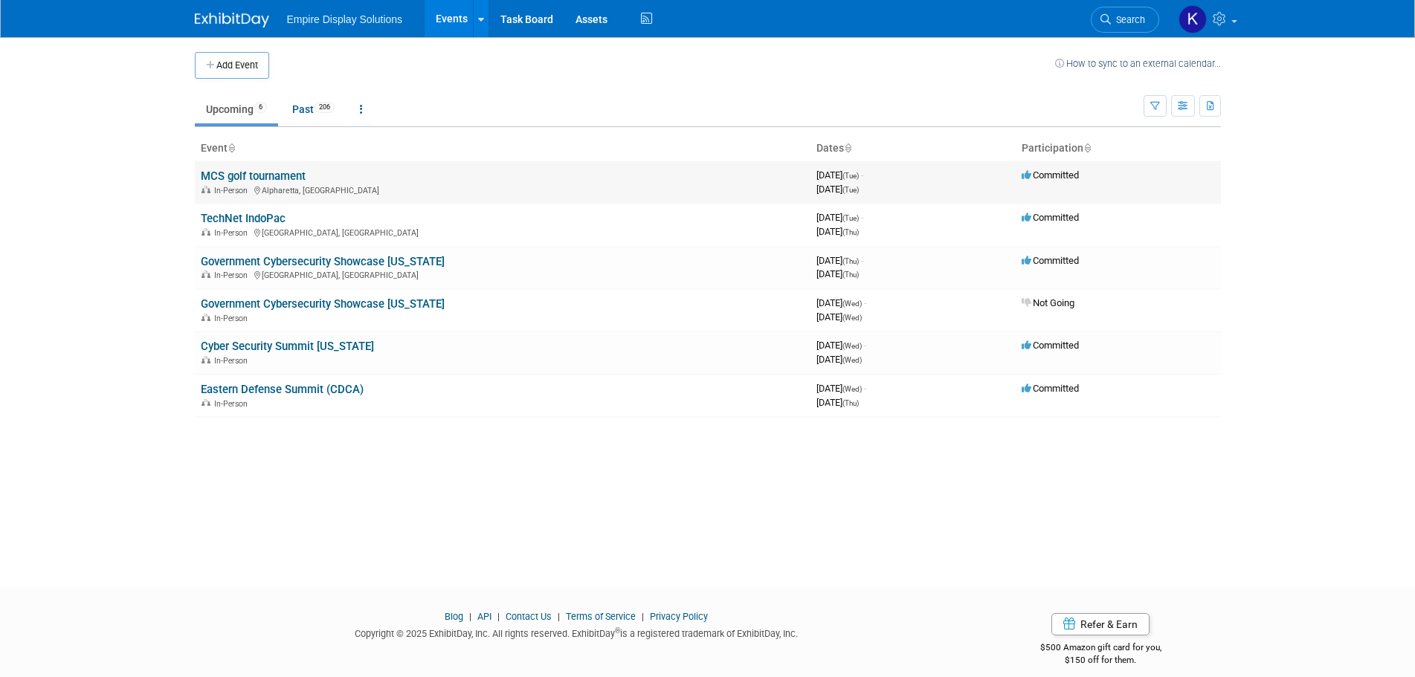
click at [264, 175] on link "MCS golf tournament" at bounding box center [253, 176] width 105 height 13
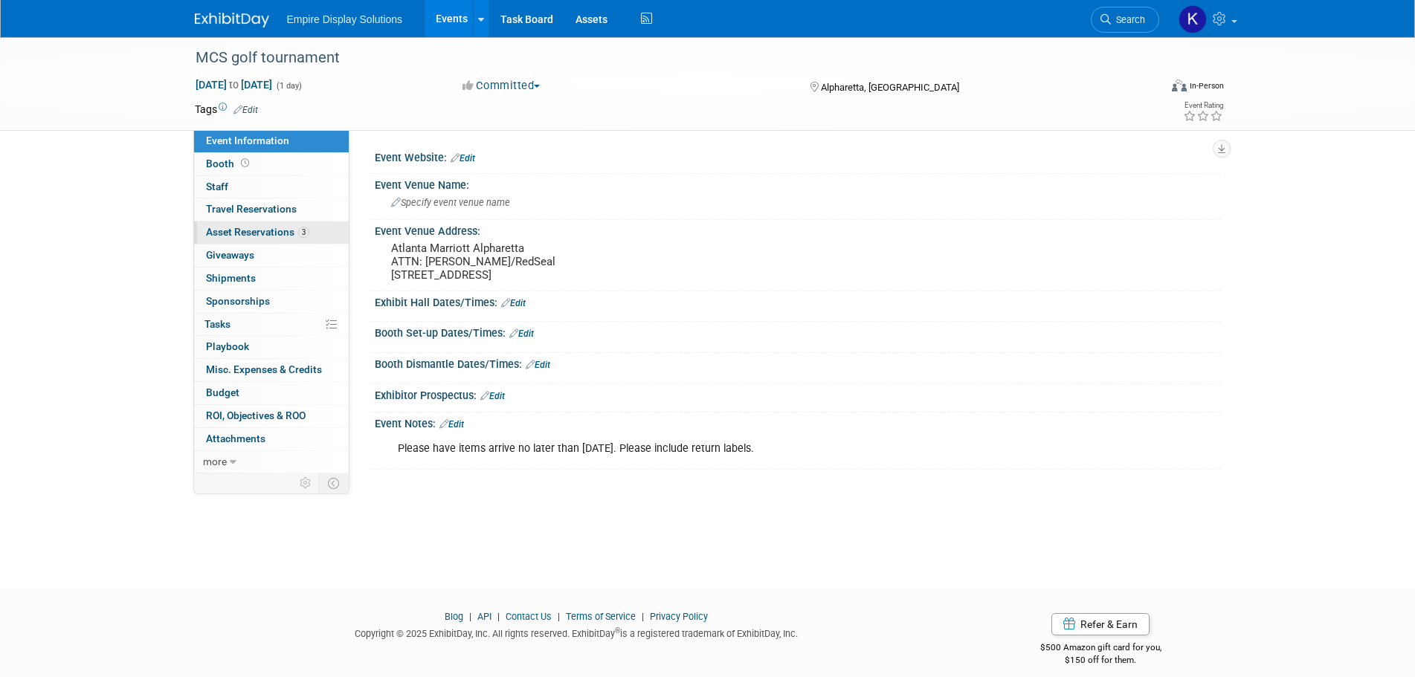
click at [280, 227] on span "Asset Reservations 3" at bounding box center [257, 232] width 103 height 12
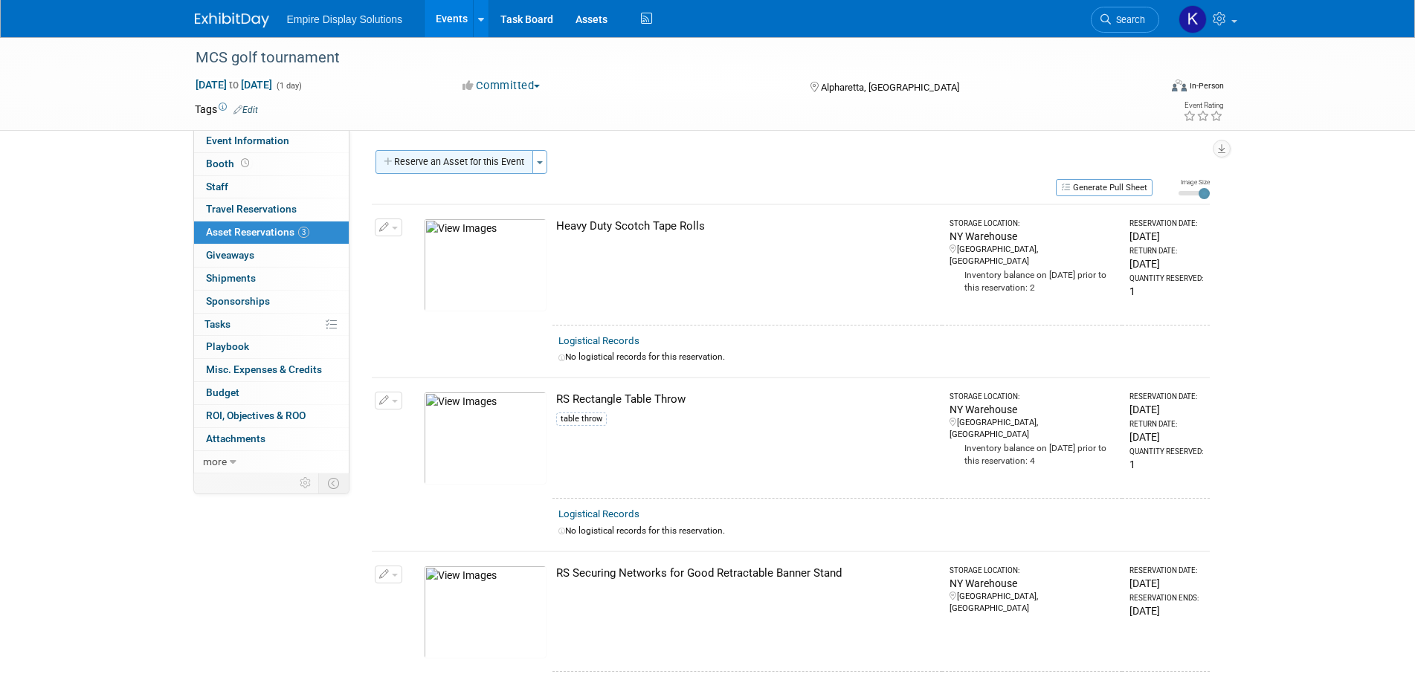
click at [405, 161] on button "Reserve an Asset for this Event" at bounding box center [455, 162] width 158 height 24
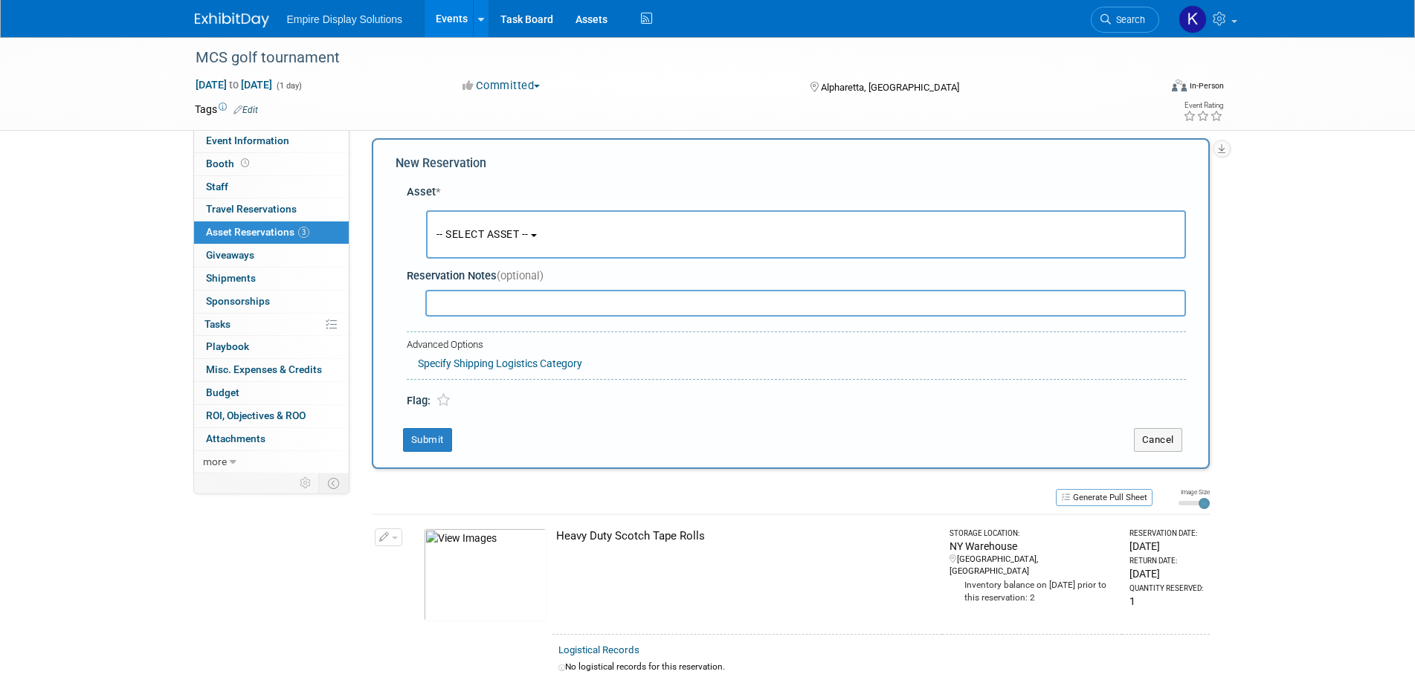
scroll to position [14, 0]
click at [463, 215] on button "-- SELECT ASSET --" at bounding box center [806, 232] width 760 height 48
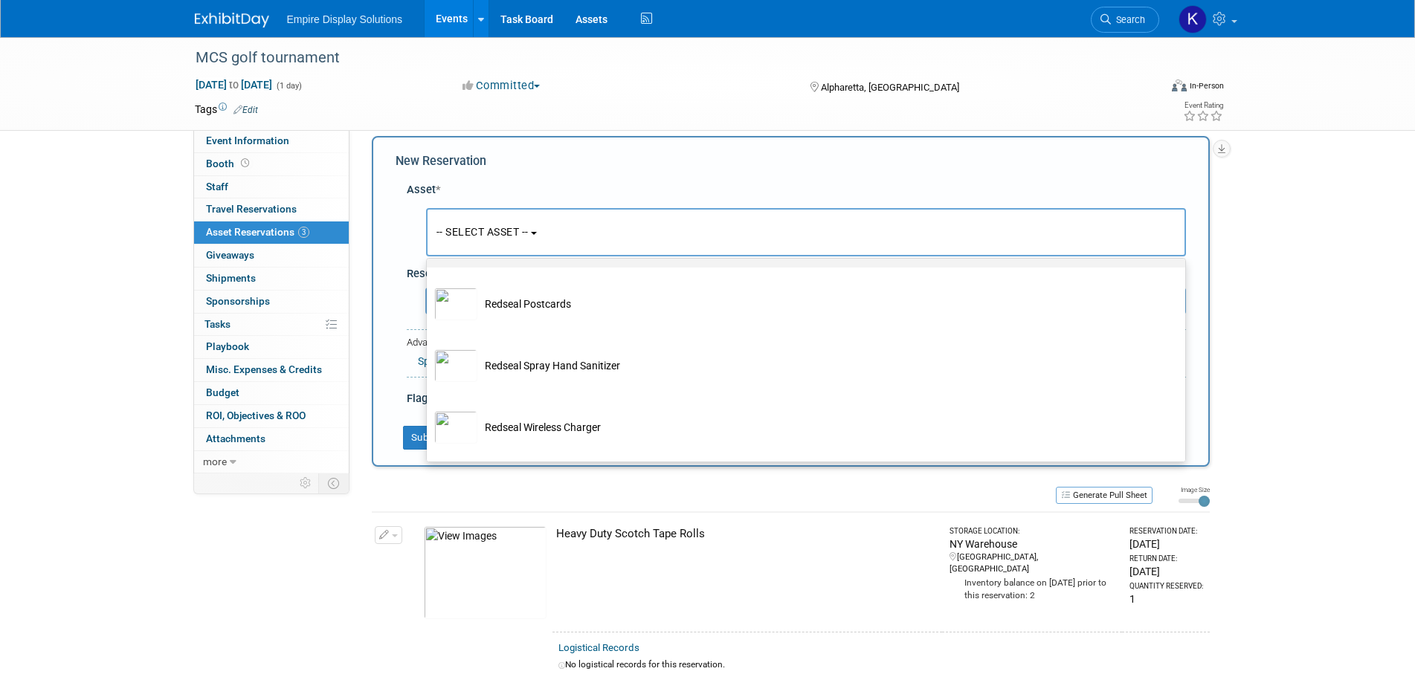
scroll to position [3269, 0]
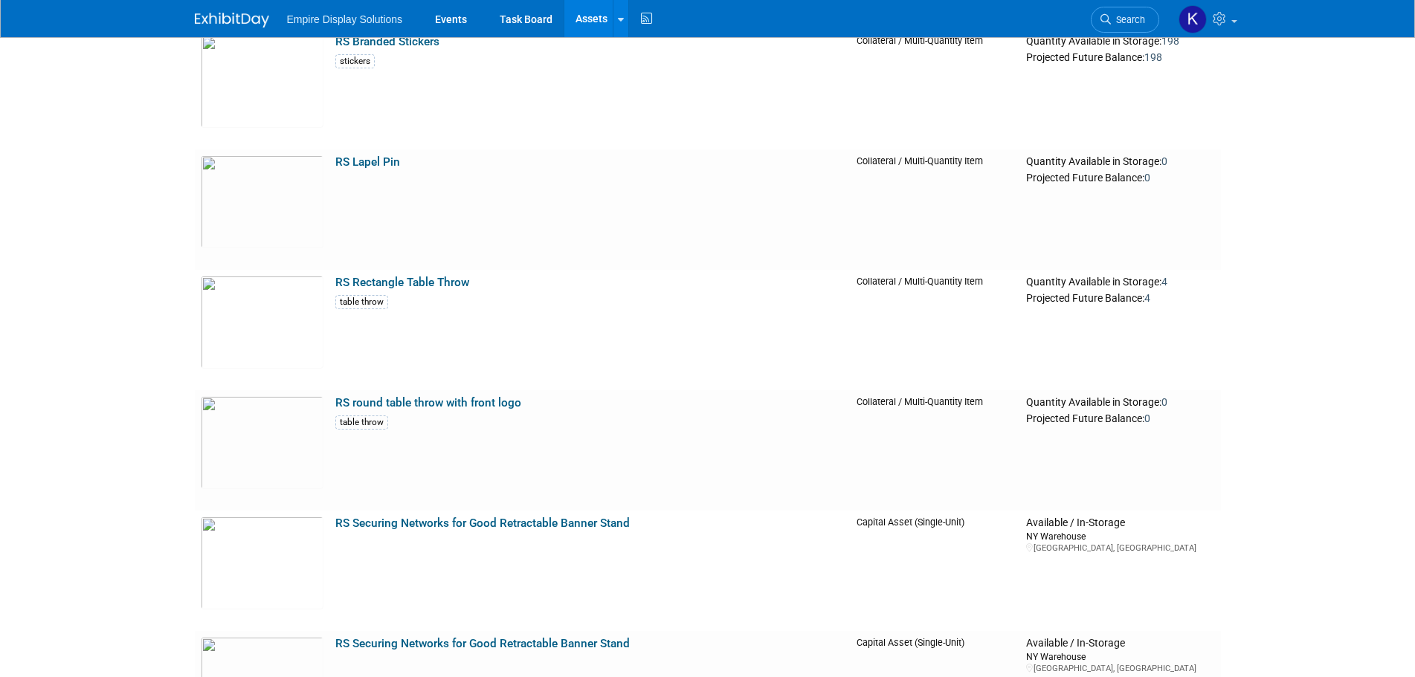
scroll to position [8210, 0]
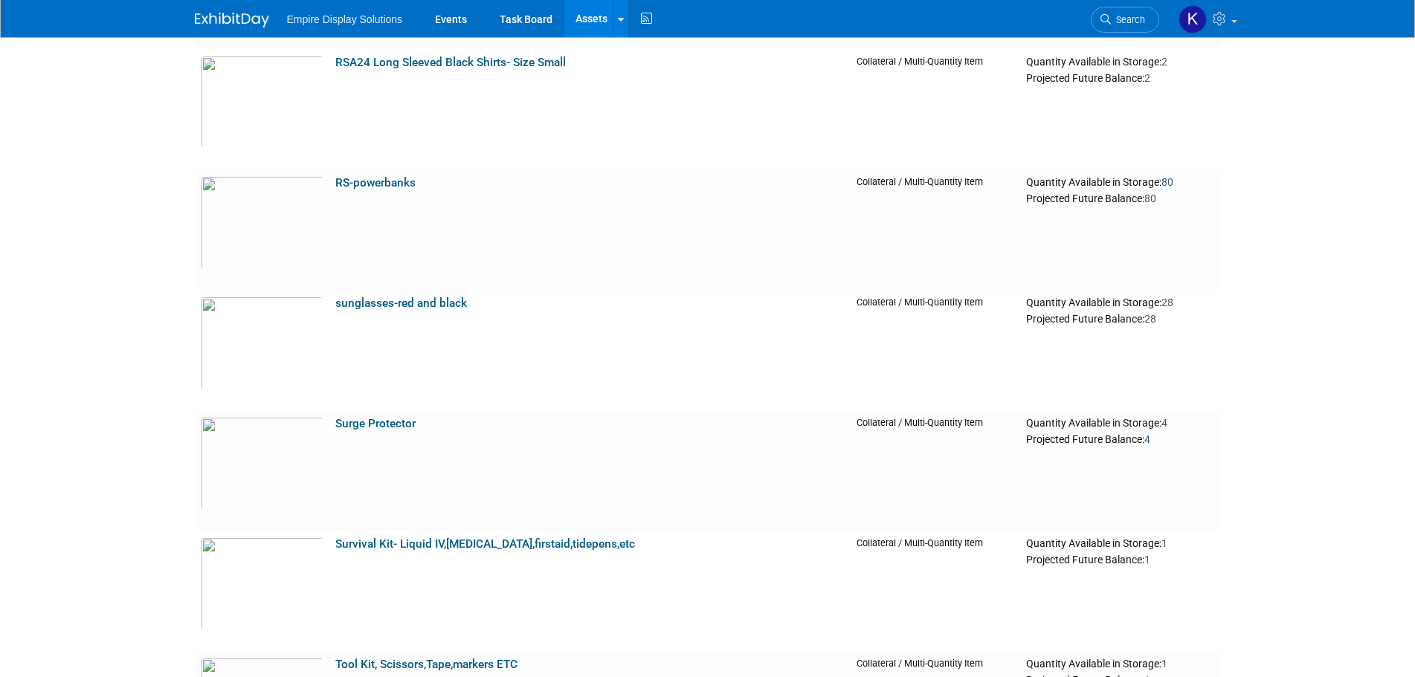
scroll to position [11960, 0]
